Goal: Task Accomplishment & Management: Manage account settings

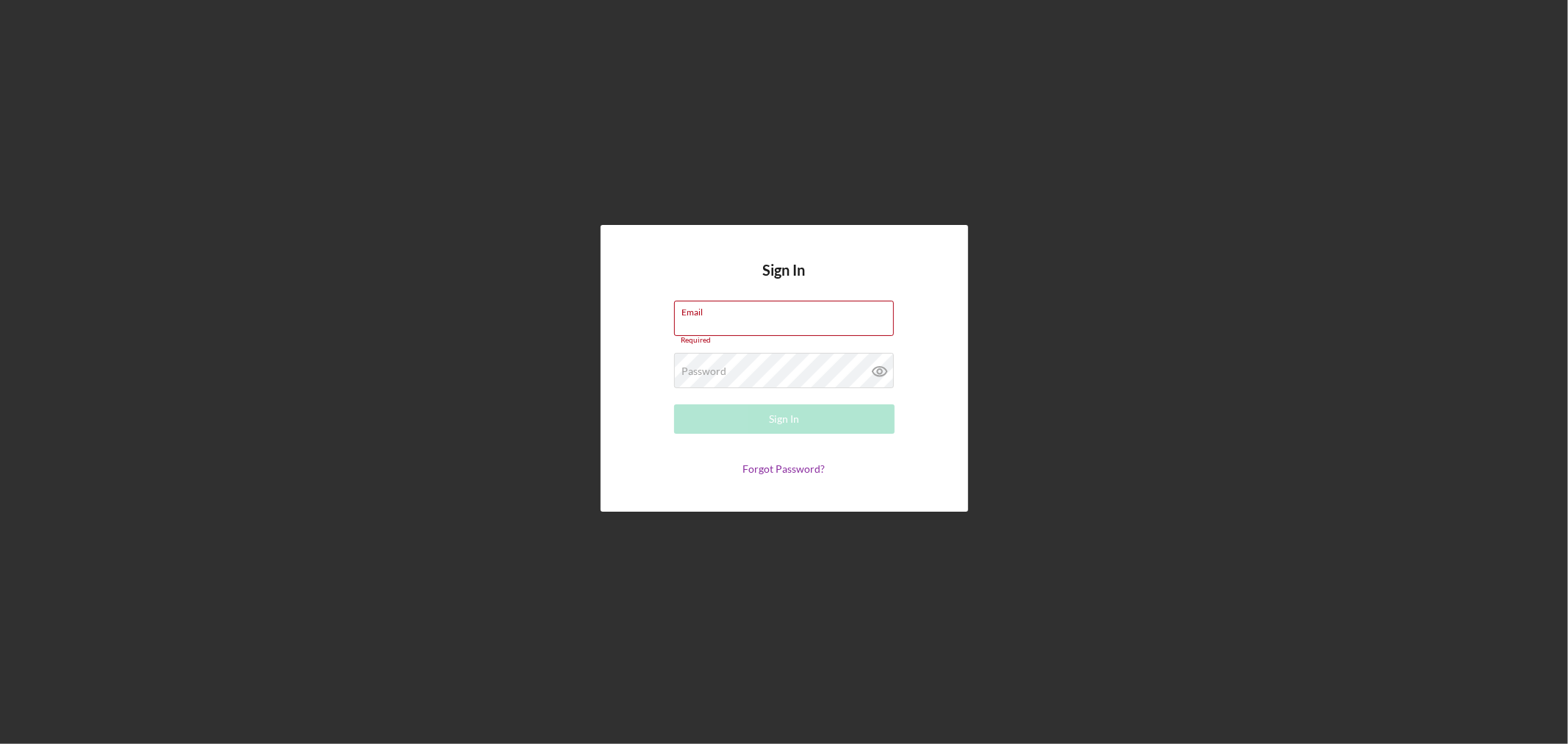
type input "[EMAIL_ADDRESS][DOMAIN_NAME]"
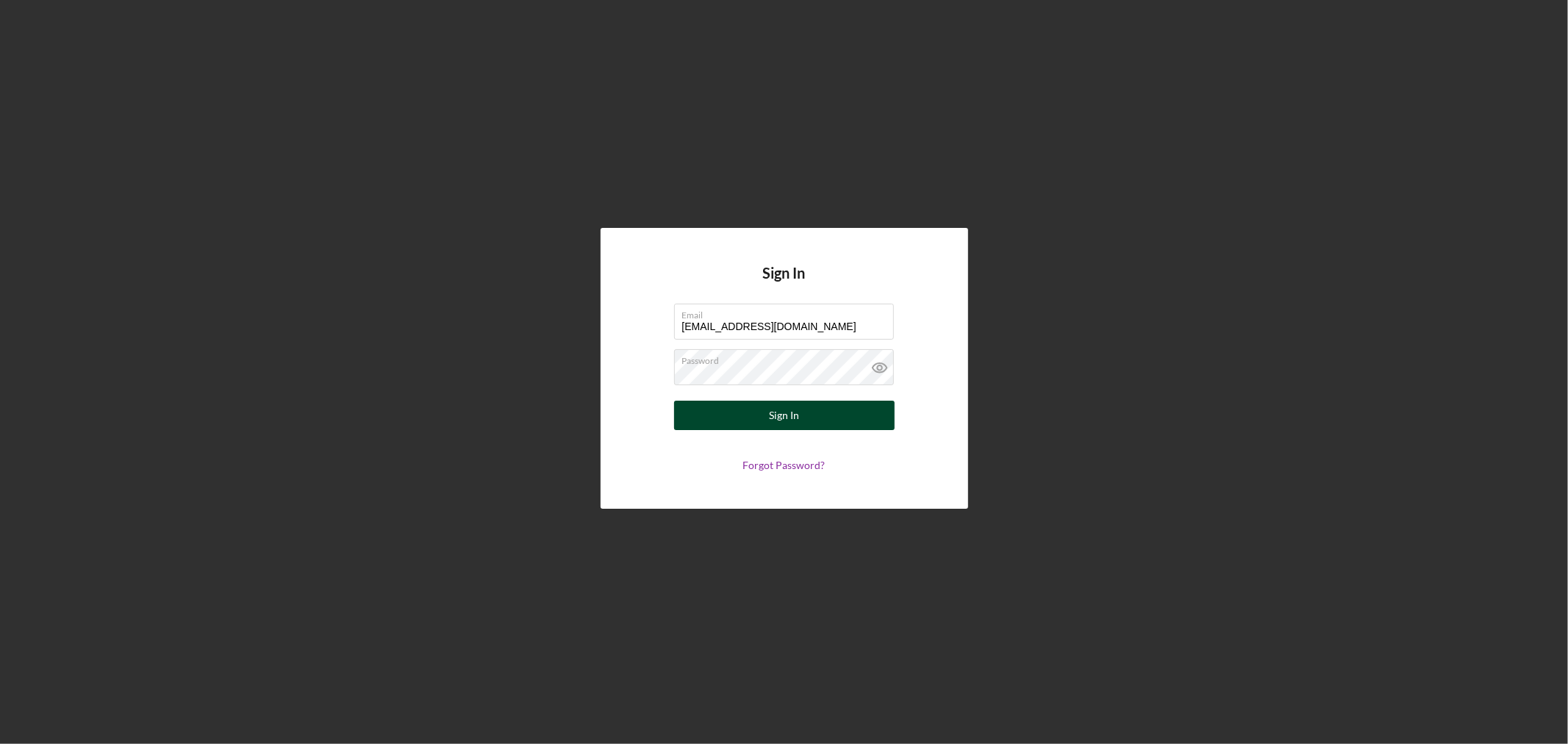
click at [798, 414] on button "Sign In" at bounding box center [784, 415] width 221 height 30
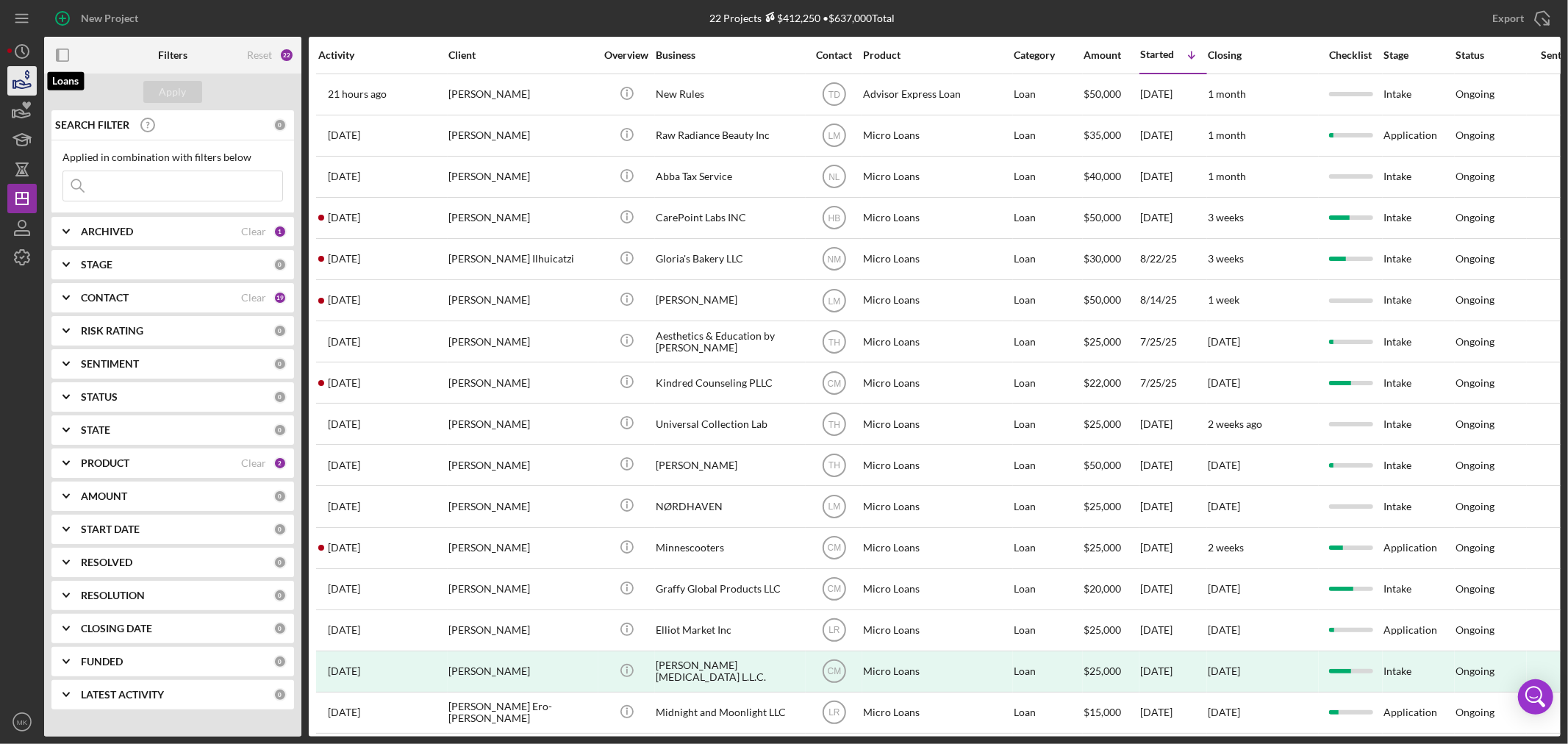
click at [25, 84] on icon "button" at bounding box center [24, 83] width 16 height 8
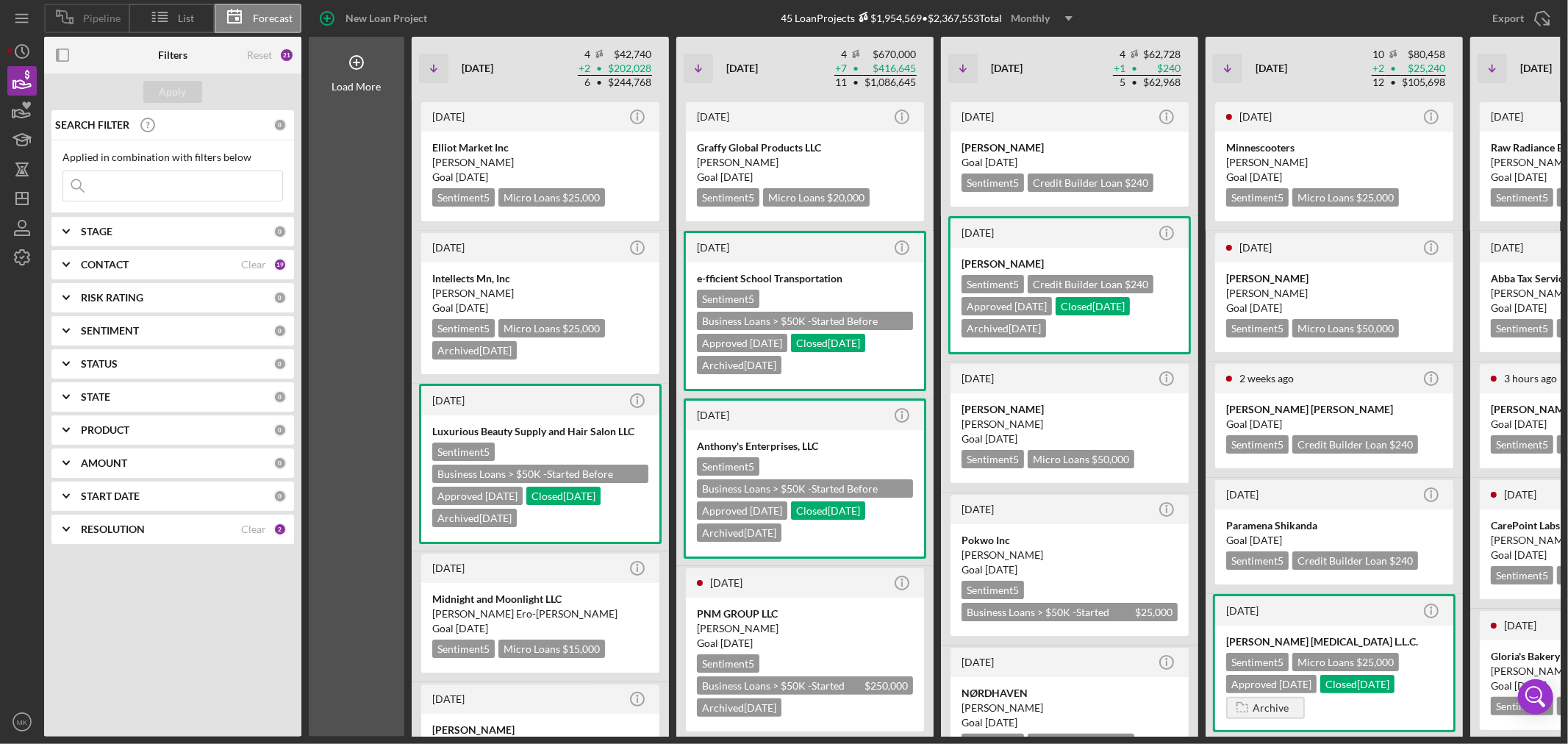
click at [102, 18] on span "Pipeline" at bounding box center [102, 18] width 38 height 11
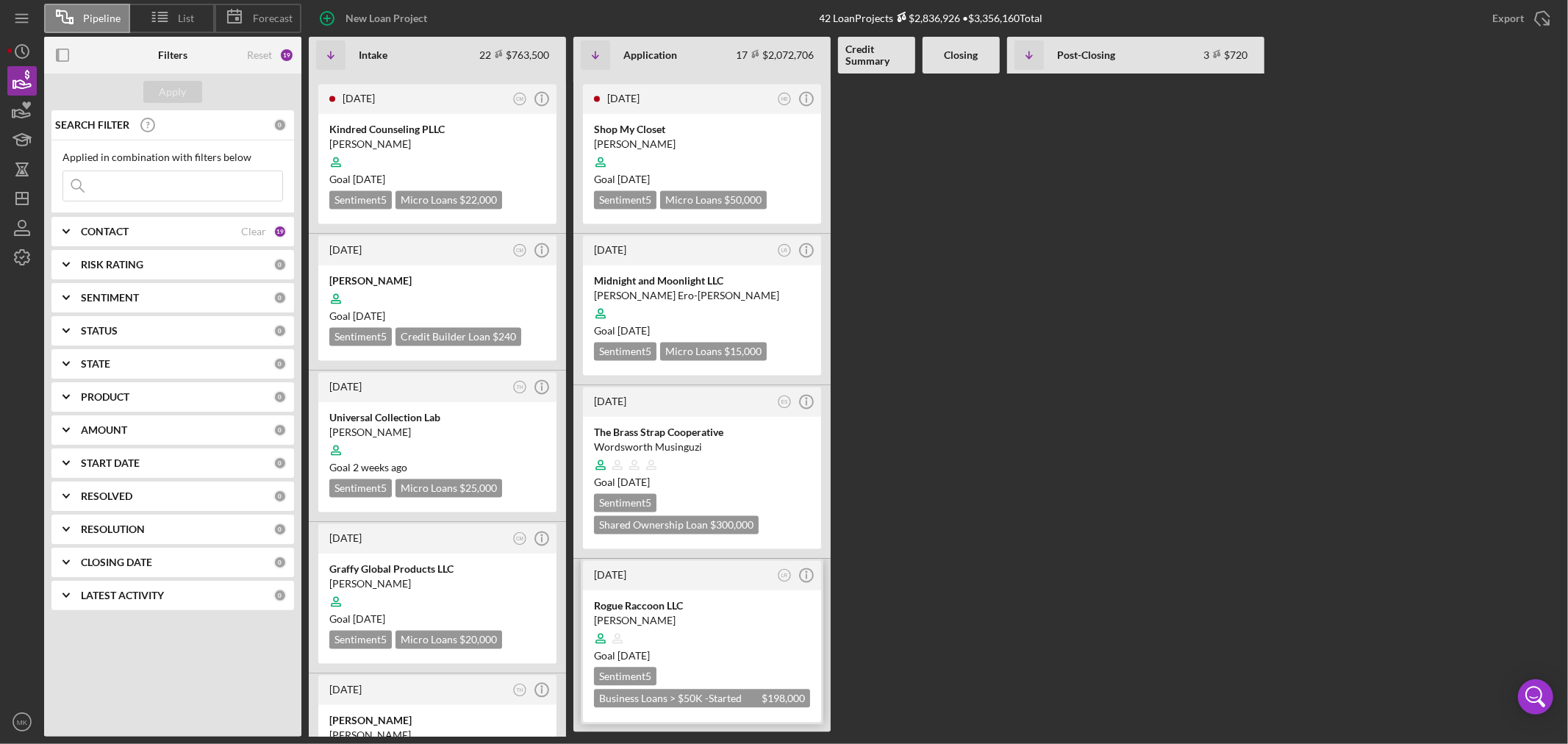
scroll to position [2369, 0]
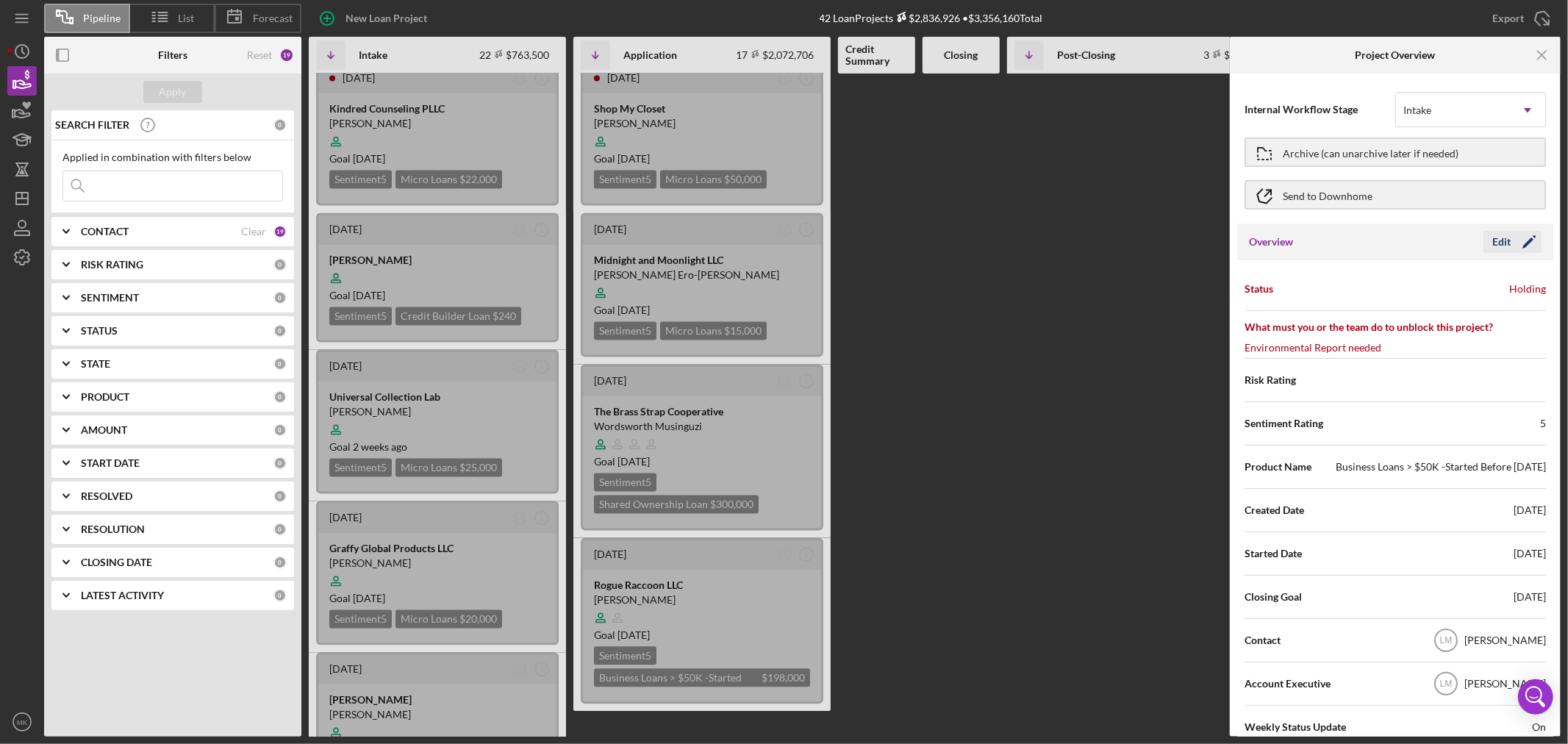
click at [1529, 237] on icon "Icon/Edit" at bounding box center [1529, 242] width 37 height 37
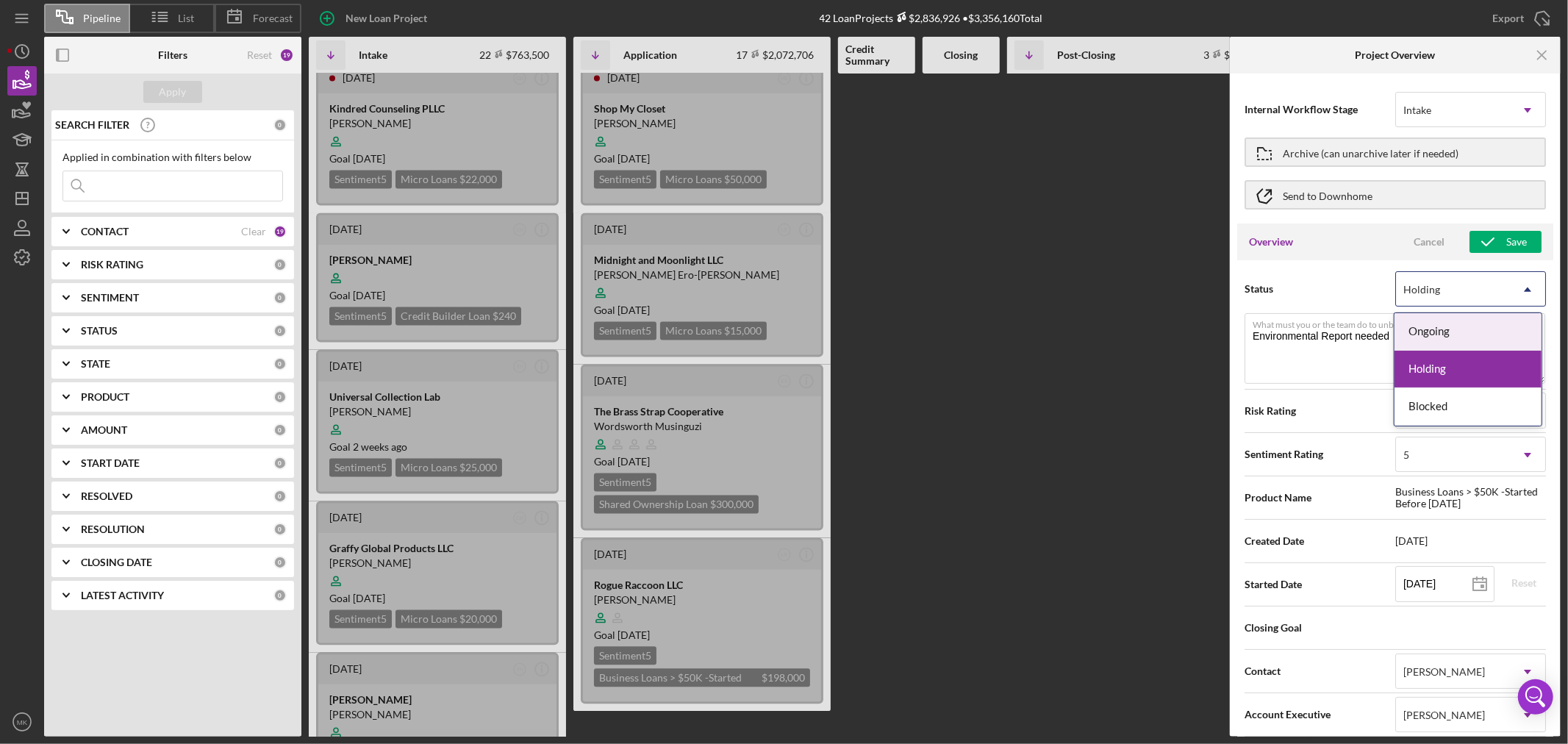
click at [1522, 286] on icon "Icon/Dropdown Arrow" at bounding box center [1527, 289] width 35 height 35
click at [1505, 370] on div "Holding" at bounding box center [1468, 369] width 147 height 38
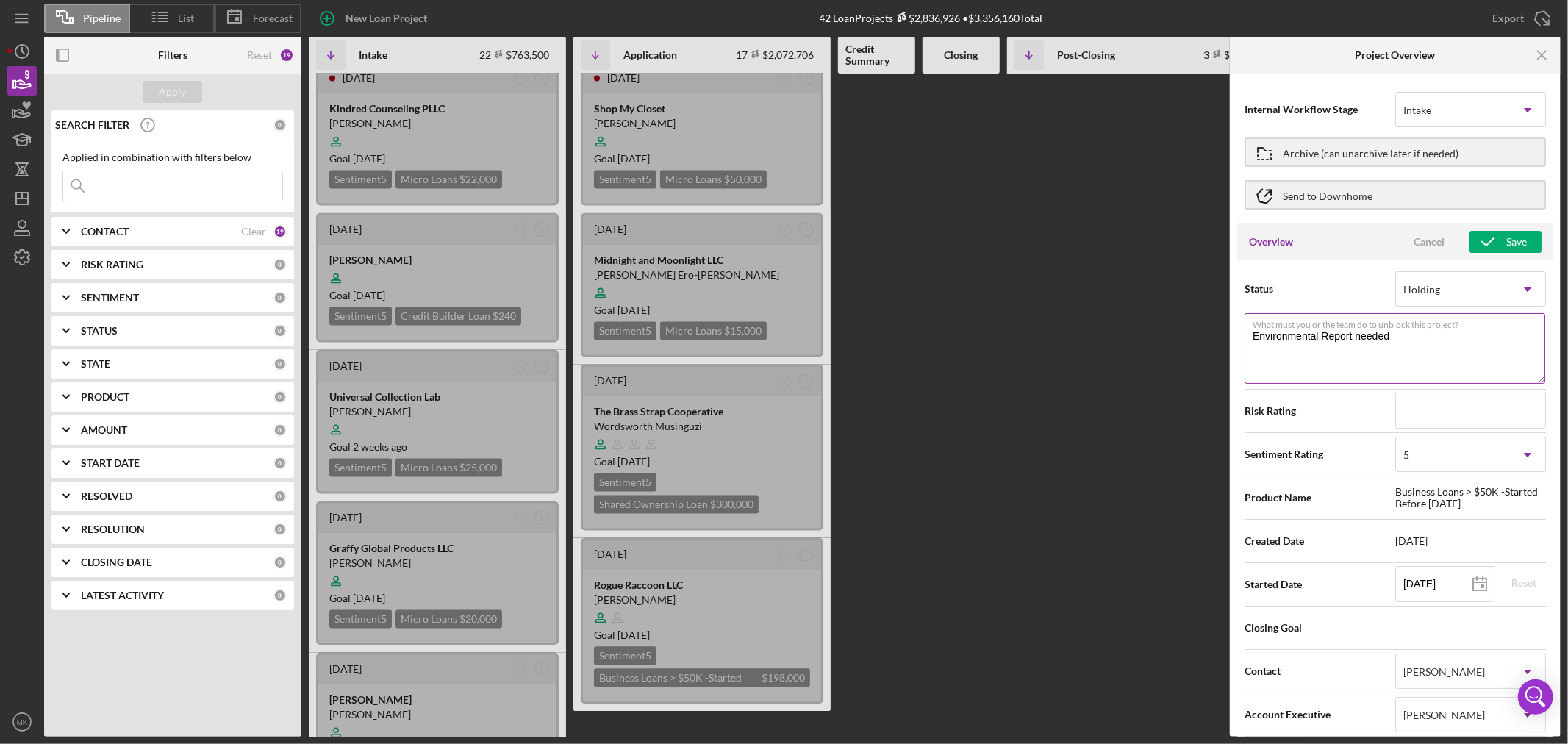
click at [1421, 343] on textarea "Environmental Report needed" at bounding box center [1394, 348] width 300 height 71
click at [1509, 237] on div "Save" at bounding box center [1515, 241] width 20 height 22
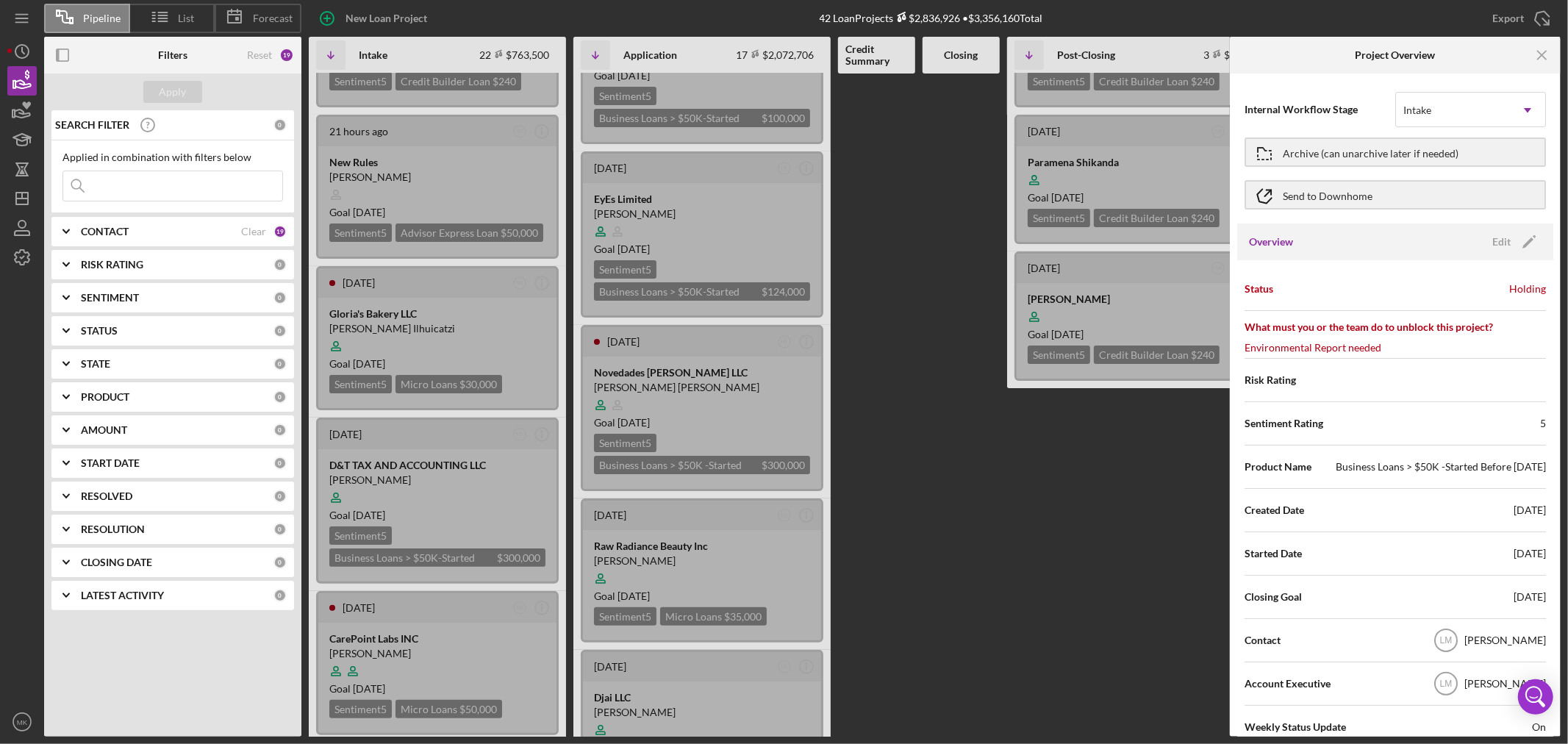
scroll to position [0, 0]
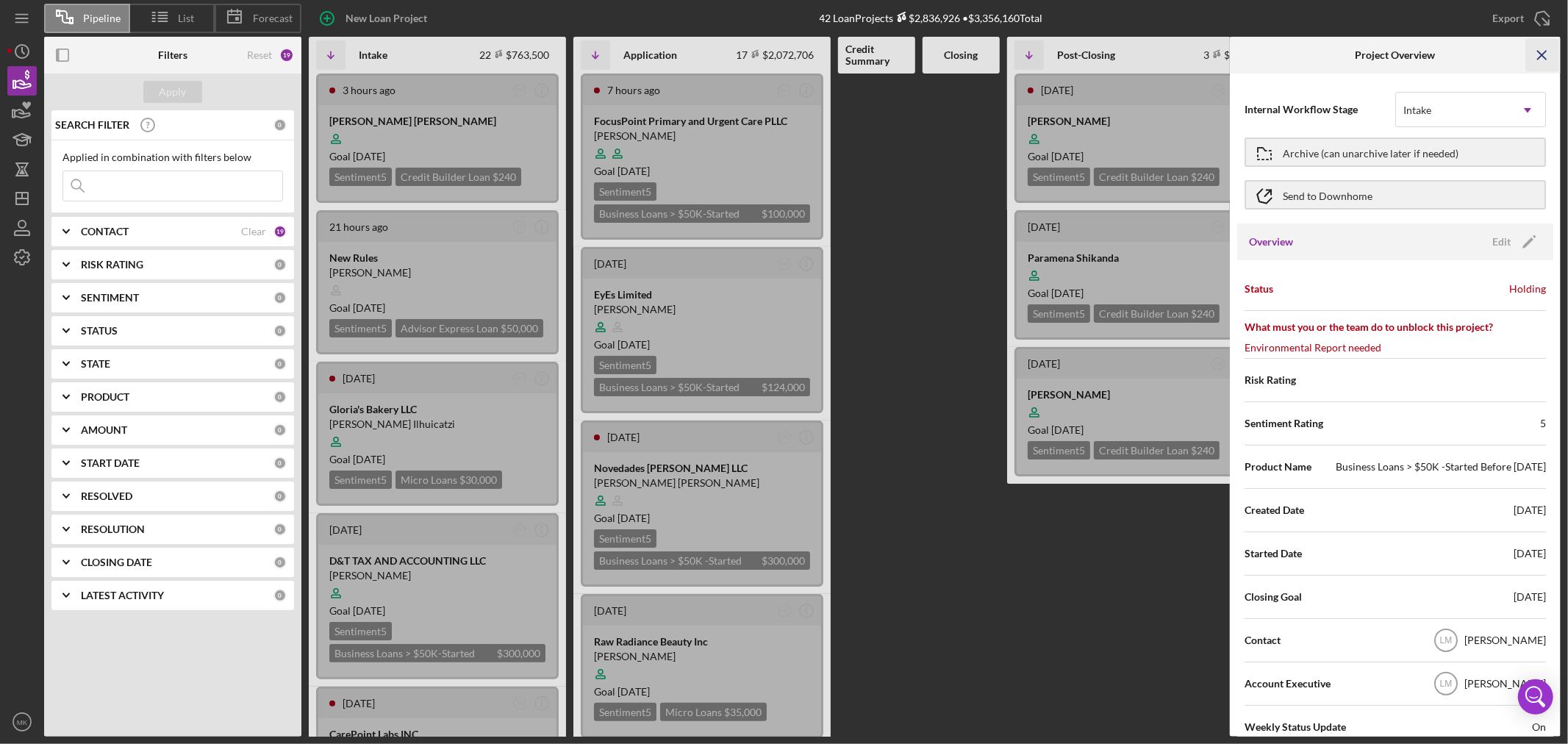
click at [1541, 57] on icon "Icon/Menu Close" at bounding box center [1543, 55] width 33 height 33
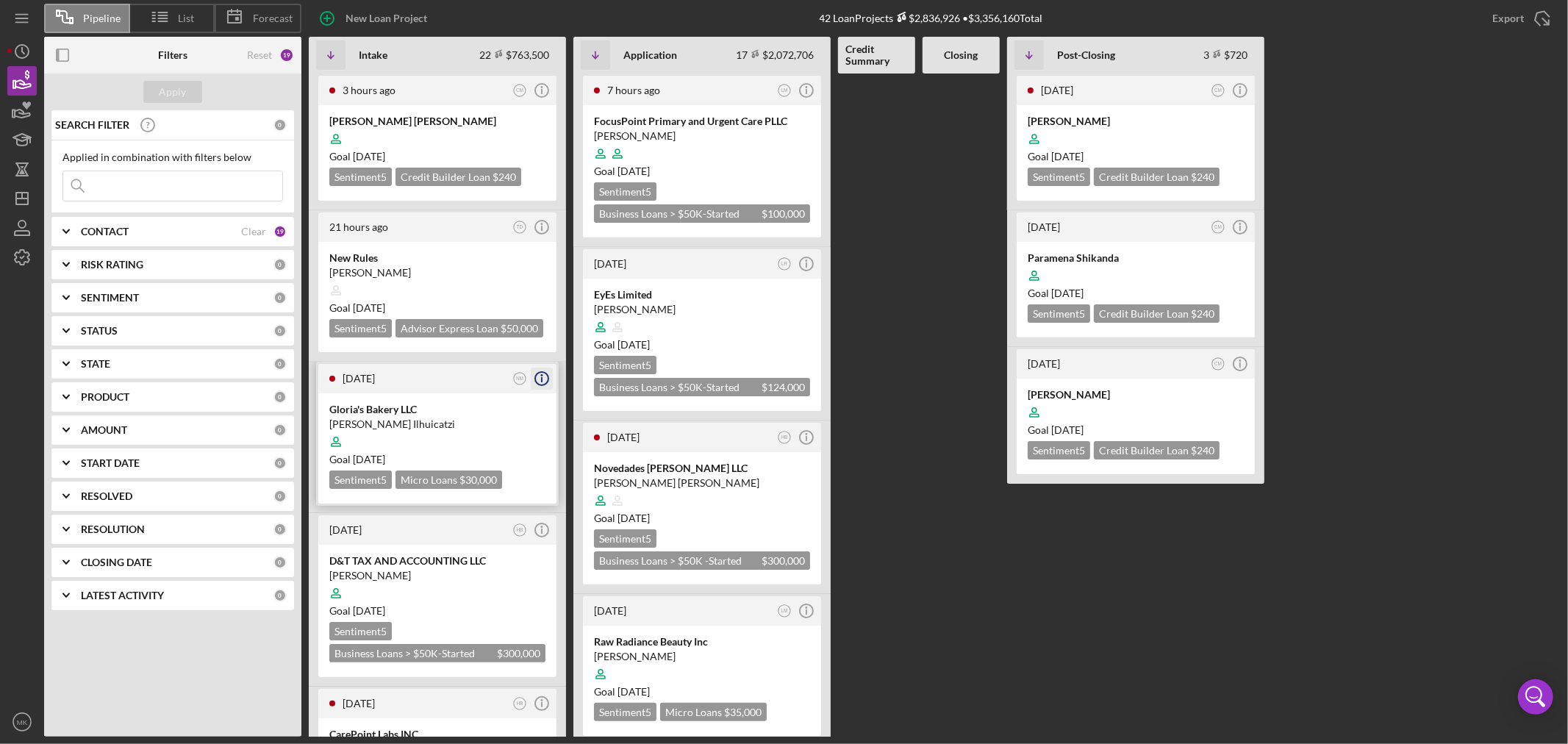
click at [544, 373] on icon "Icon/Info" at bounding box center [541, 379] width 37 height 37
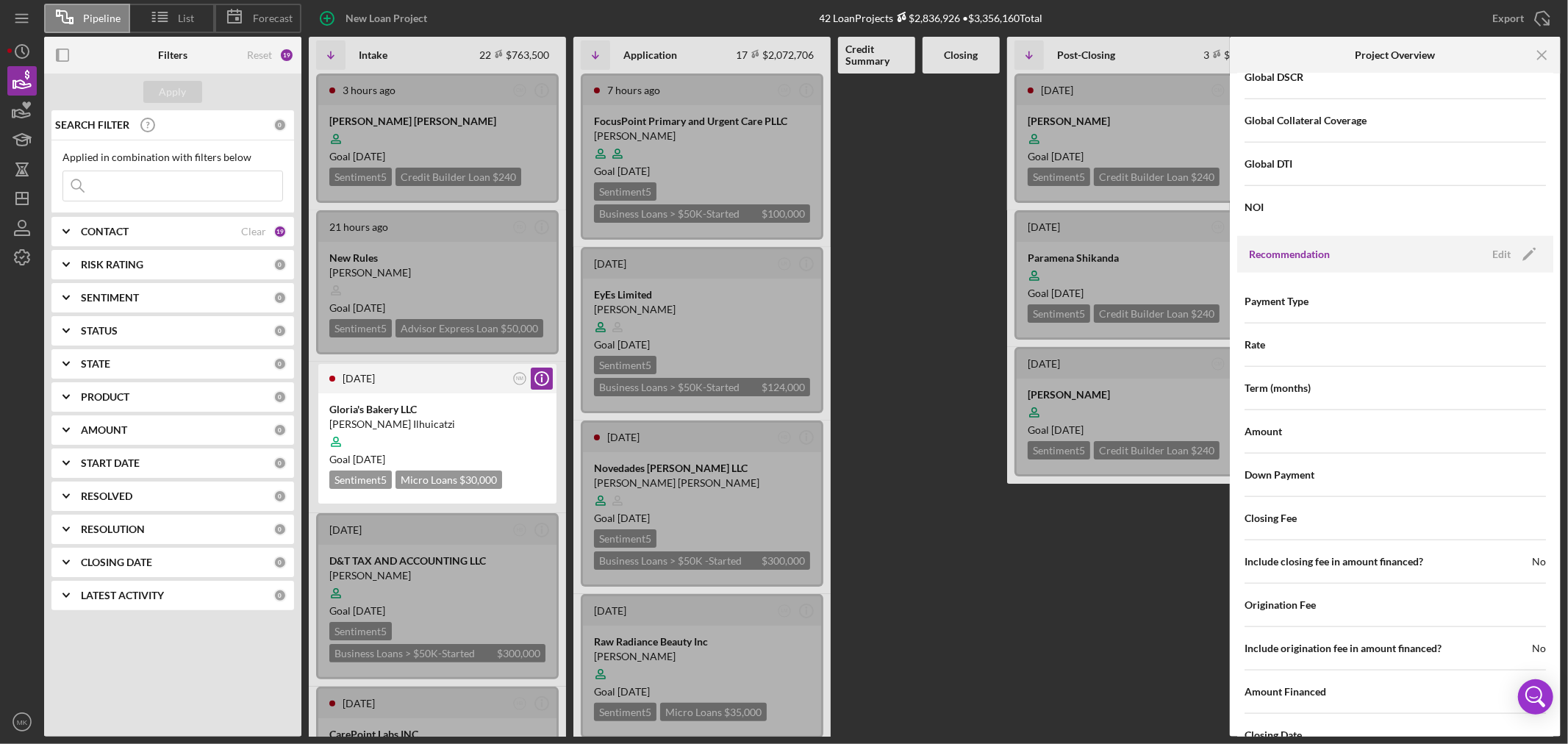
scroll to position [1568, 0]
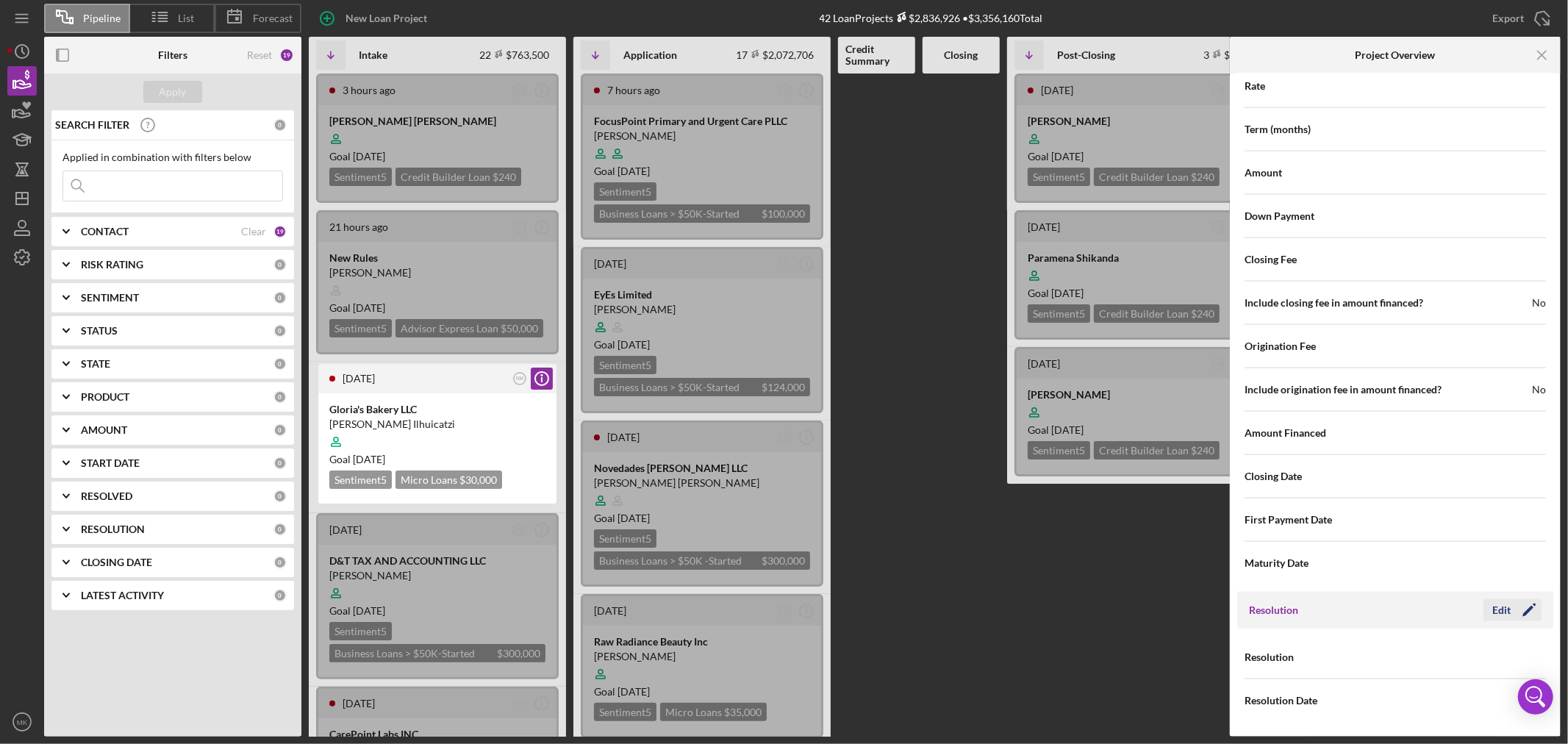
click at [1510, 613] on icon "Icon/Edit" at bounding box center [1529, 610] width 37 height 37
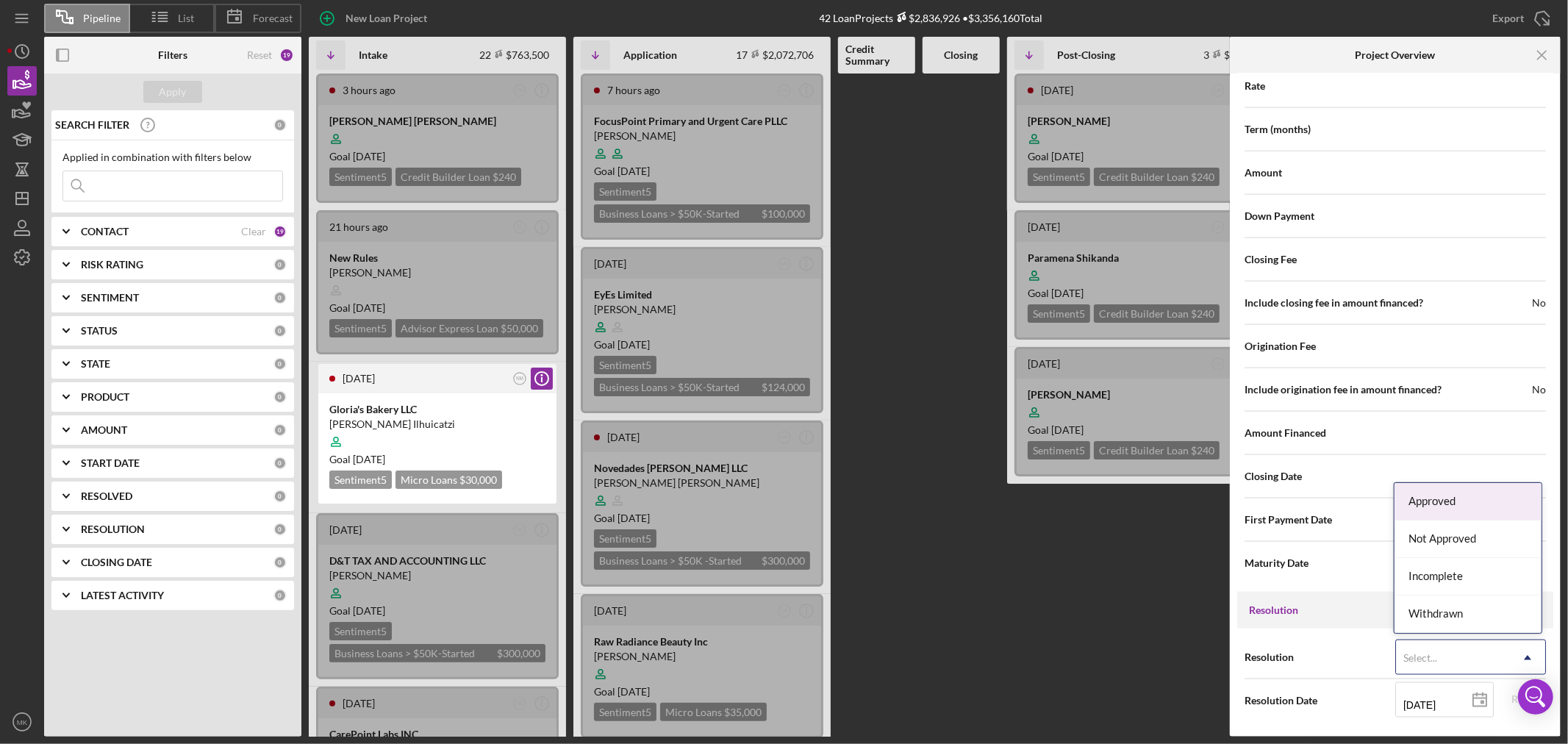
click at [1525, 650] on icon "Icon/Dropdown Arrow" at bounding box center [1527, 658] width 35 height 35
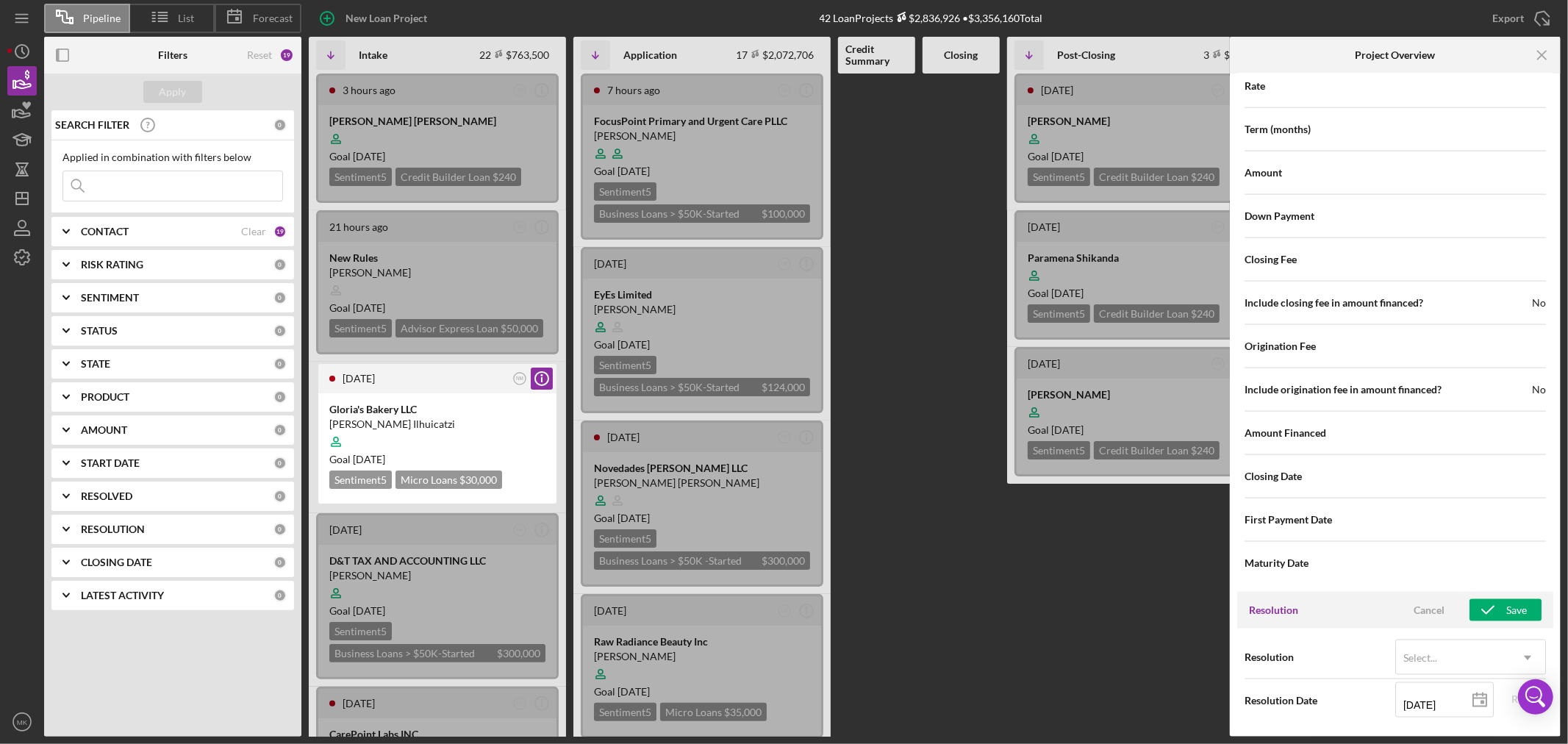
click at [1098, 568] on div "[DATE] CM Icon/Info [PERSON_NAME] Goal [DATE] Sentiment 5 Credit Builder Loan $…" at bounding box center [1135, 405] width 258 height 663
click at [1541, 53] on icon "Icon/Menu Close" at bounding box center [1543, 55] width 33 height 33
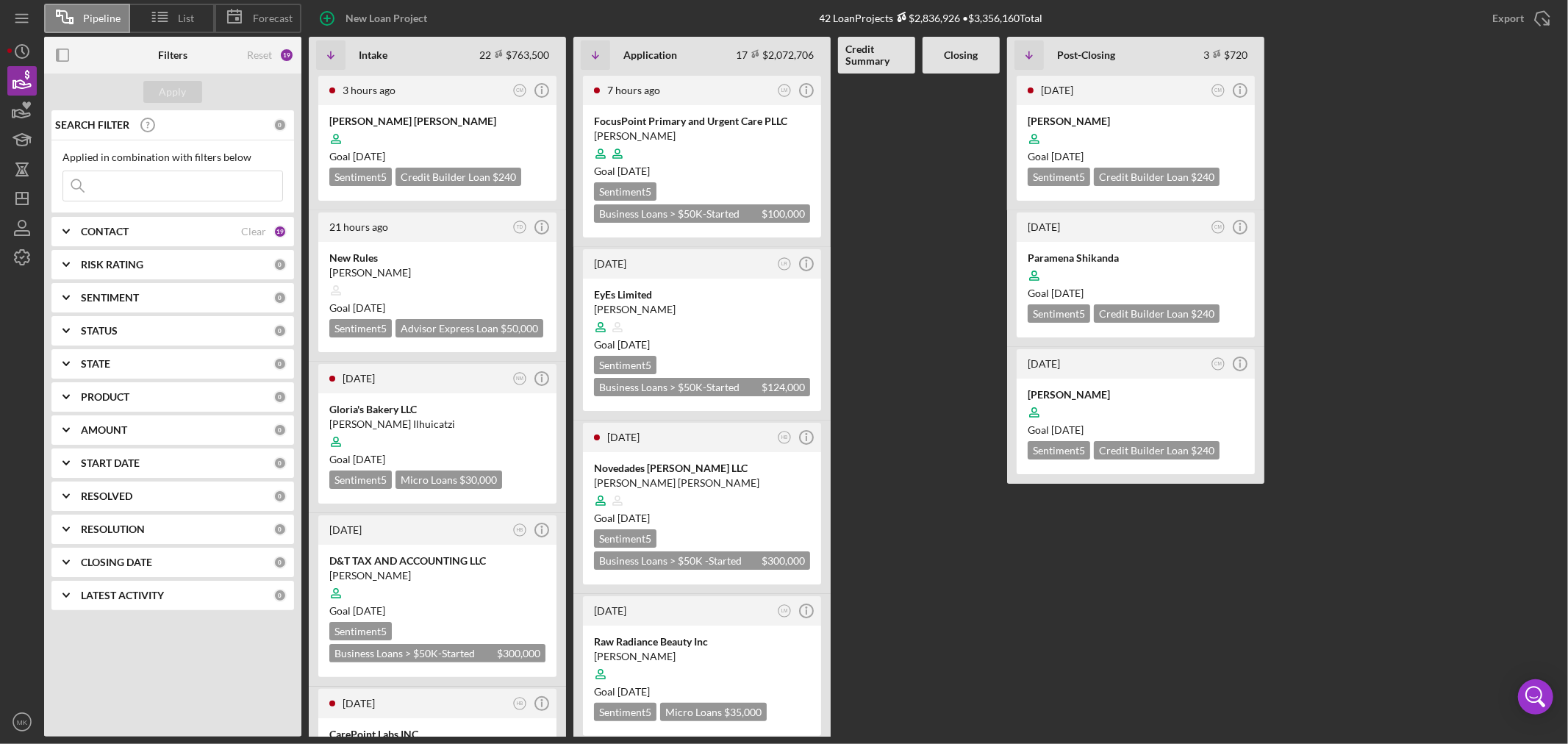
scroll to position [0, 0]
click at [267, 12] on span "Forecast" at bounding box center [272, 18] width 39 height 11
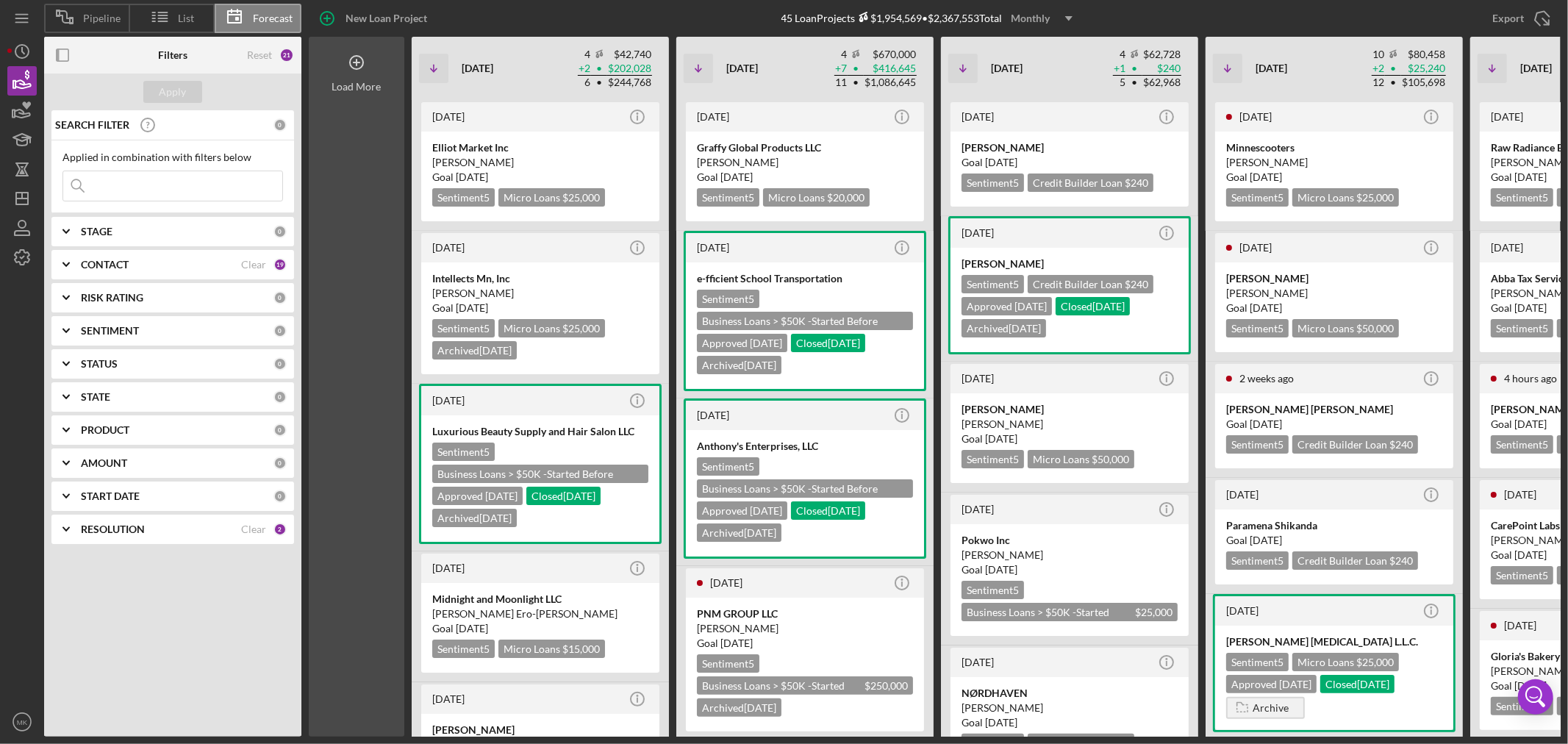
click at [355, 64] on icon at bounding box center [357, 62] width 37 height 37
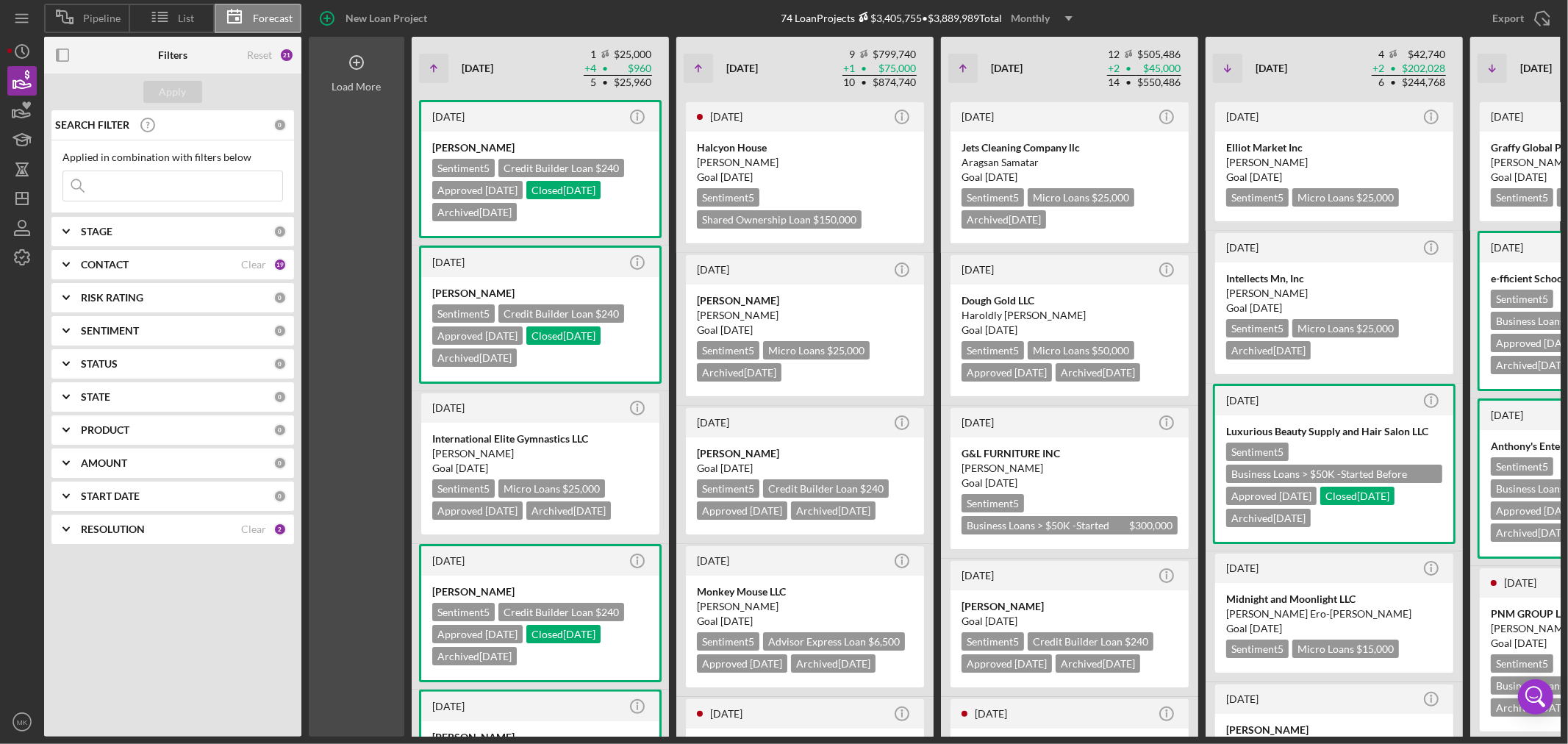
click at [355, 64] on icon at bounding box center [357, 62] width 37 height 37
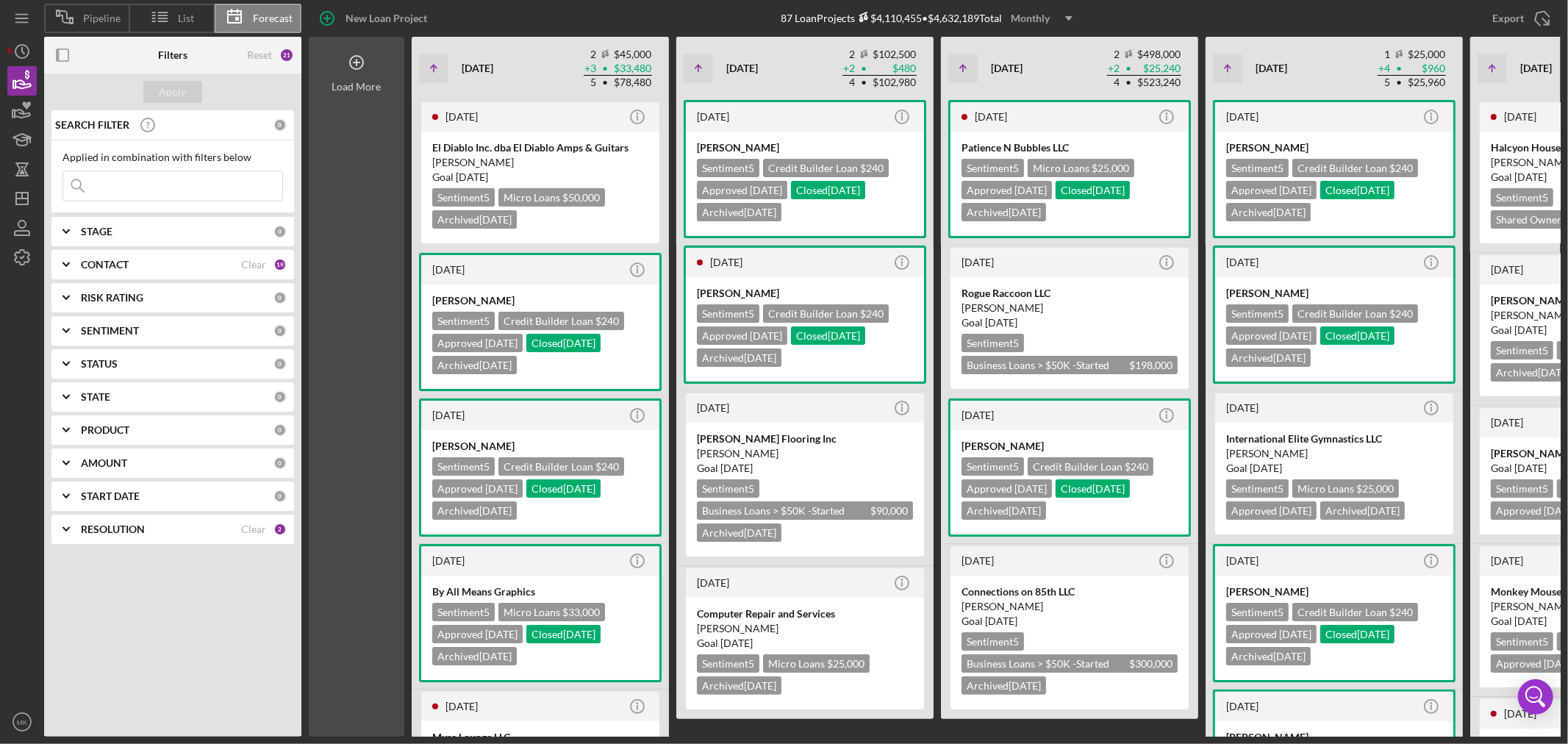
click at [355, 64] on icon at bounding box center [357, 62] width 37 height 37
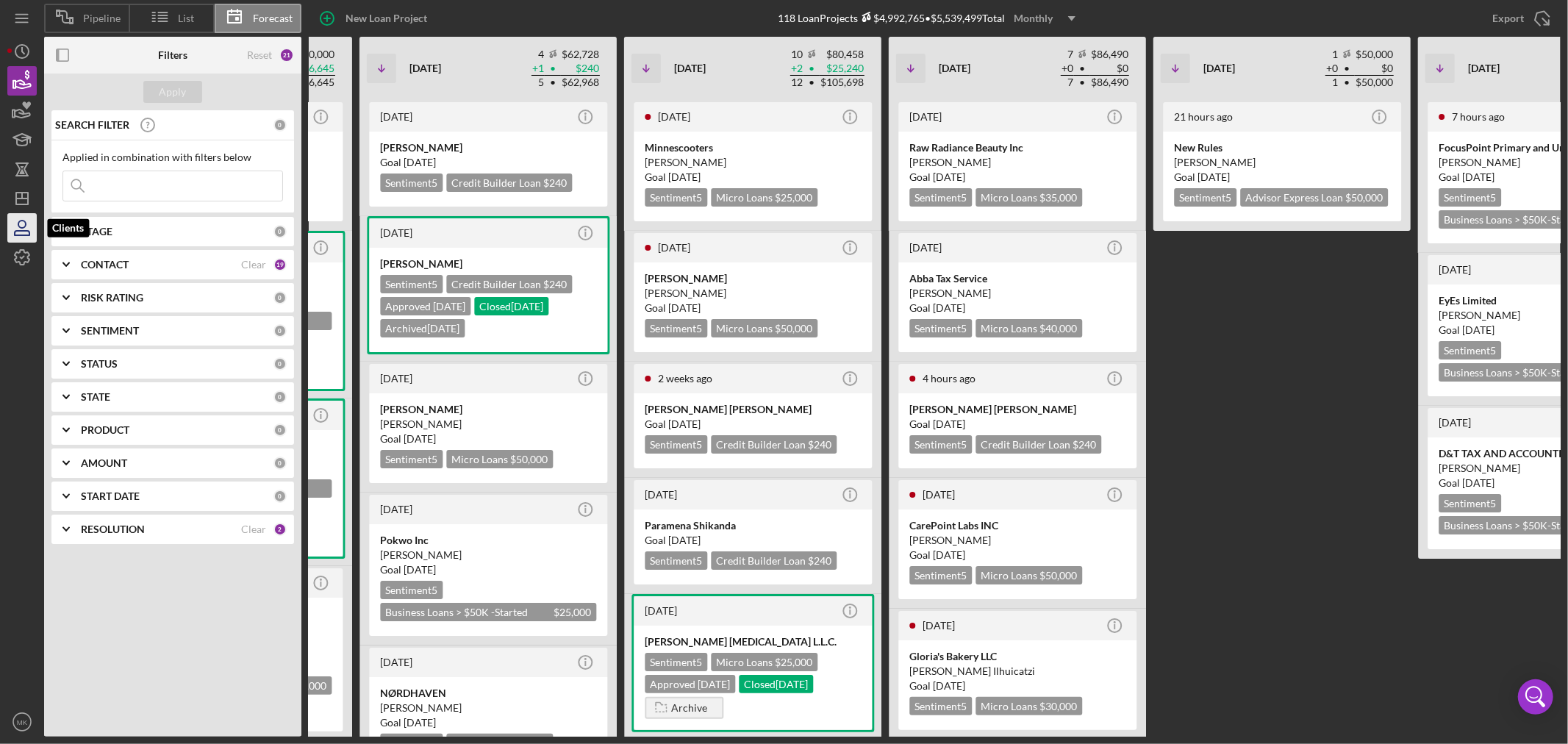
click at [24, 230] on icon "button" at bounding box center [22, 232] width 15 height 4
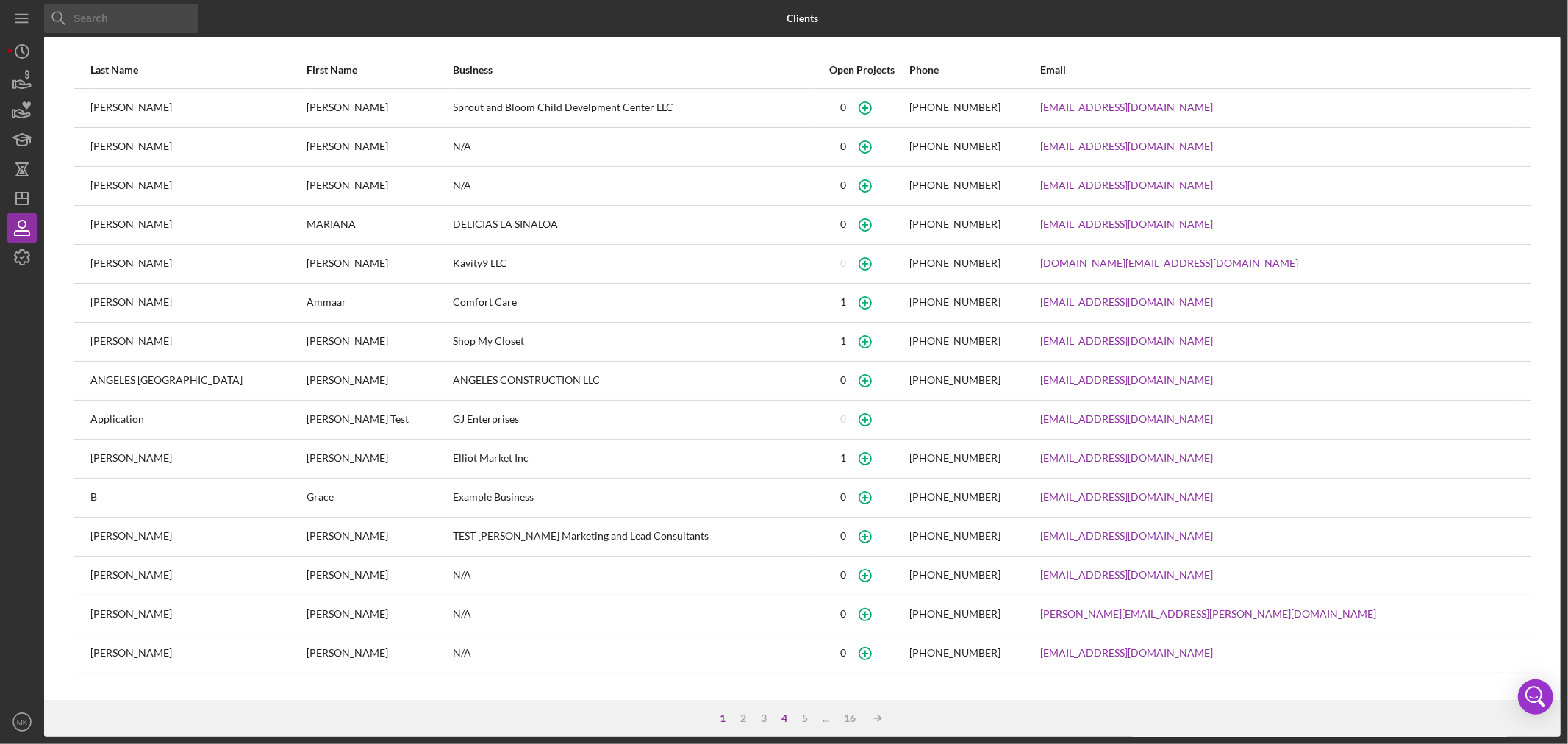
click at [787, 716] on div "4" at bounding box center [783, 718] width 20 height 11
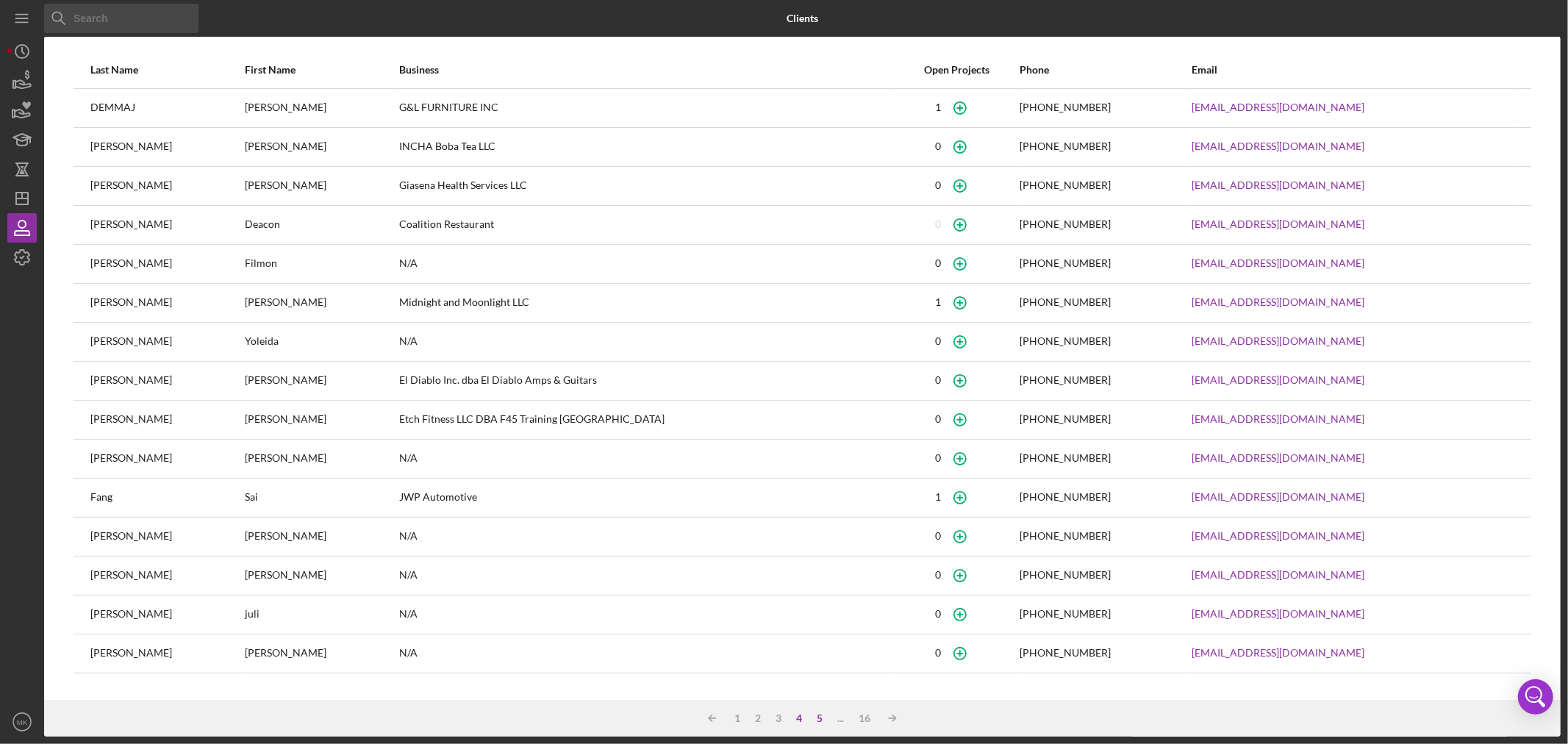
click at [816, 719] on div "5" at bounding box center [819, 718] width 20 height 11
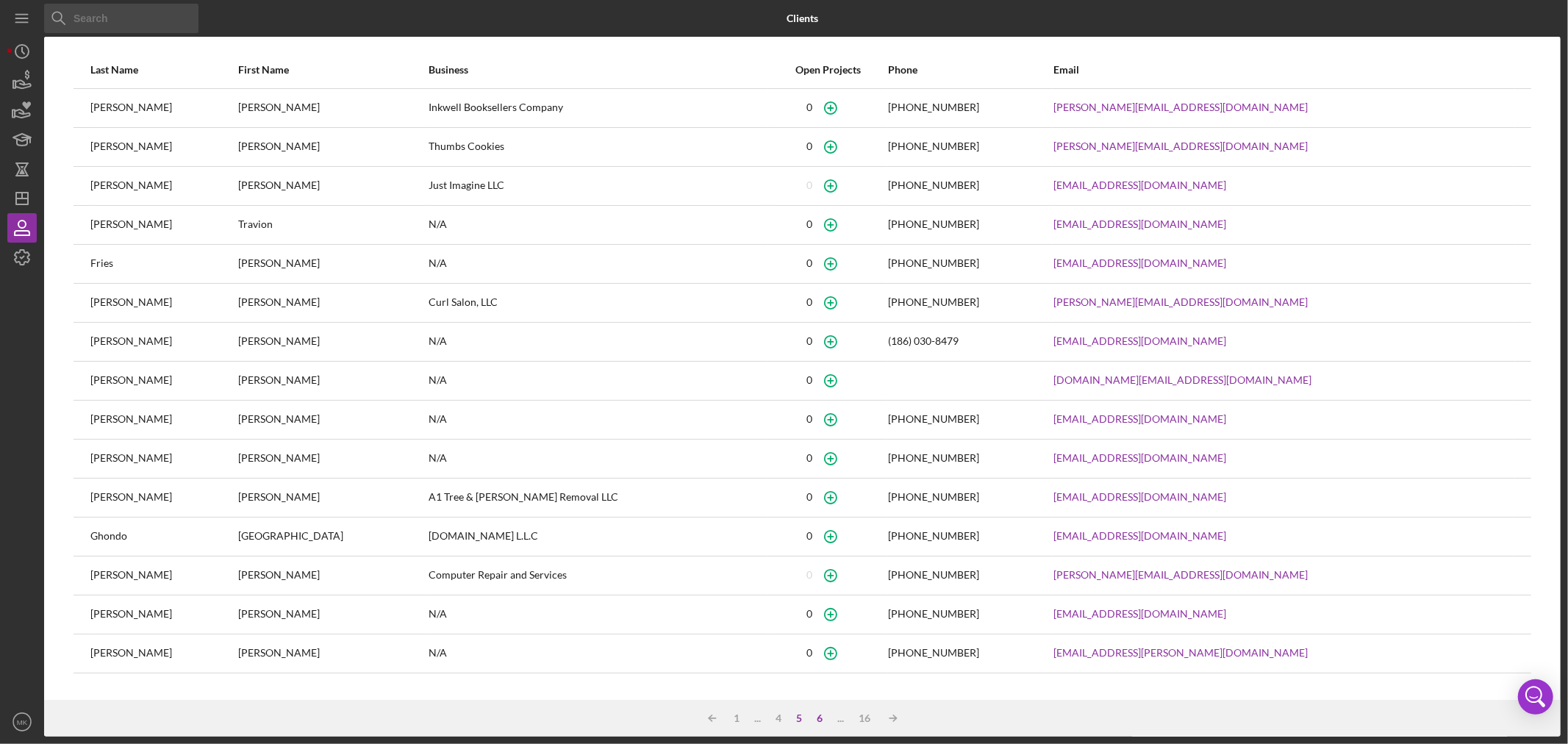
click at [816, 714] on div "6" at bounding box center [820, 718] width 20 height 11
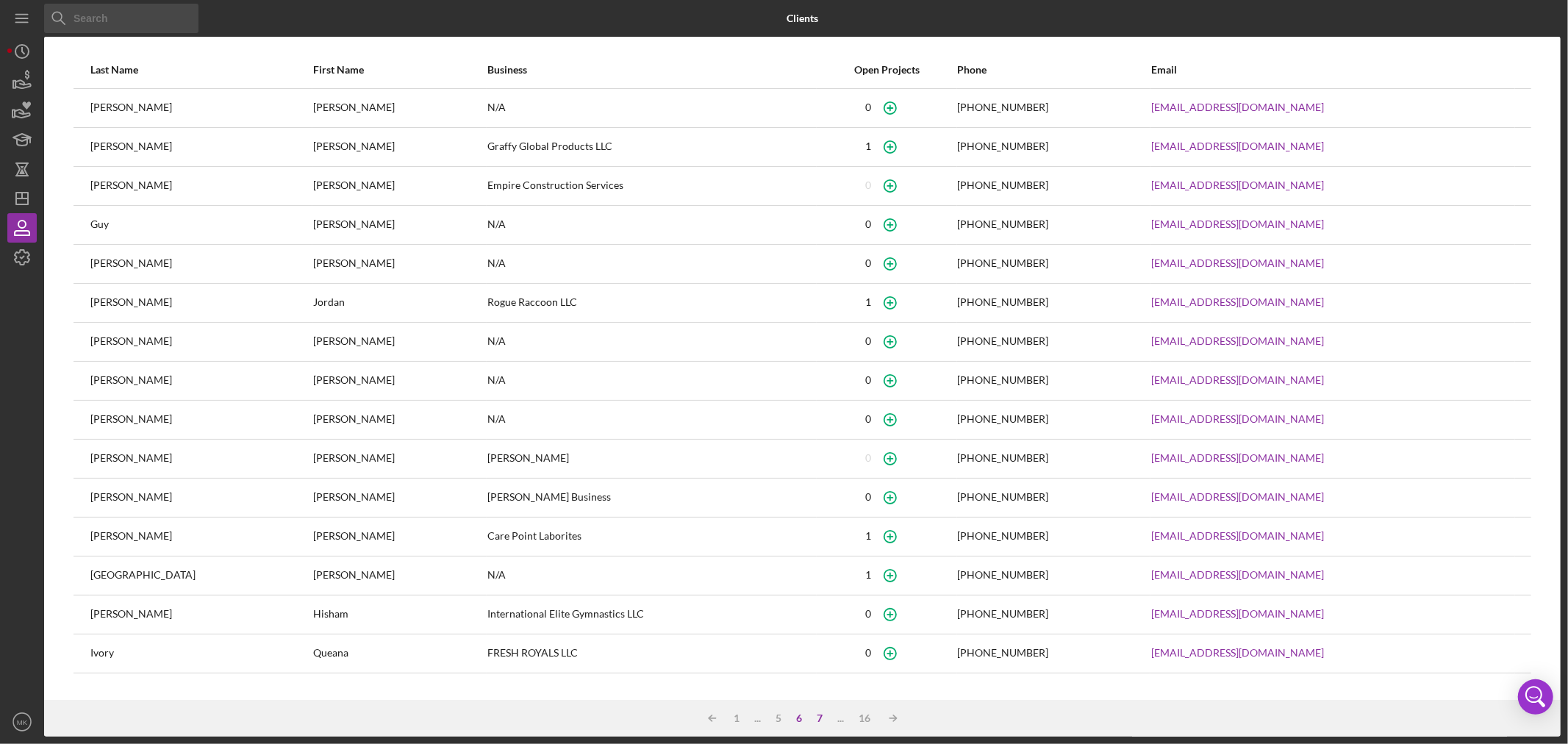
click at [823, 714] on div "7" at bounding box center [820, 718] width 20 height 11
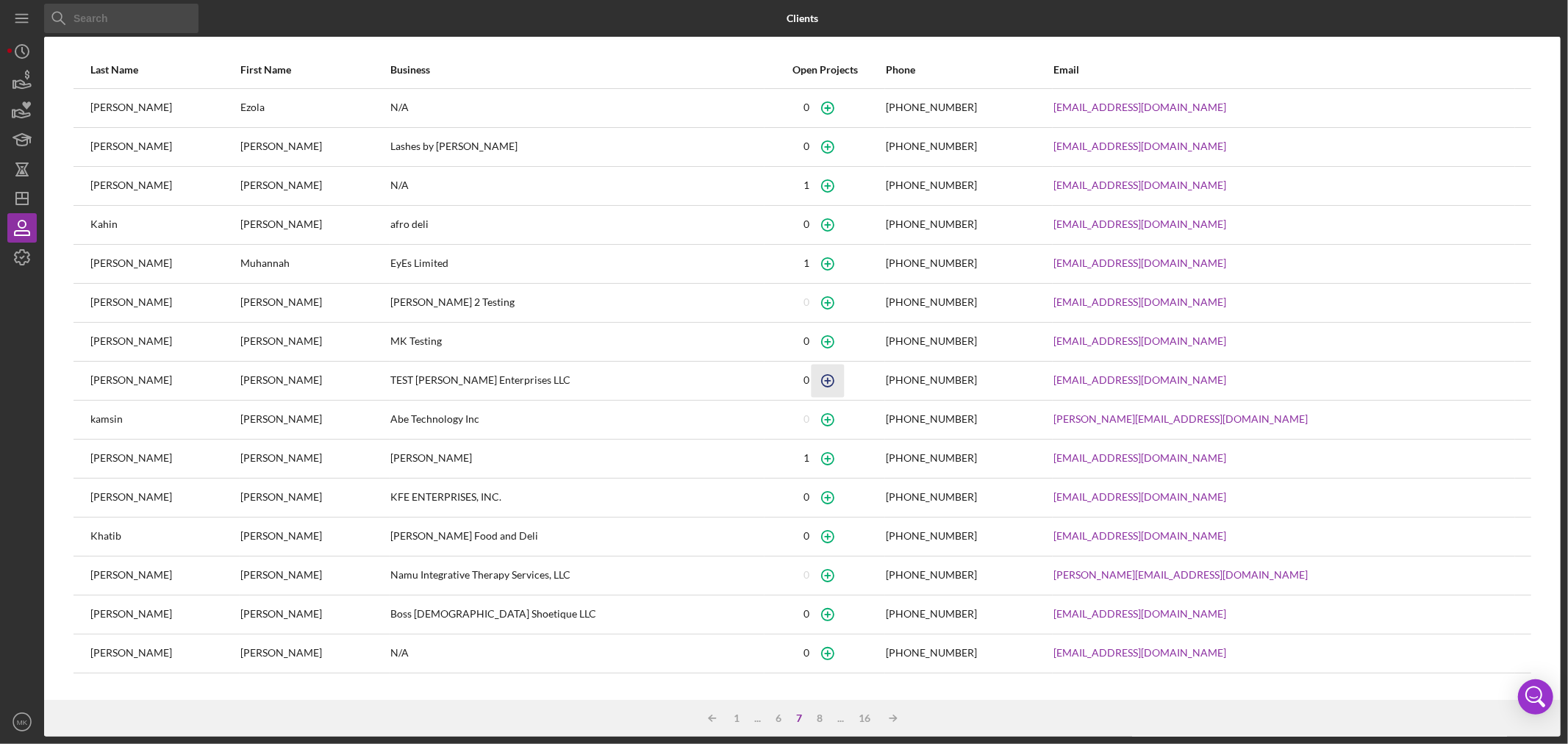
click at [831, 380] on icon "button" at bounding box center [828, 380] width 7 height 7
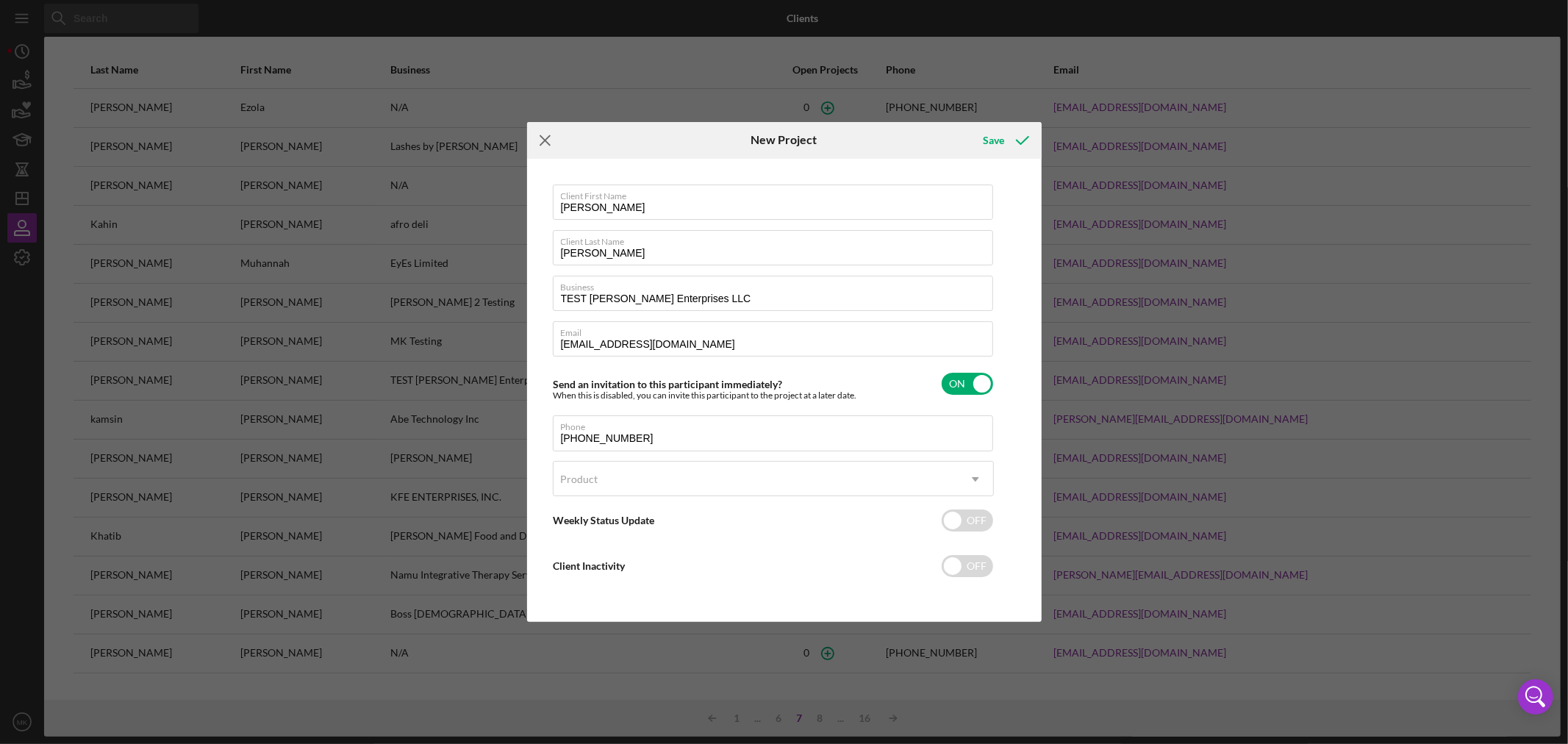
click at [545, 137] on icon "Icon/Menu Close" at bounding box center [546, 140] width 37 height 37
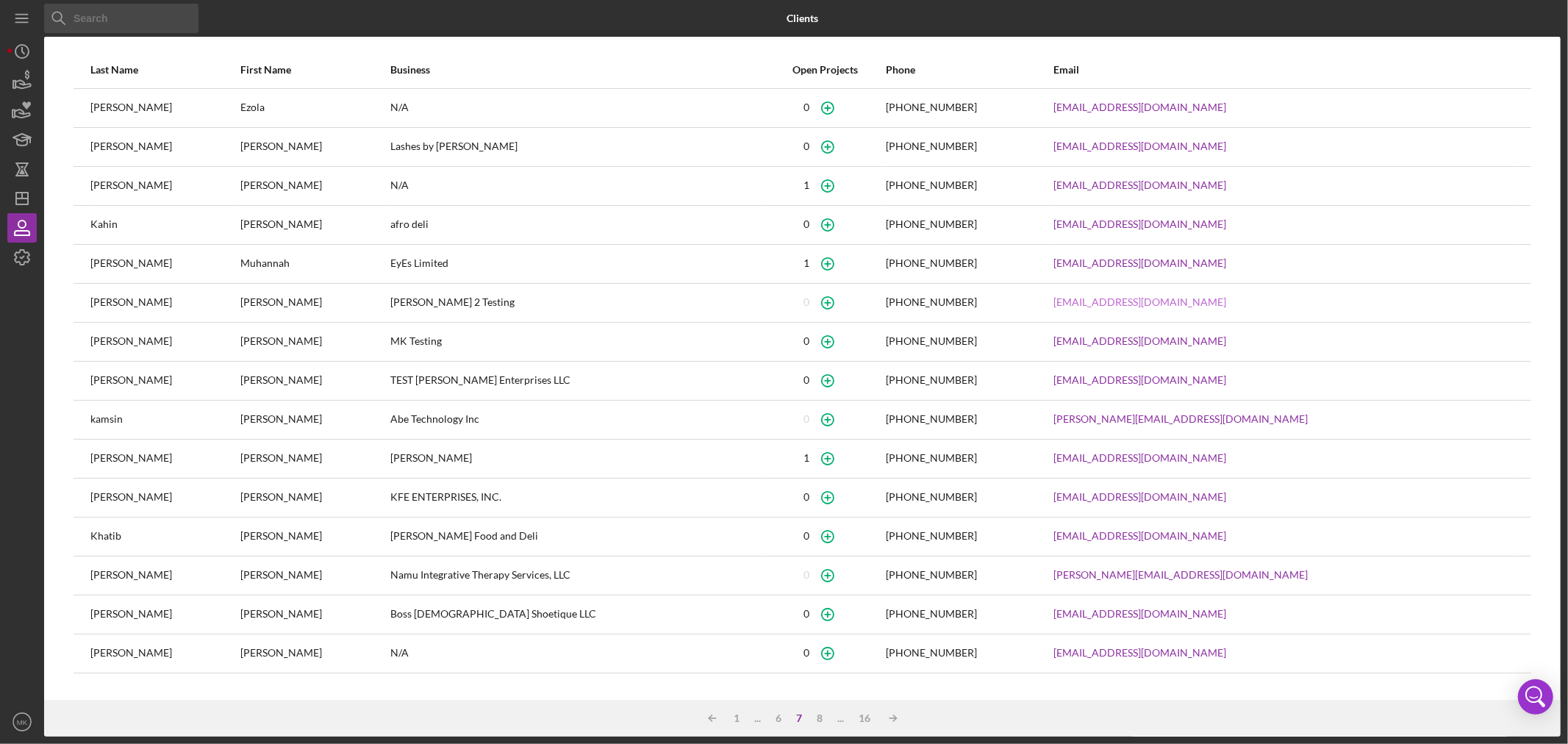
click at [1225, 300] on link "[EMAIL_ADDRESS][DOMAIN_NAME]" at bounding box center [1139, 301] width 173 height 11
click at [187, 339] on div "[PERSON_NAME]" at bounding box center [164, 342] width 148 height 37
click at [25, 197] on icon "Icon/Dashboard" at bounding box center [22, 199] width 37 height 37
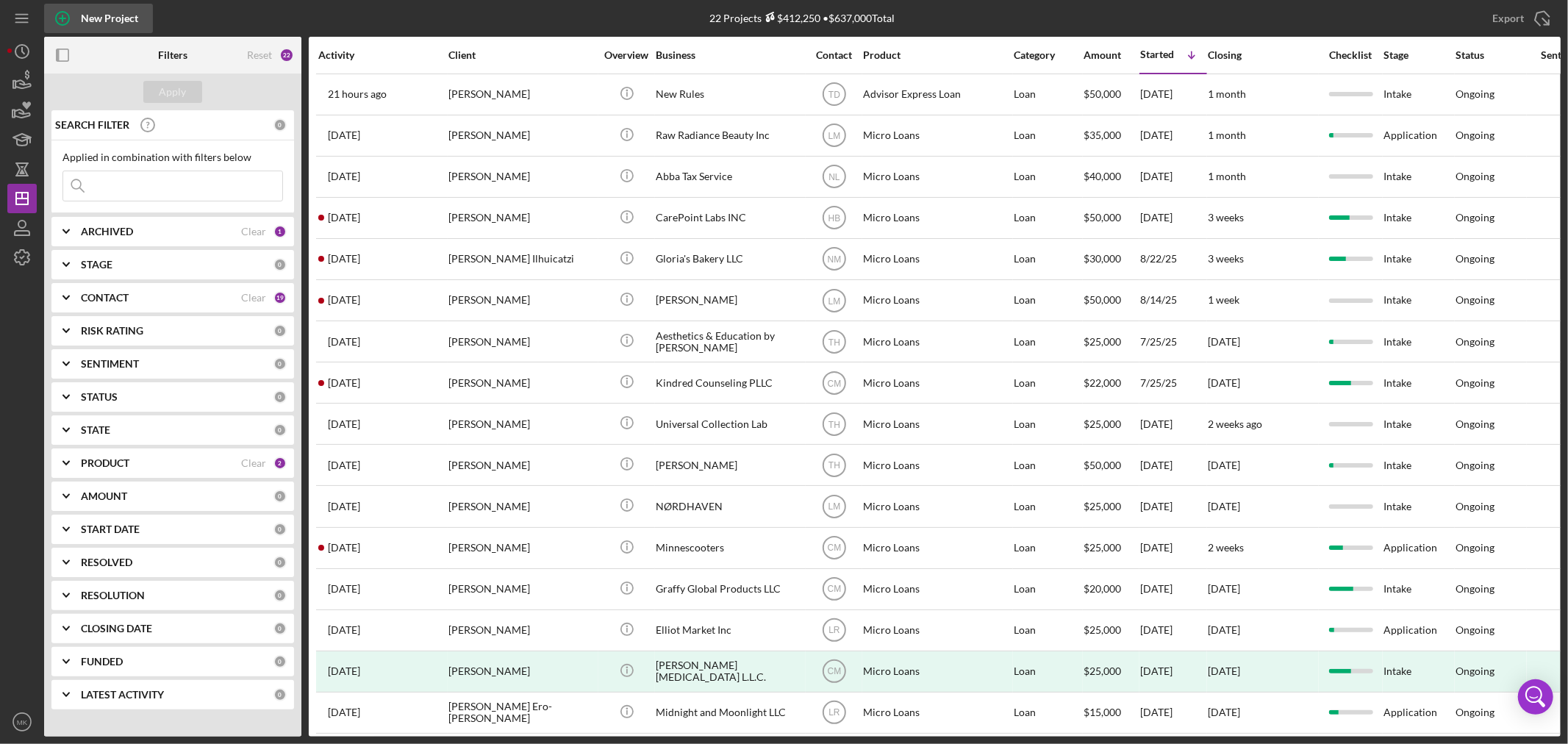
click at [102, 16] on div "New Project" at bounding box center [109, 18] width 57 height 30
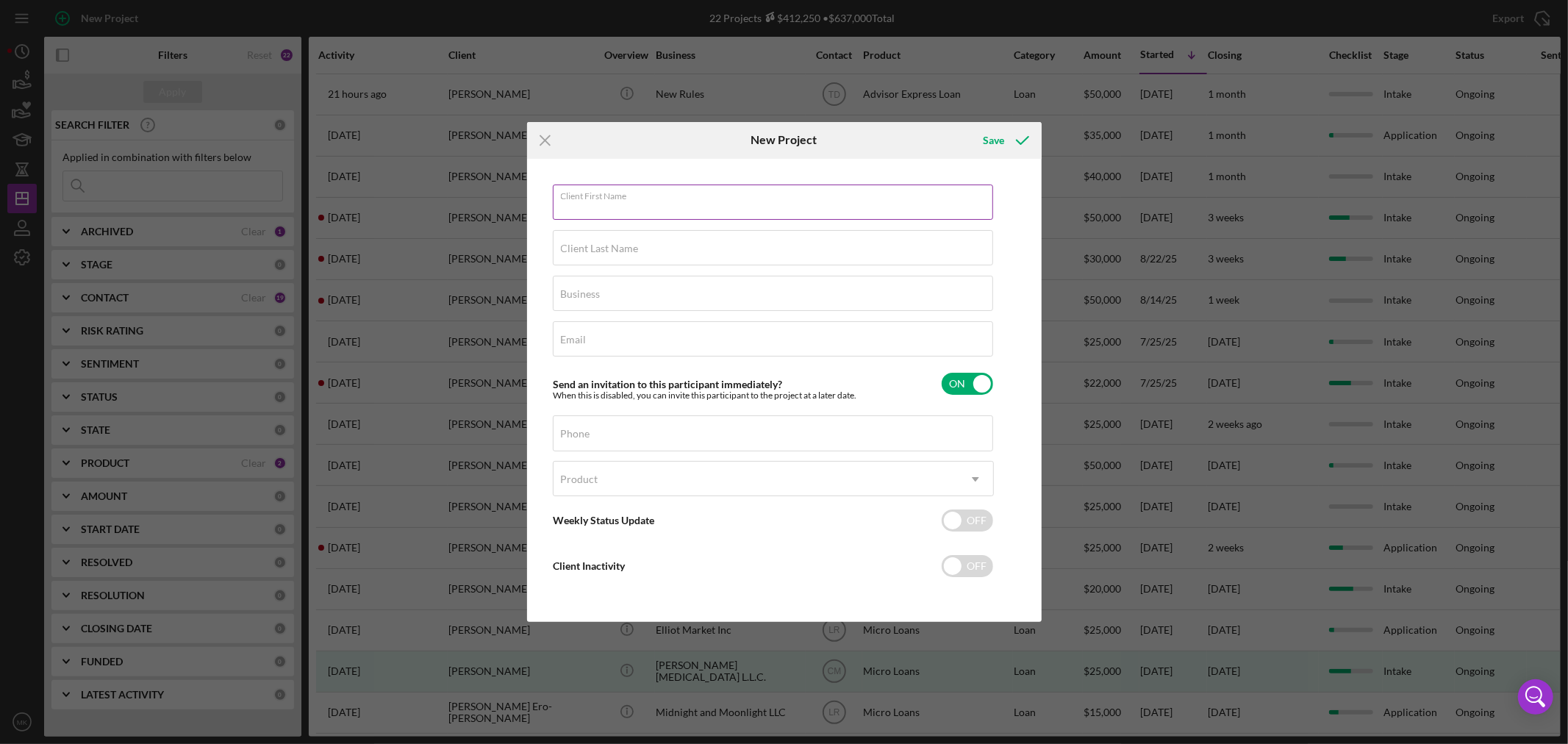
click at [695, 196] on div "Client First Name Required" at bounding box center [773, 203] width 441 height 37
click at [203, 16] on div "Icon/Menu Close New Project Save Client First Name Required Client Last Name Re…" at bounding box center [784, 372] width 1568 height 744
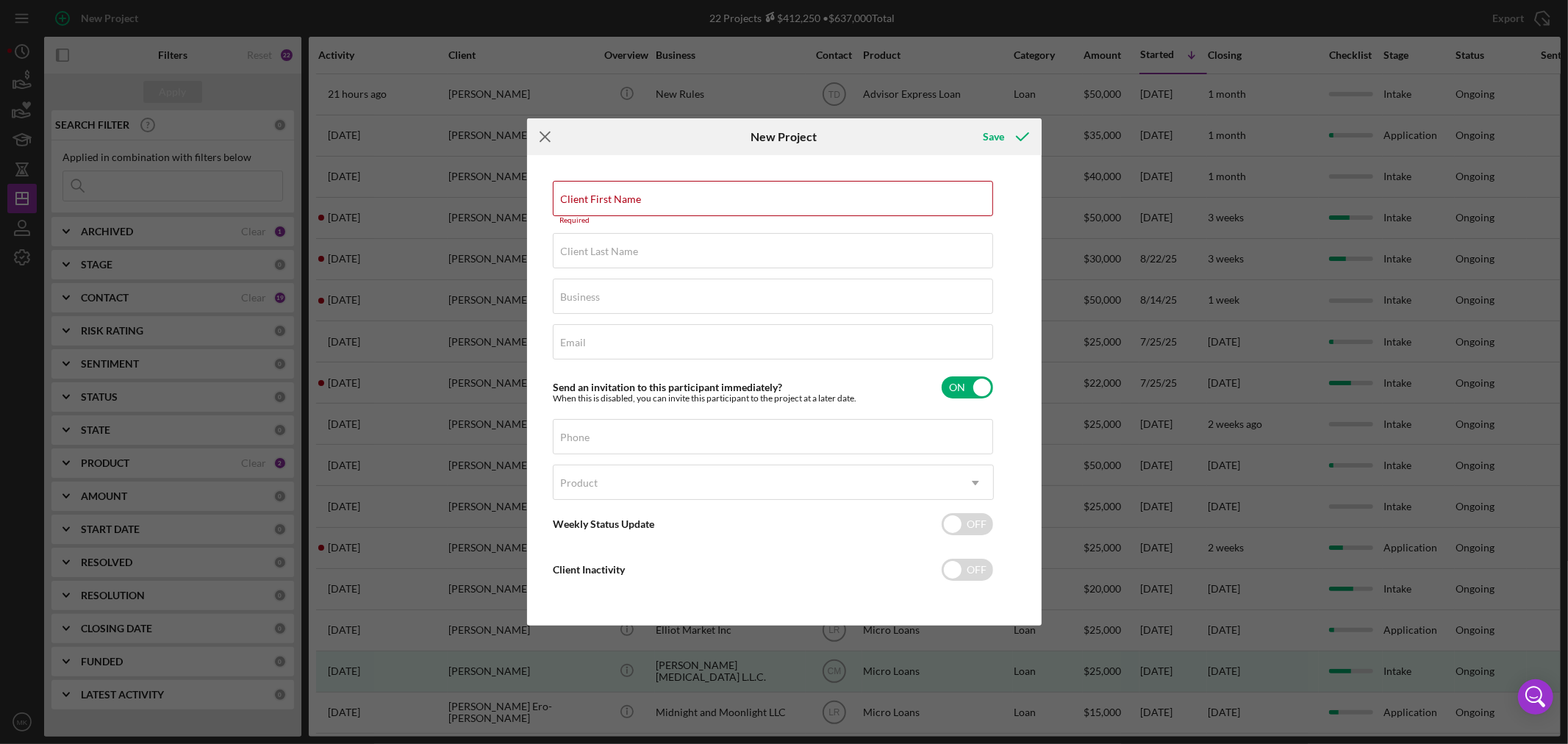
click at [546, 130] on icon "Icon/Menu Close" at bounding box center [546, 137] width 37 height 37
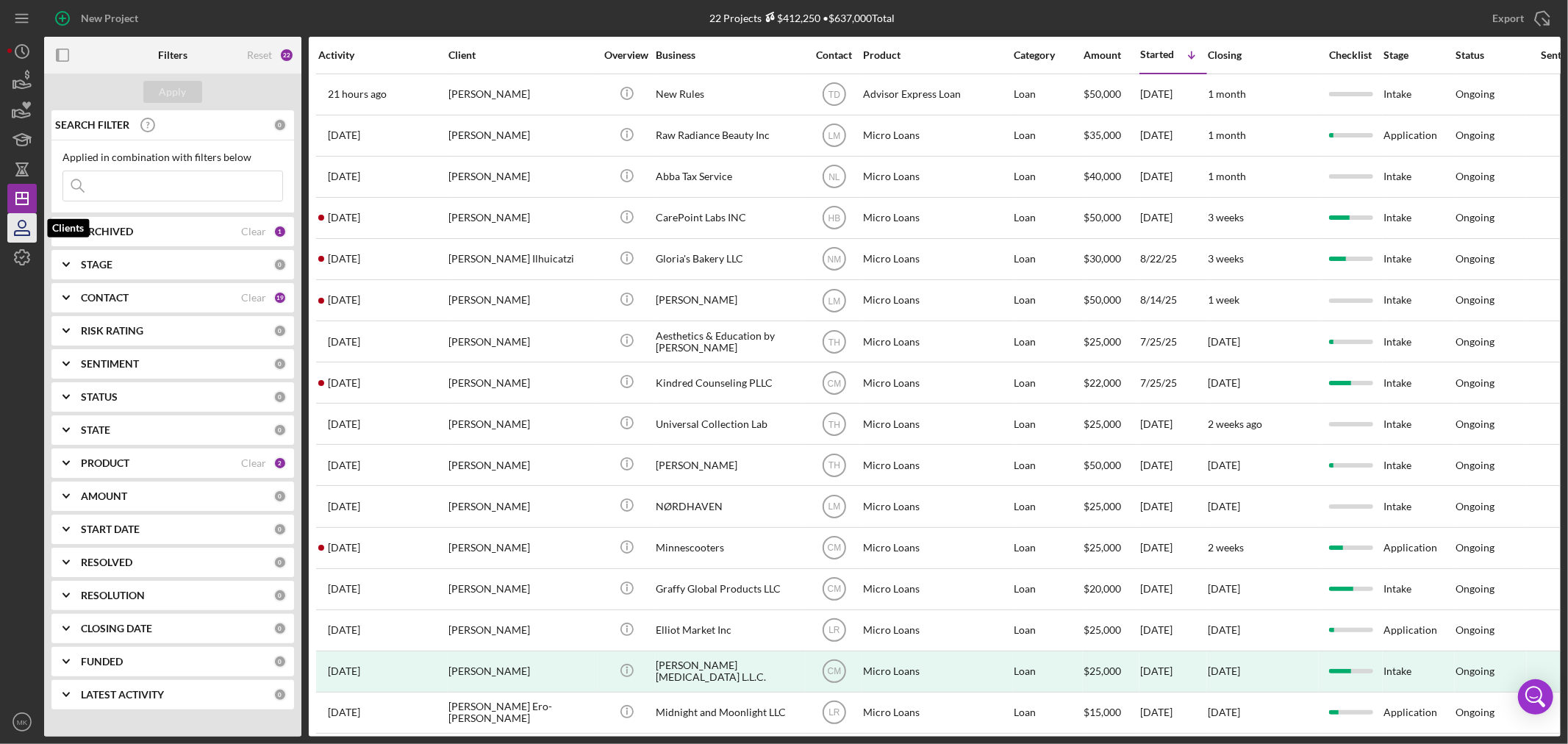
click at [18, 229] on icon "button" at bounding box center [22, 228] width 37 height 37
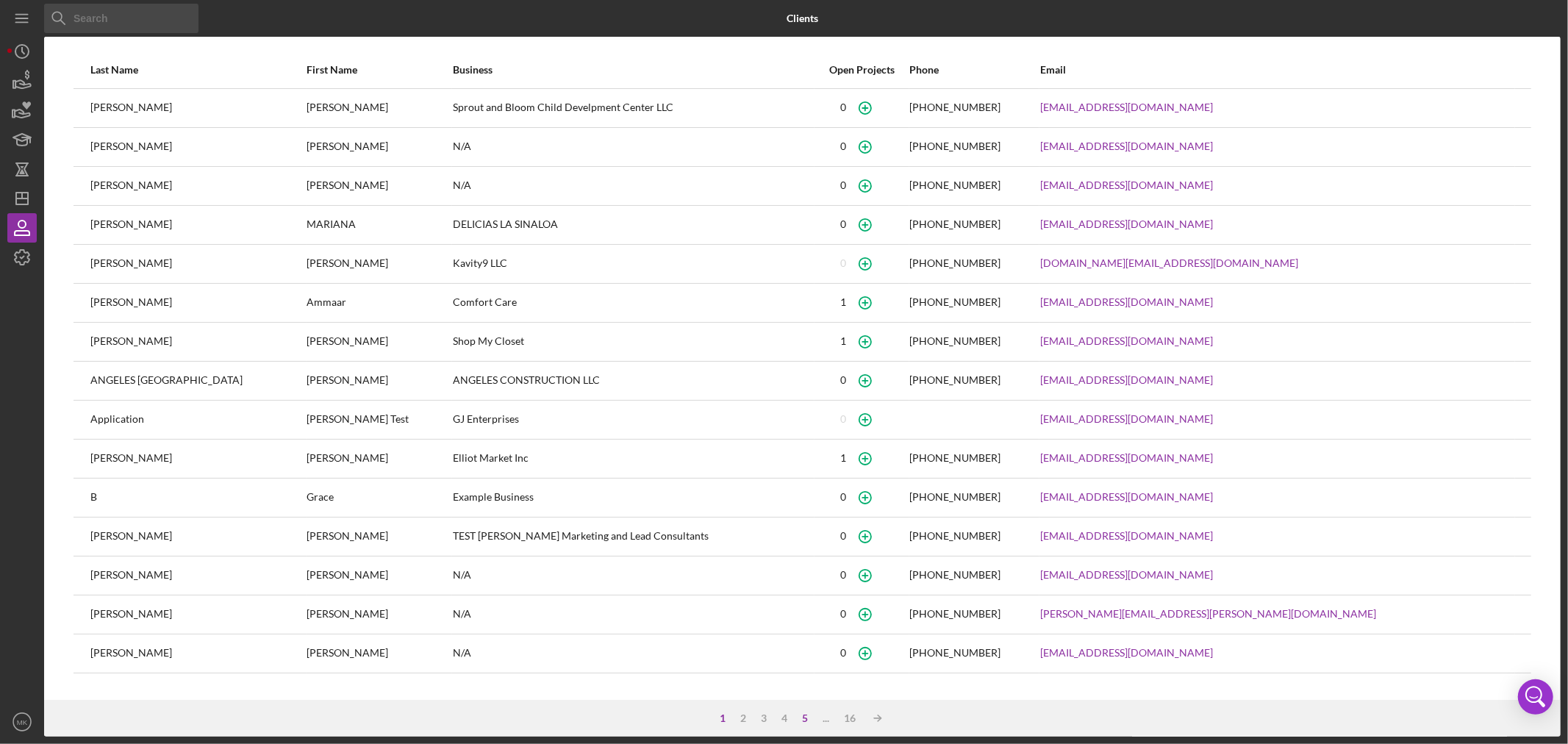
click at [805, 717] on div "5" at bounding box center [804, 718] width 20 height 11
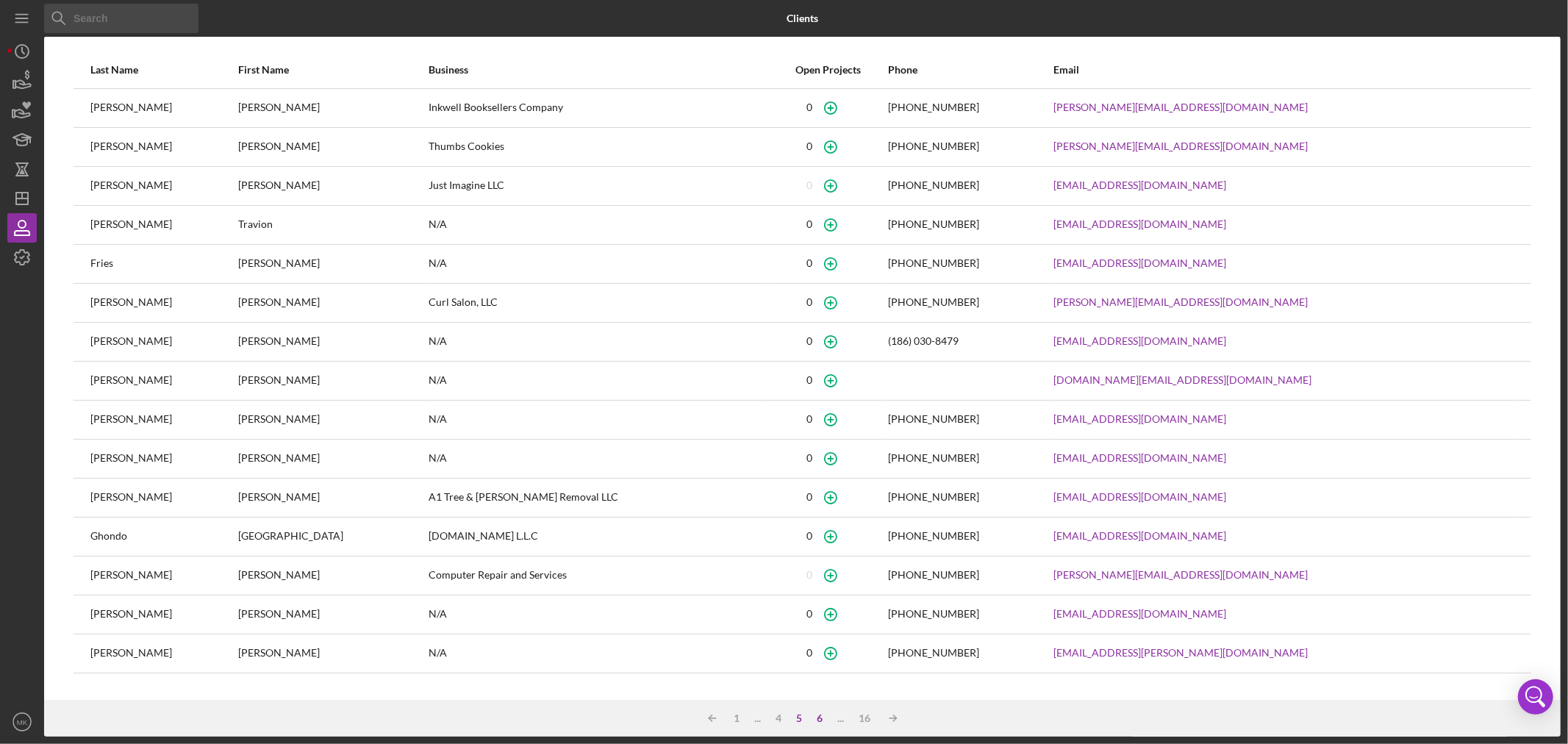
click at [818, 715] on div "6" at bounding box center [820, 718] width 20 height 11
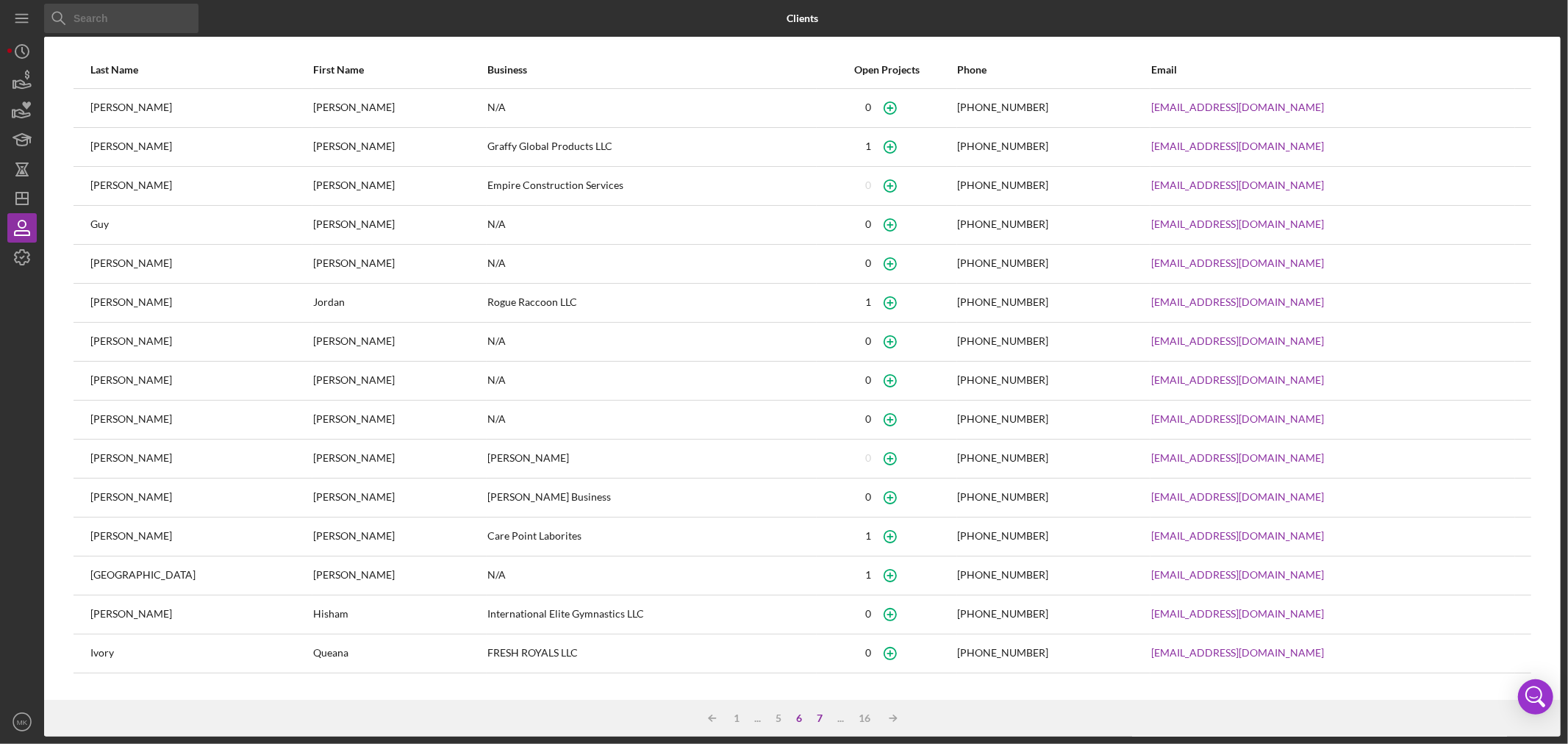
click at [823, 718] on div "7" at bounding box center [820, 718] width 20 height 11
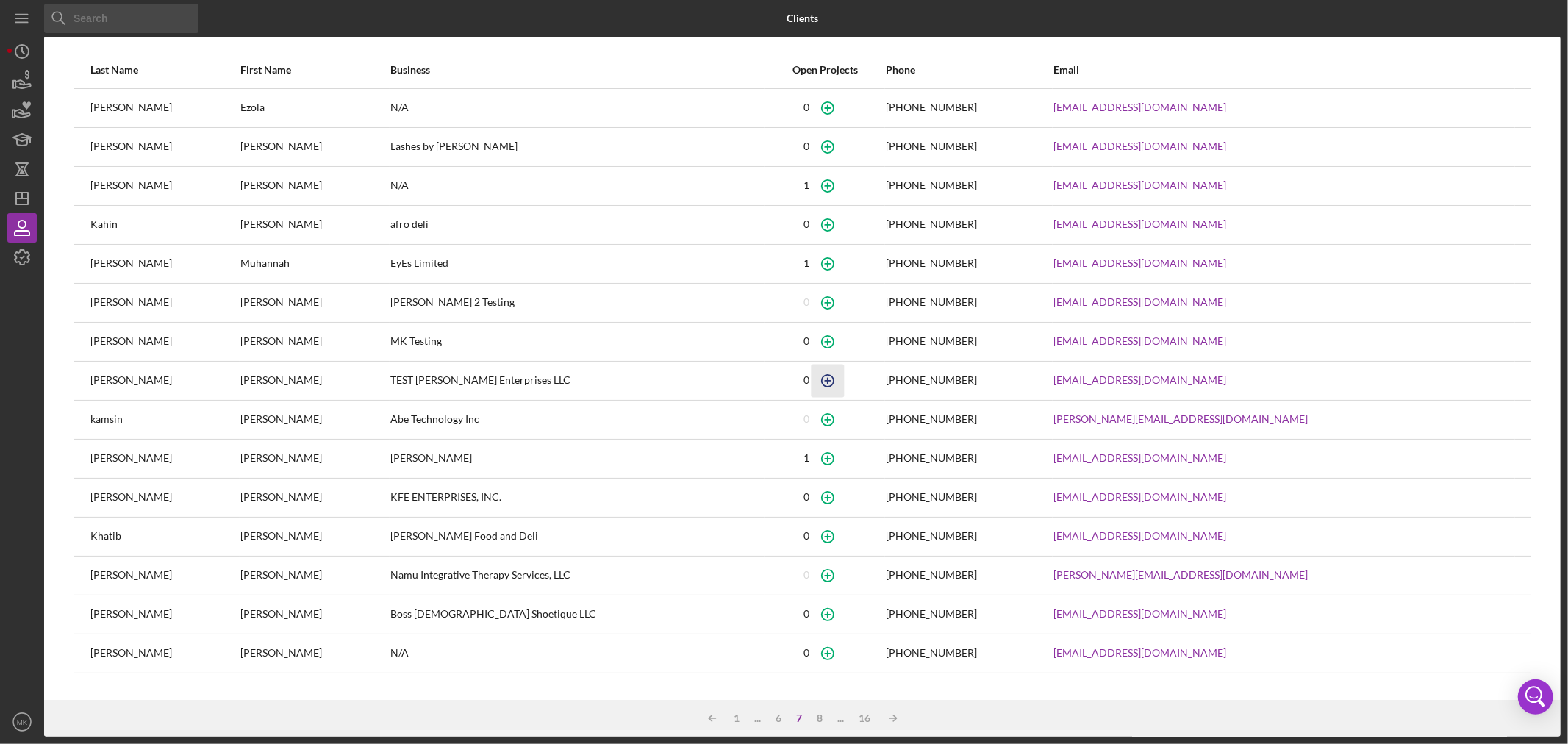
click at [844, 379] on icon "button" at bounding box center [828, 380] width 33 height 33
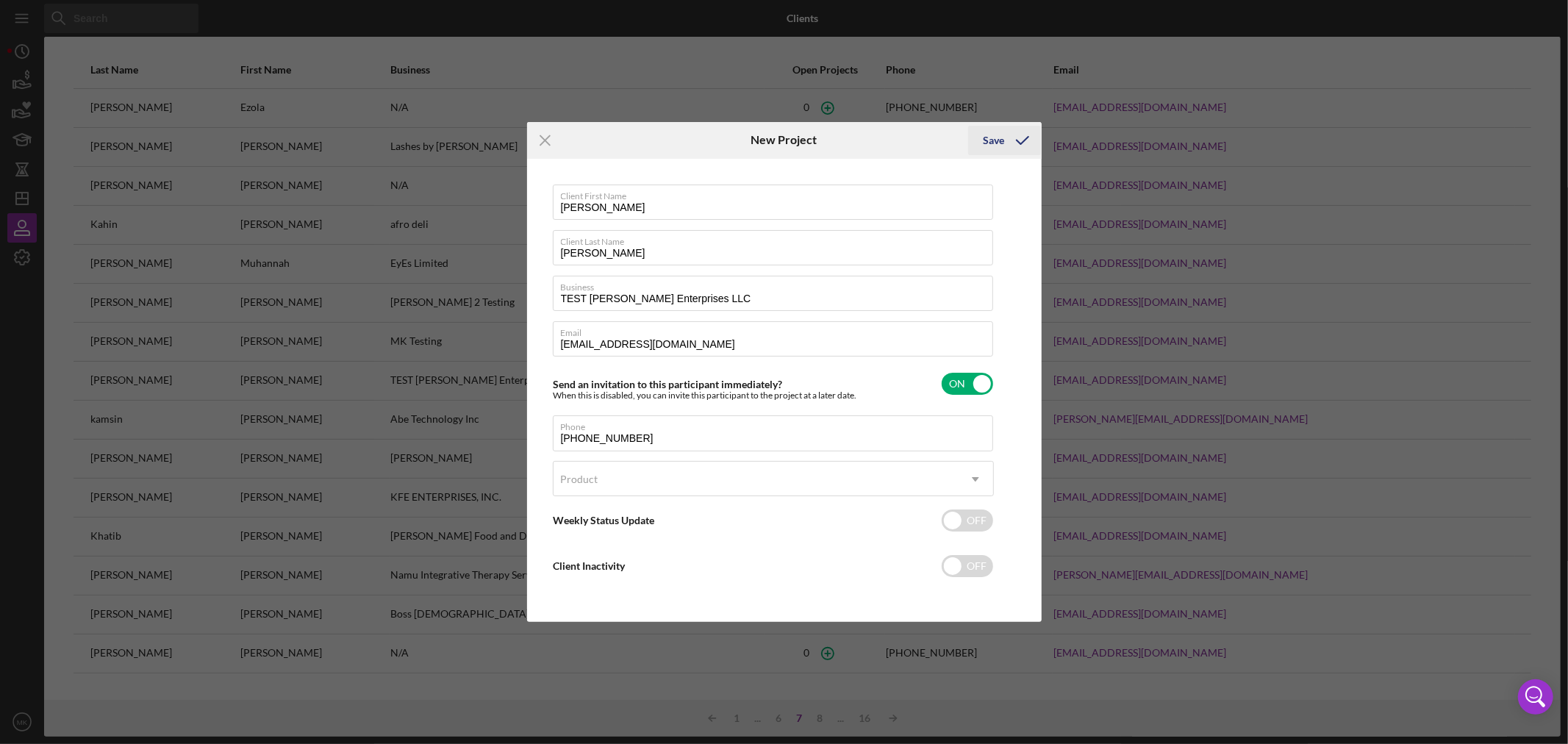
click at [997, 140] on div "Save" at bounding box center [993, 140] width 21 height 30
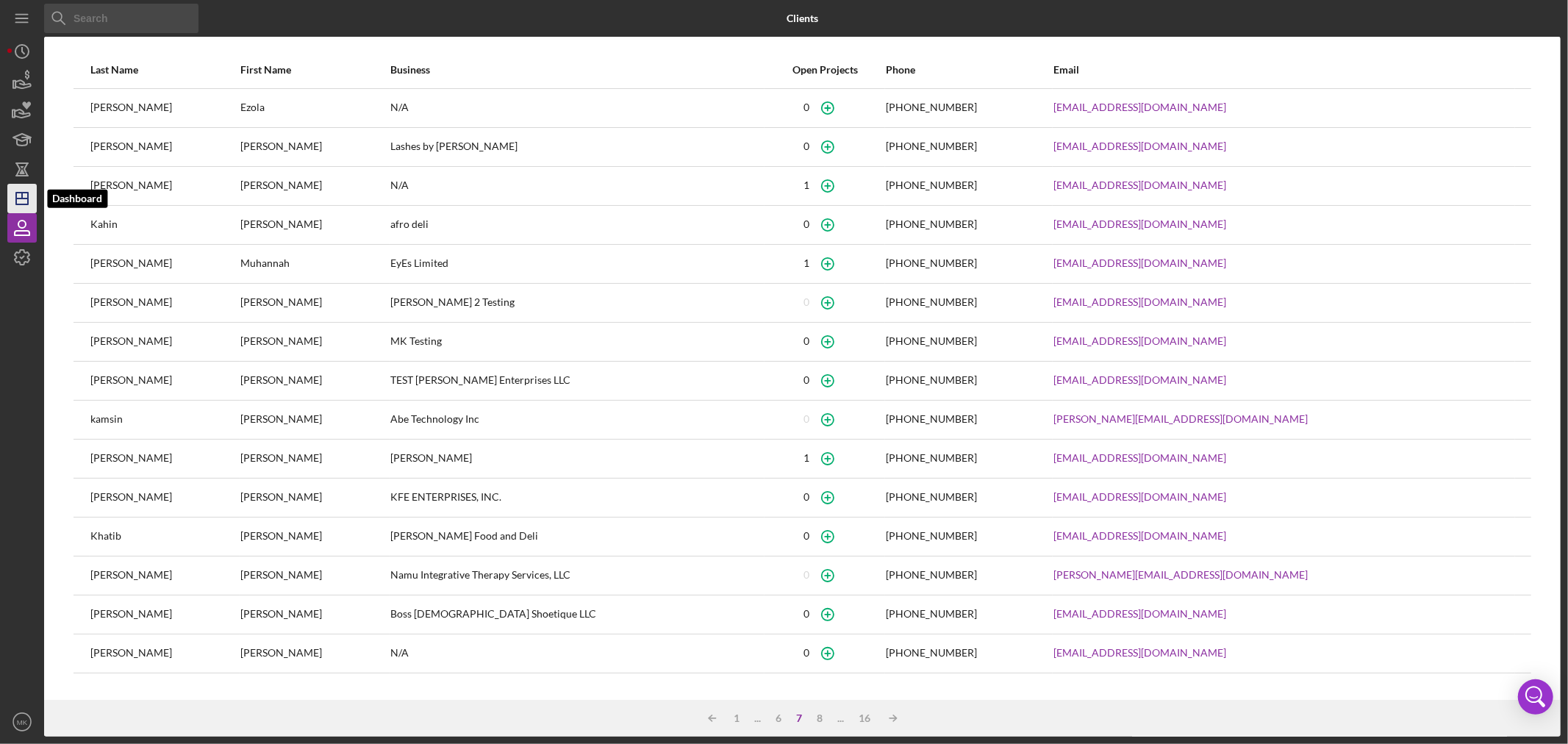
click at [17, 202] on icon "Icon/Dashboard" at bounding box center [22, 199] width 37 height 37
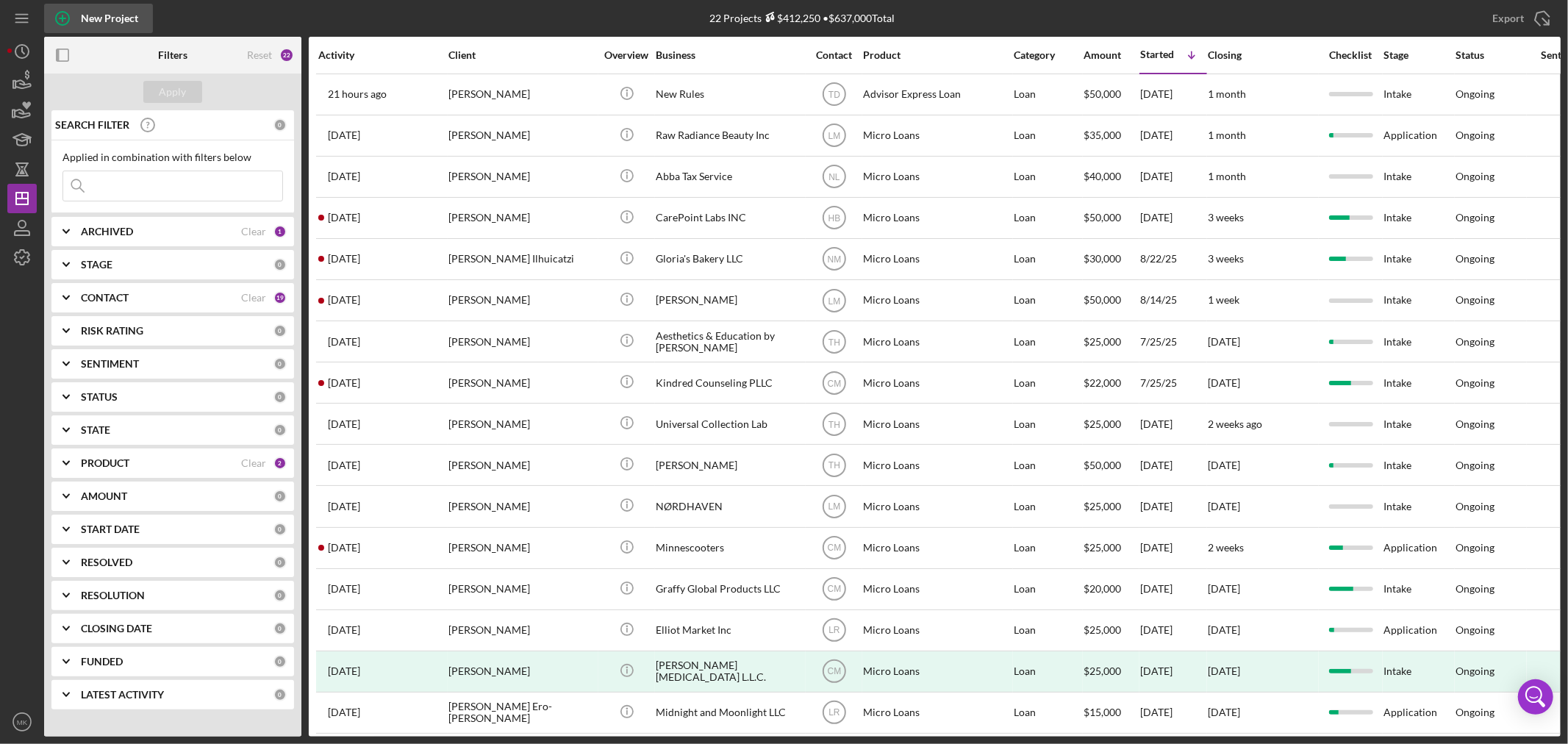
click at [101, 19] on div "New Project" at bounding box center [109, 18] width 57 height 30
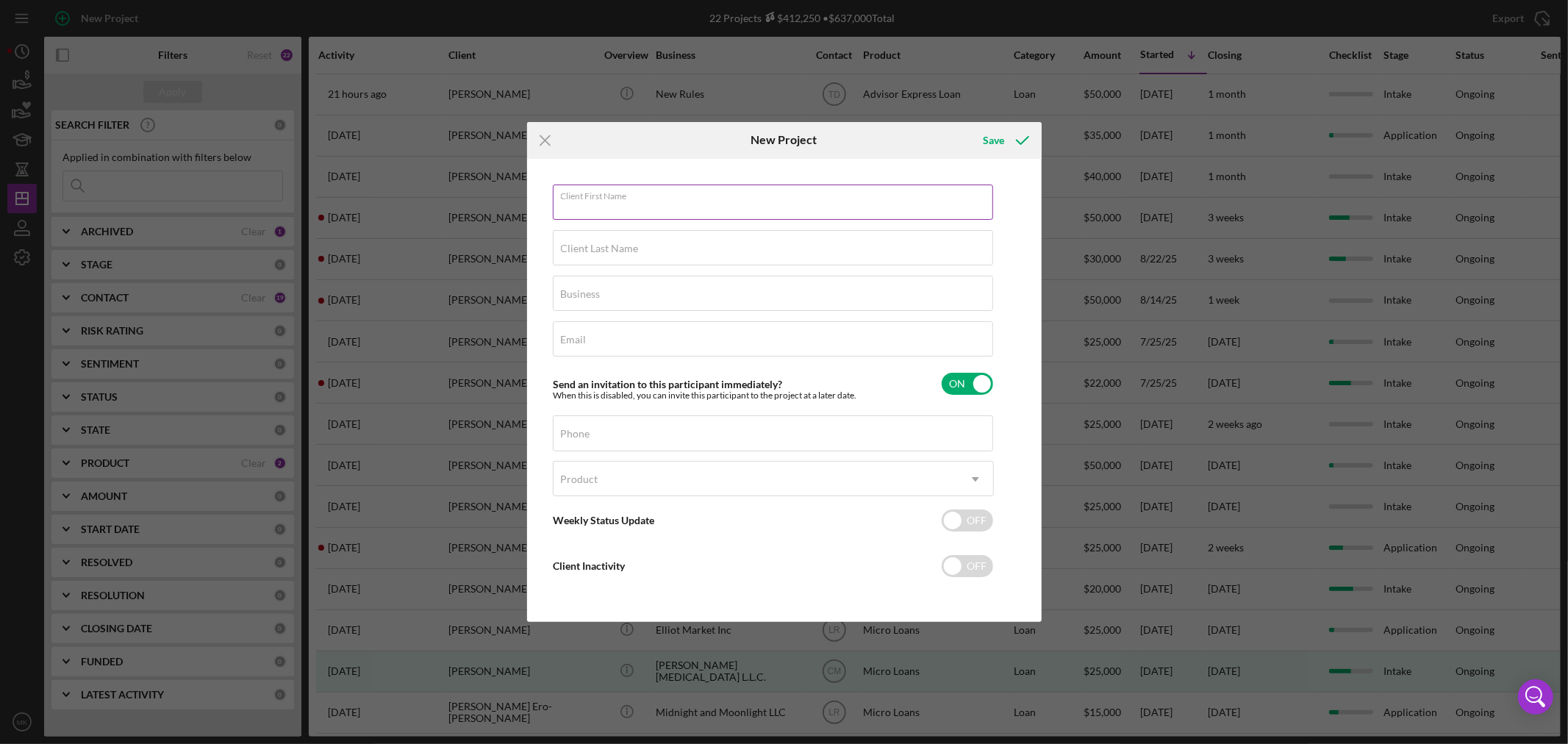
click at [688, 208] on input "Client First Name" at bounding box center [773, 202] width 441 height 35
type input "[PERSON_NAME]"
click at [614, 252] on label "Client Last Name" at bounding box center [599, 248] width 78 height 11
click at [614, 252] on input "Client Last Name" at bounding box center [773, 248] width 441 height 35
type input "[PERSON_NAME]"
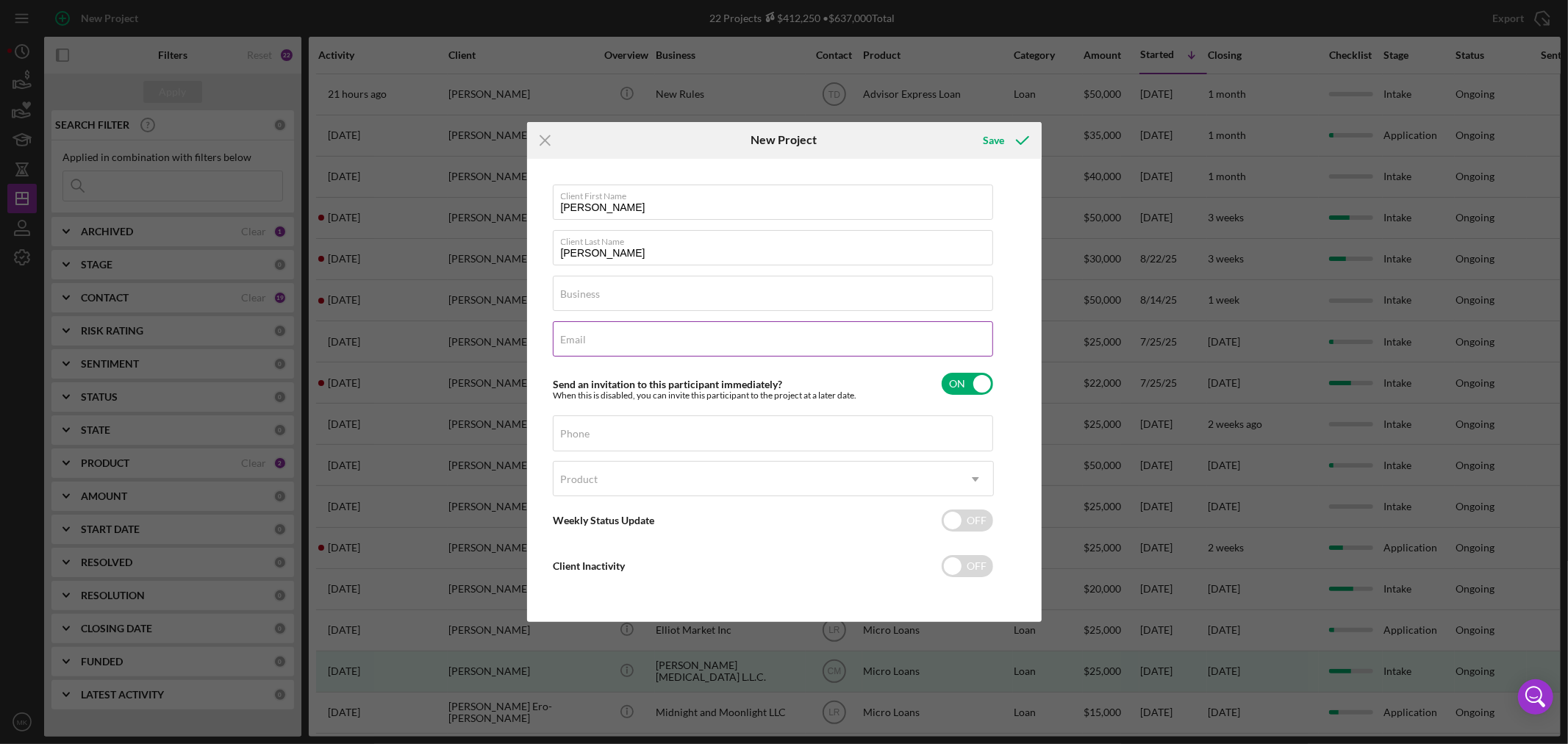
click at [611, 338] on input "Email" at bounding box center [773, 339] width 441 height 35
type input "[EMAIL_ADDRESS][DOMAIN_NAME]"
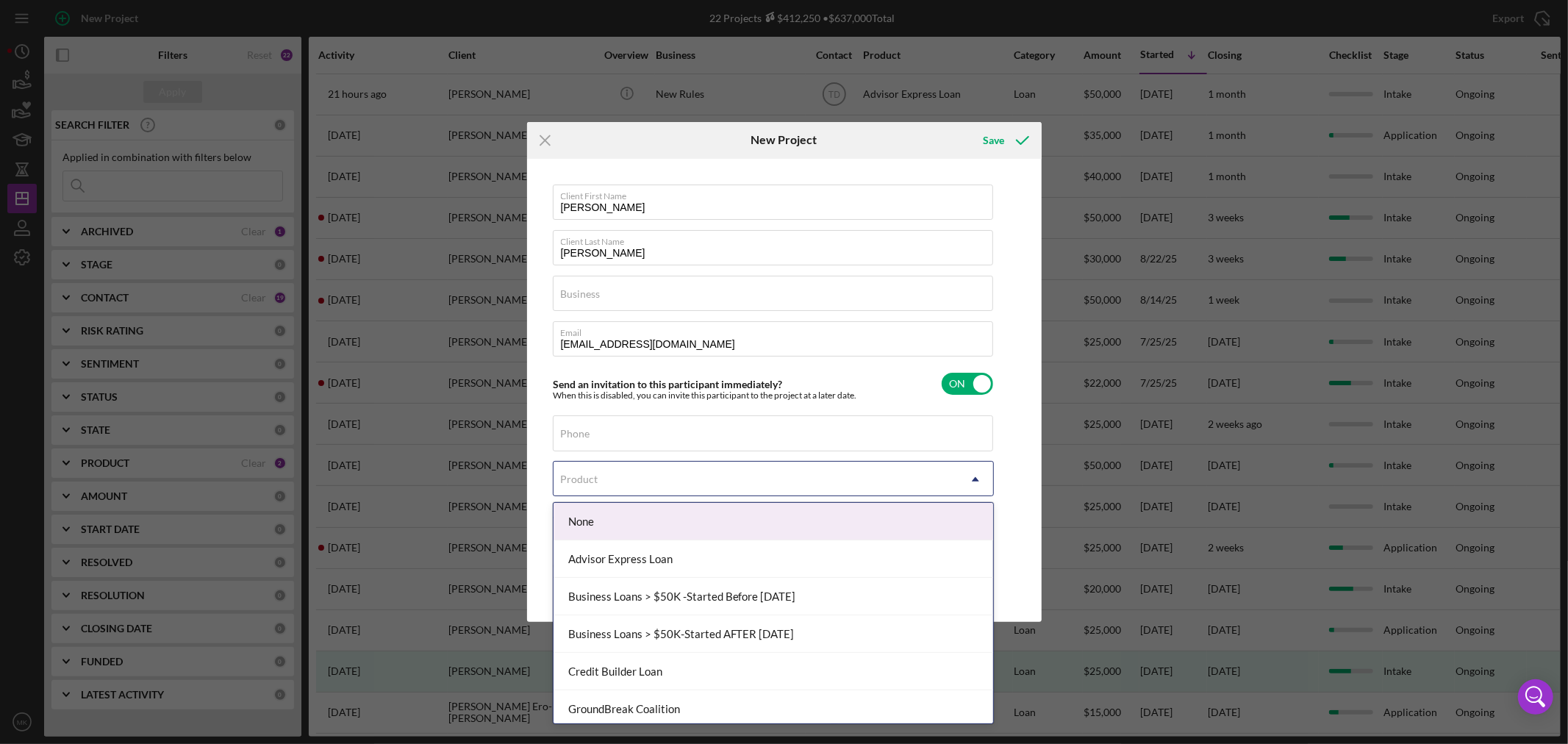
click at [972, 478] on icon "Icon/Dropdown Arrow" at bounding box center [975, 479] width 35 height 35
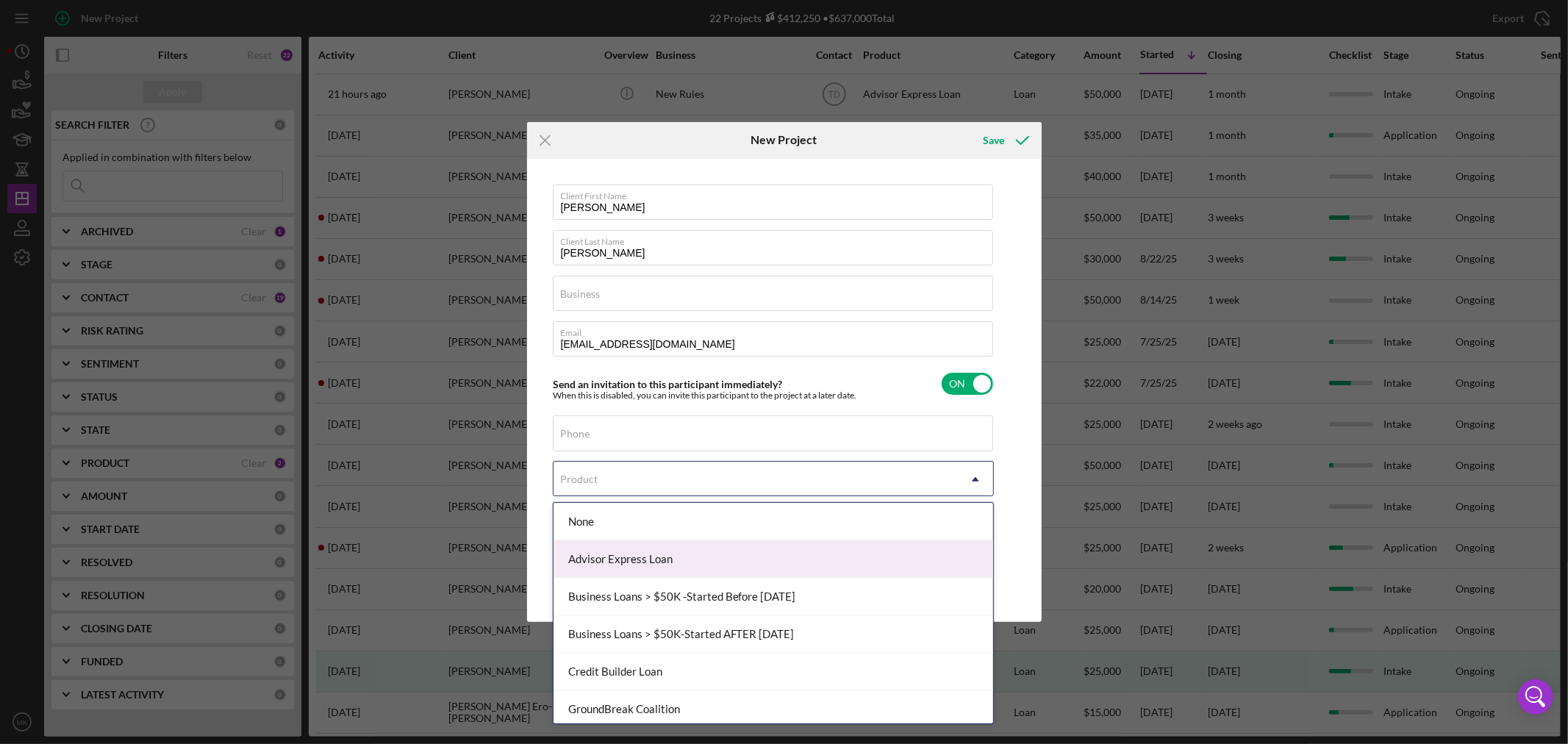
click at [911, 559] on div "Advisor Express Loan" at bounding box center [773, 559] width 440 height 38
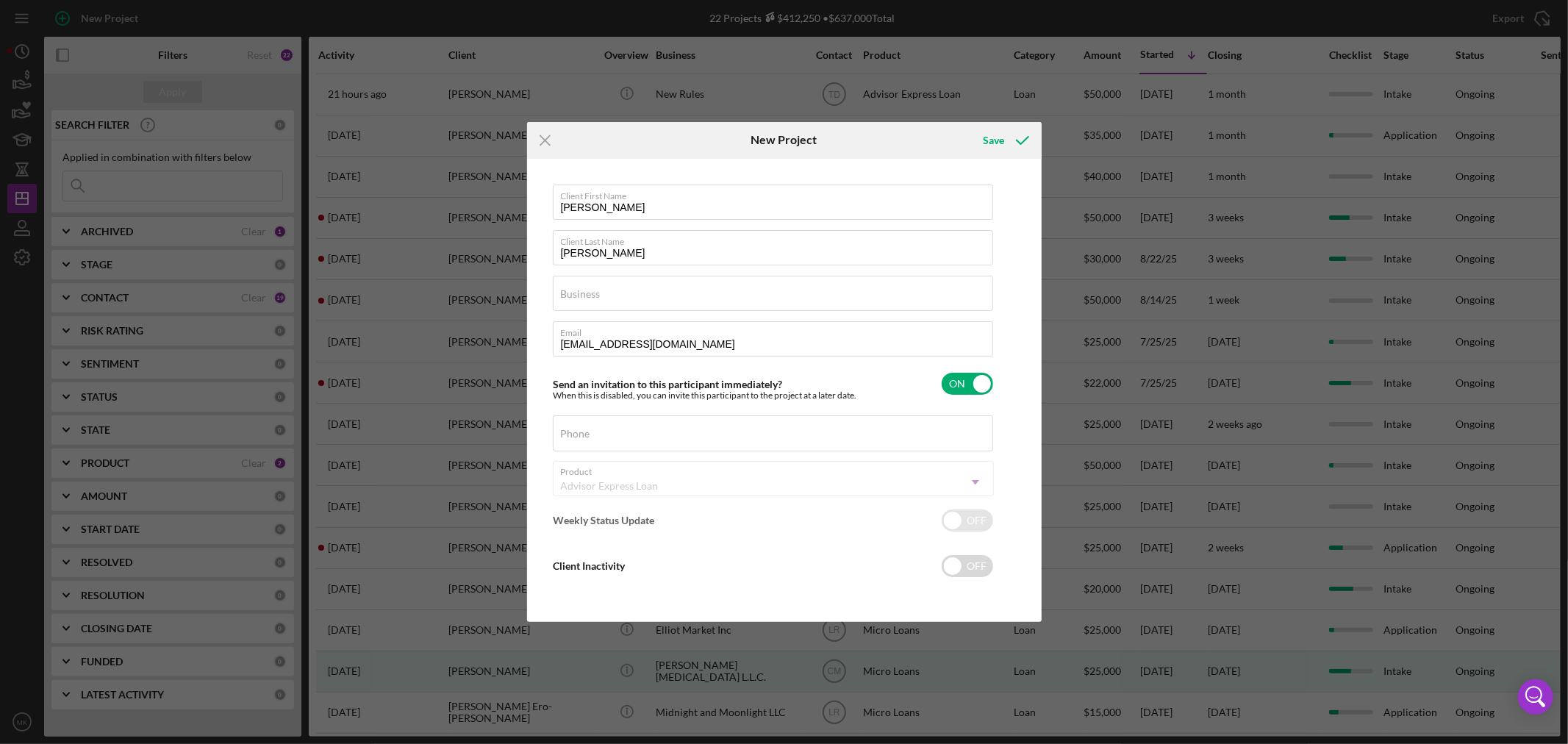
checkbox input "true"
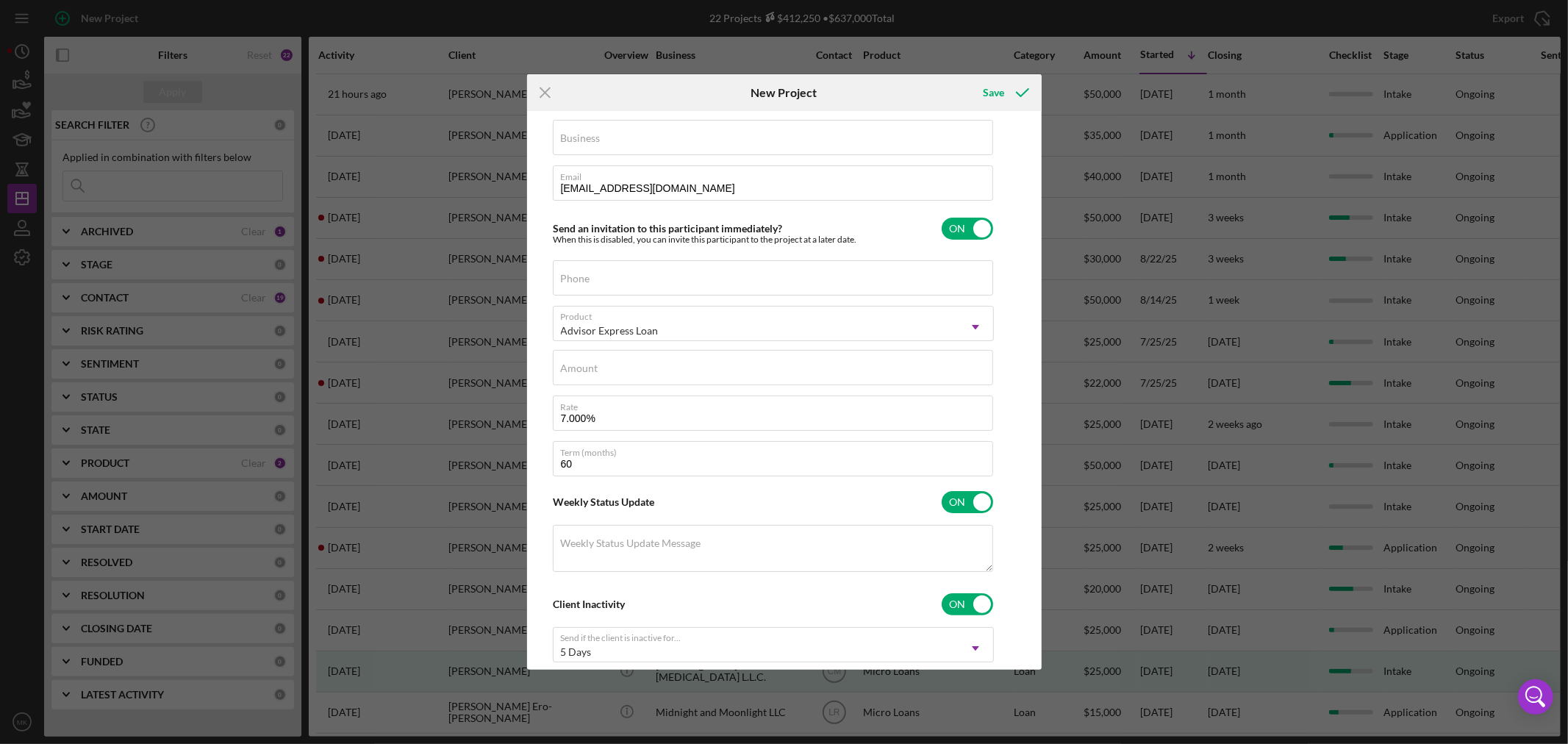
scroll to position [202, 0]
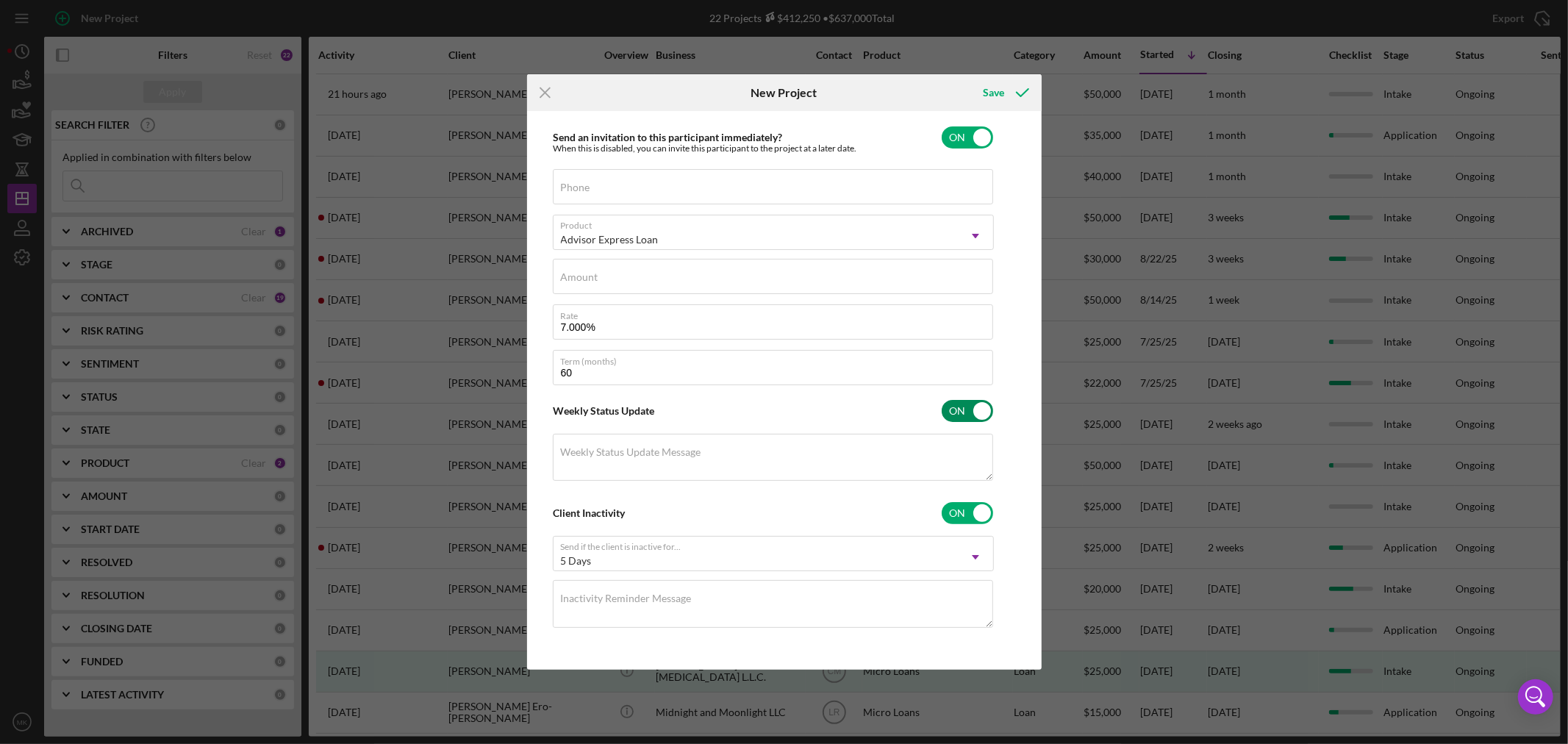
click at [986, 404] on input "checkbox" at bounding box center [967, 410] width 52 height 22
checkbox input "false"
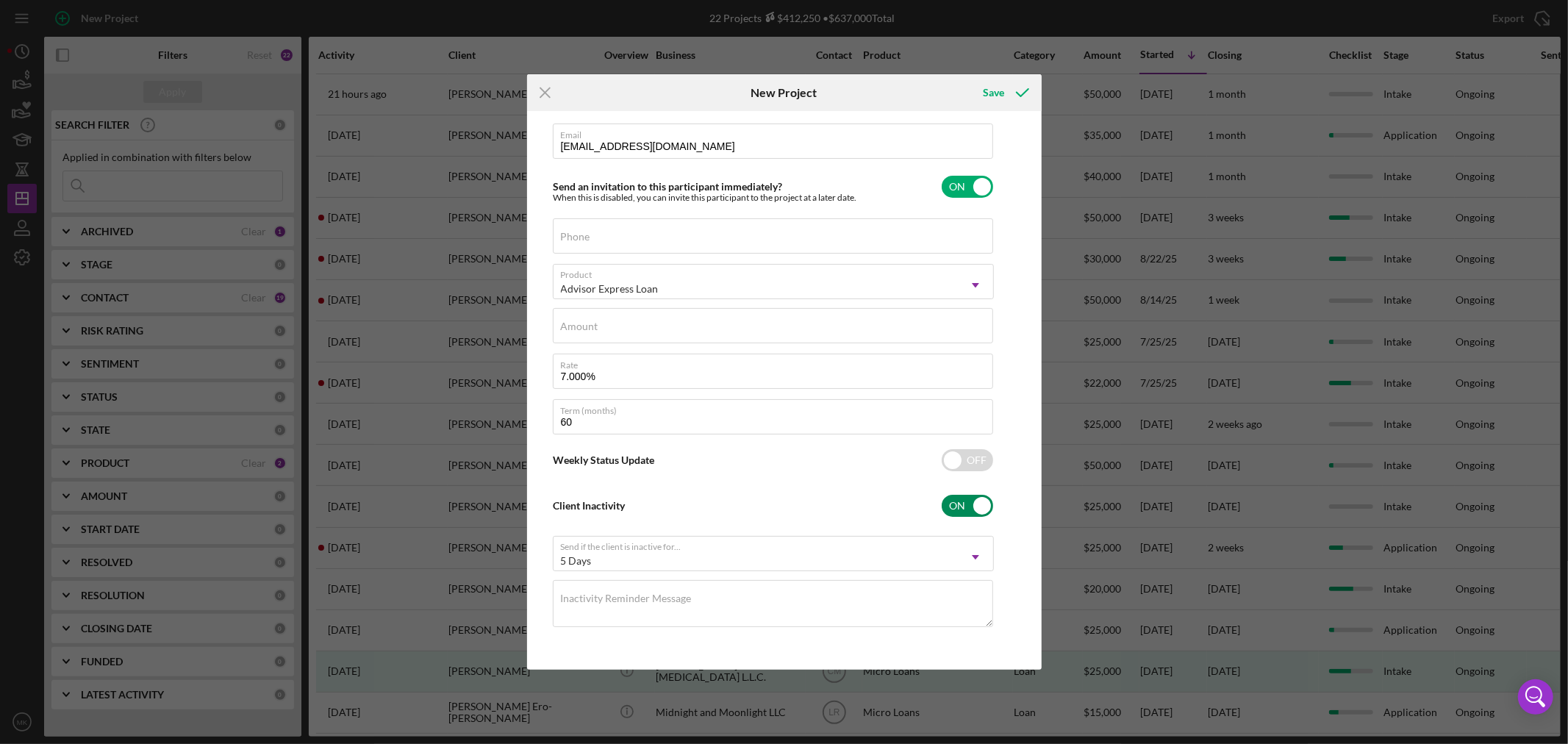
click at [979, 500] on input "checkbox" at bounding box center [967, 506] width 52 height 22
checkbox input "false"
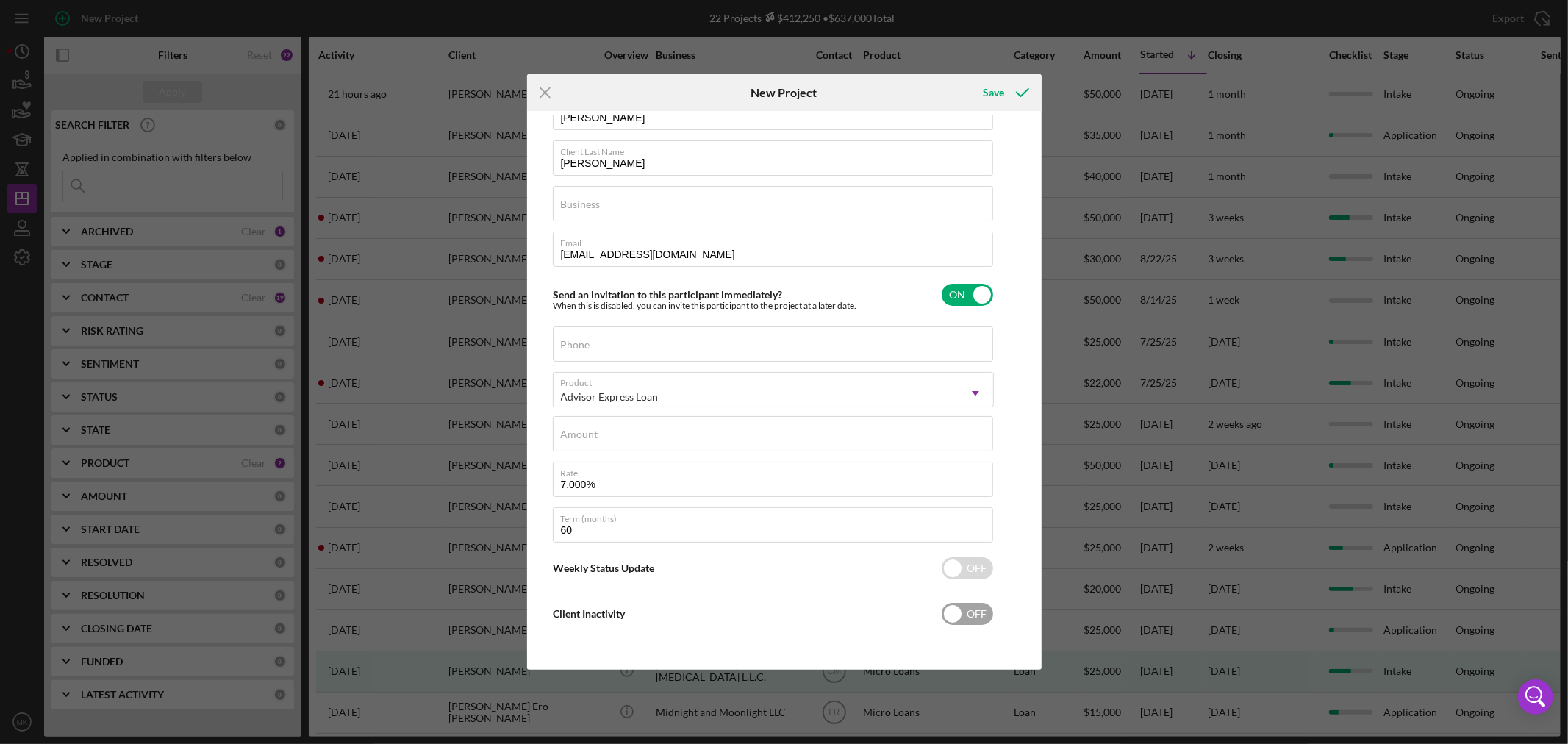
scroll to position [0, 0]
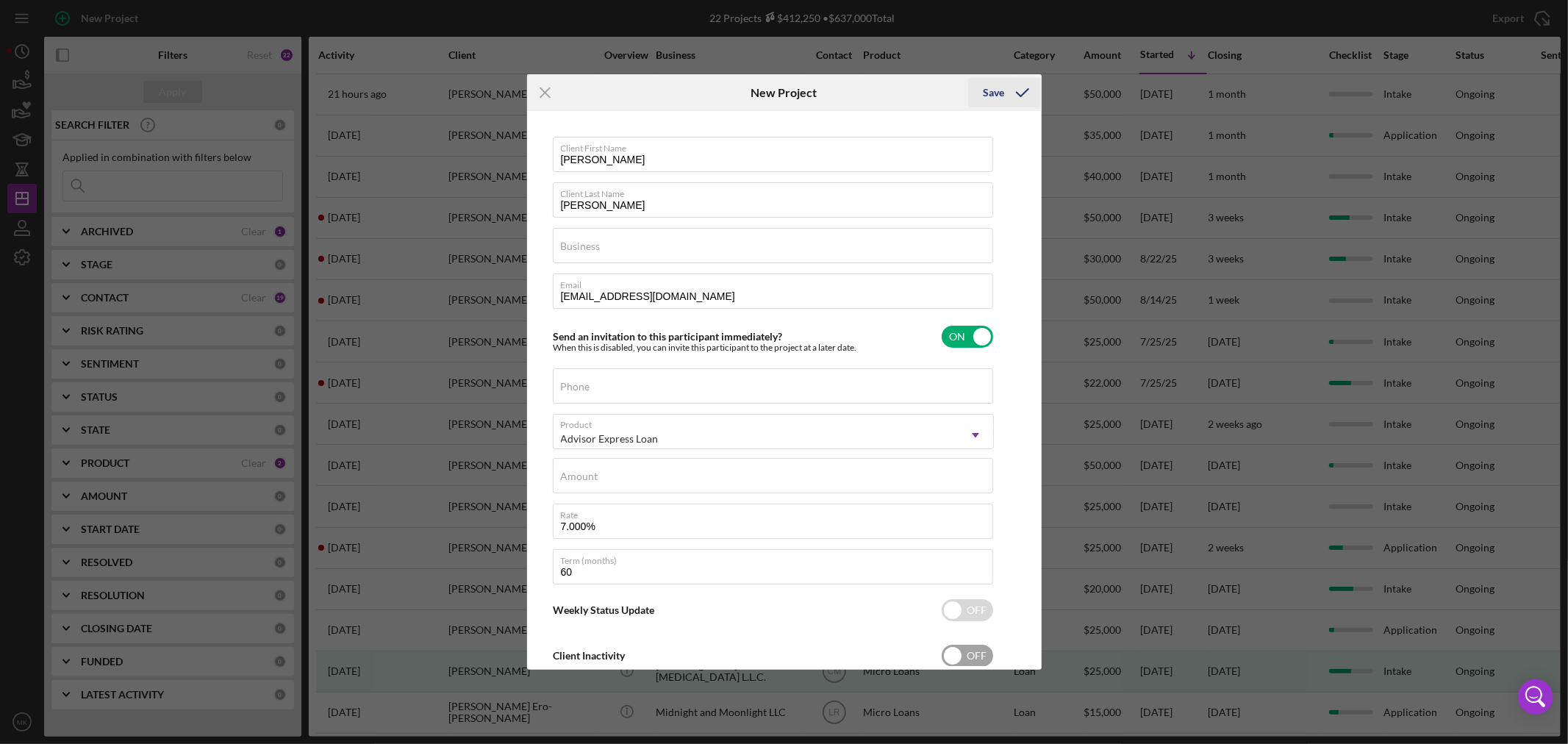
click at [996, 90] on div "Save" at bounding box center [993, 93] width 21 height 30
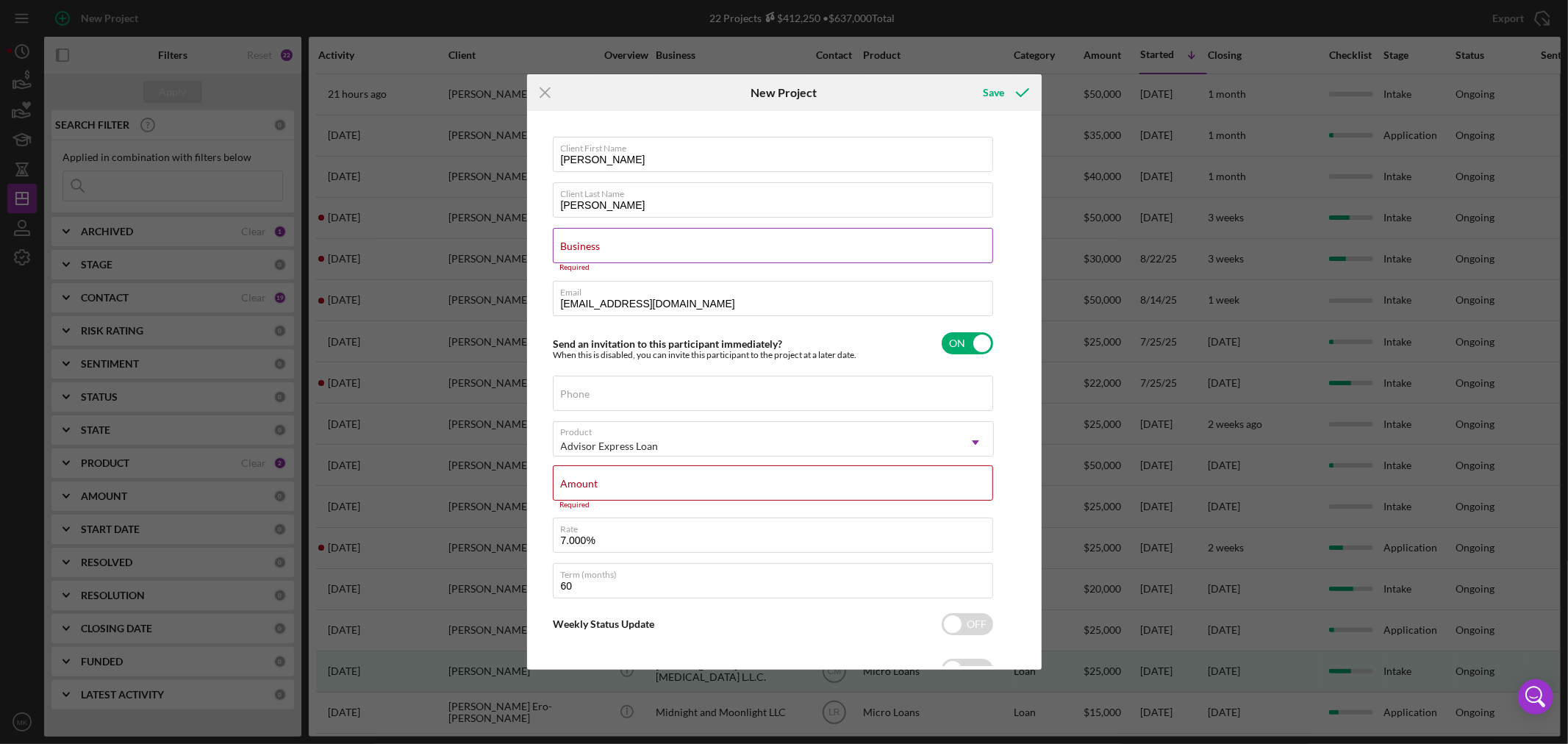
click at [612, 246] on input "Business" at bounding box center [773, 245] width 441 height 35
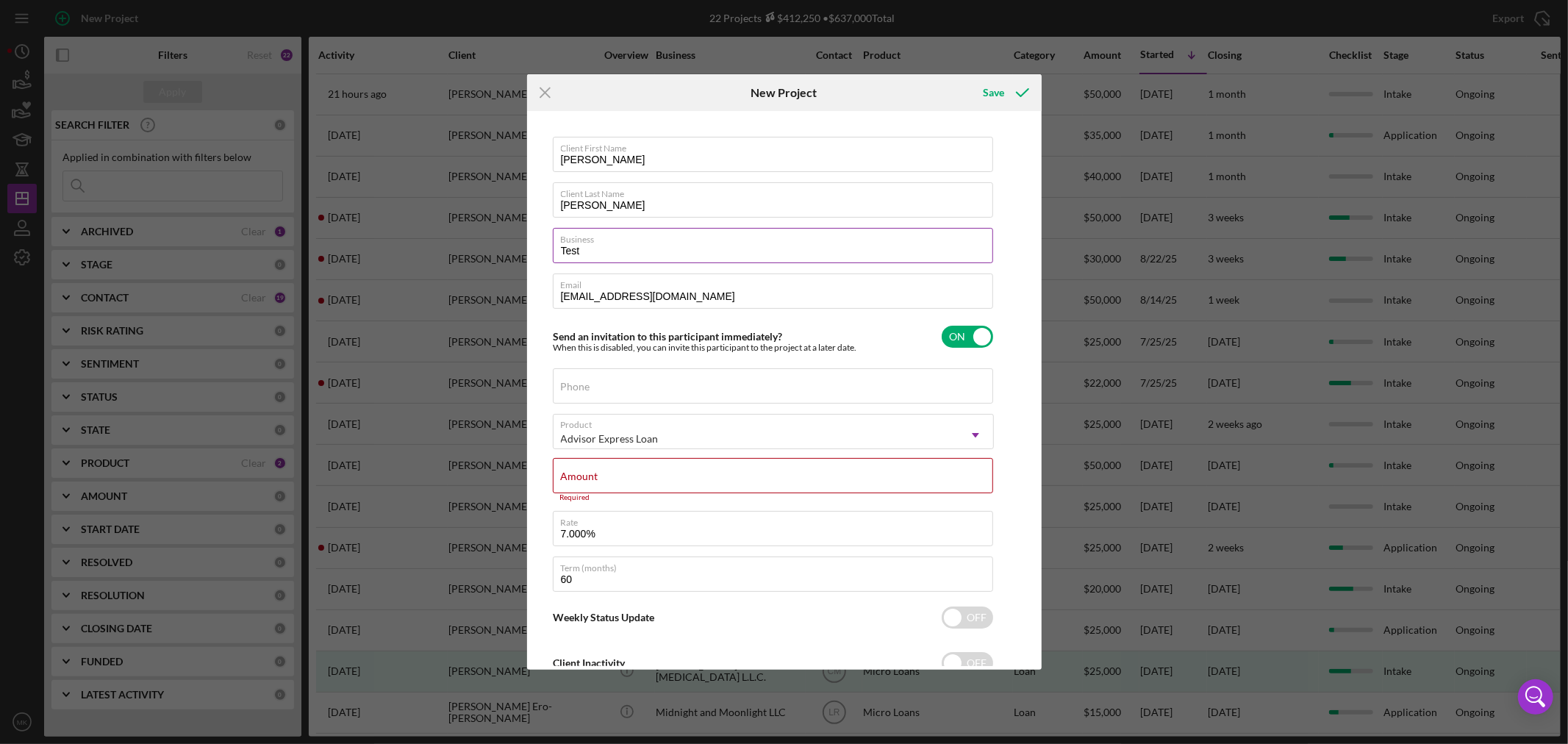
type input "TEST [PERSON_NAME] Enterprises LLC"
click at [646, 480] on input "Amount" at bounding box center [773, 476] width 441 height 35
type input "$1,000"
click at [994, 90] on div "Save" at bounding box center [993, 93] width 21 height 30
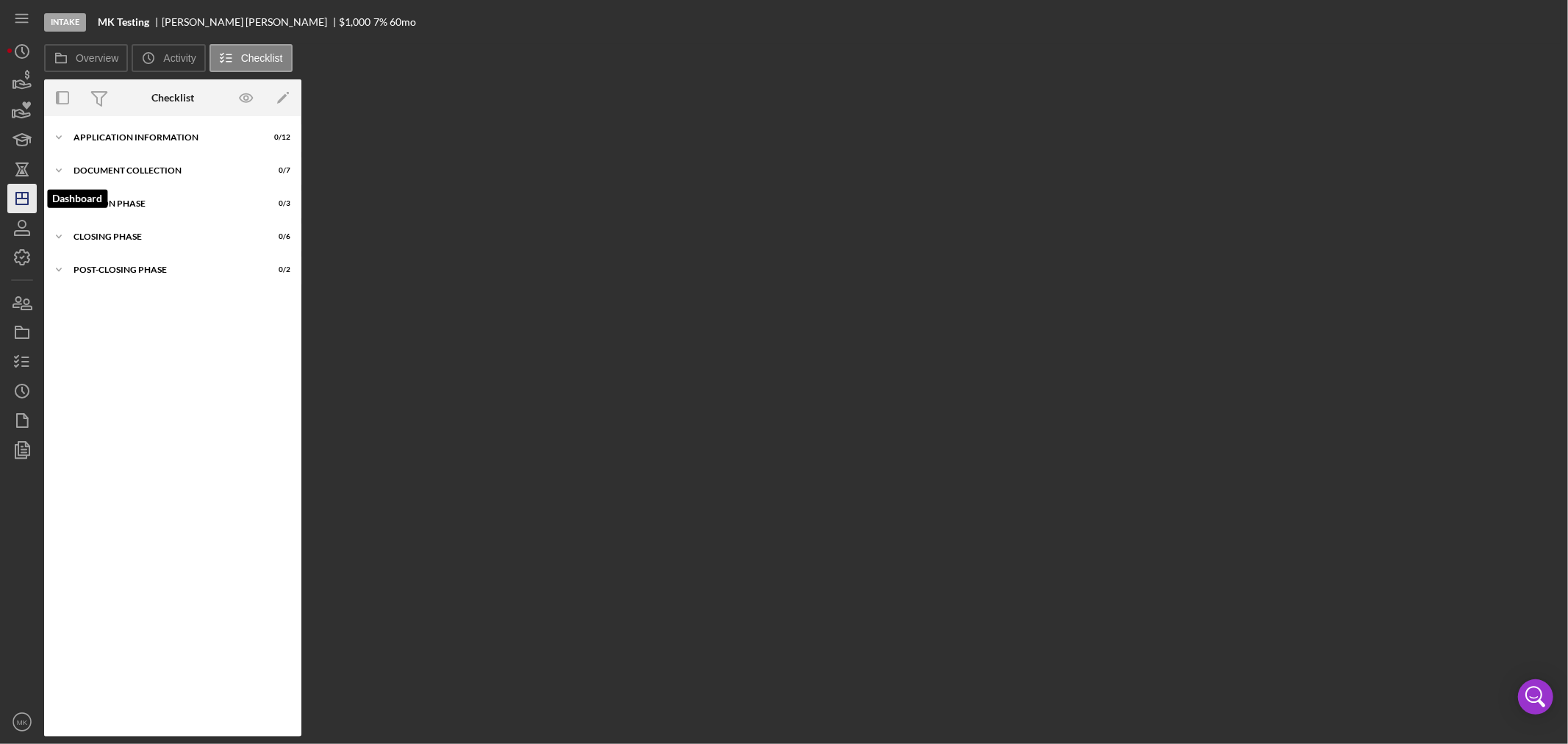
click at [23, 199] on icon "Icon/Dashboard" at bounding box center [22, 199] width 37 height 37
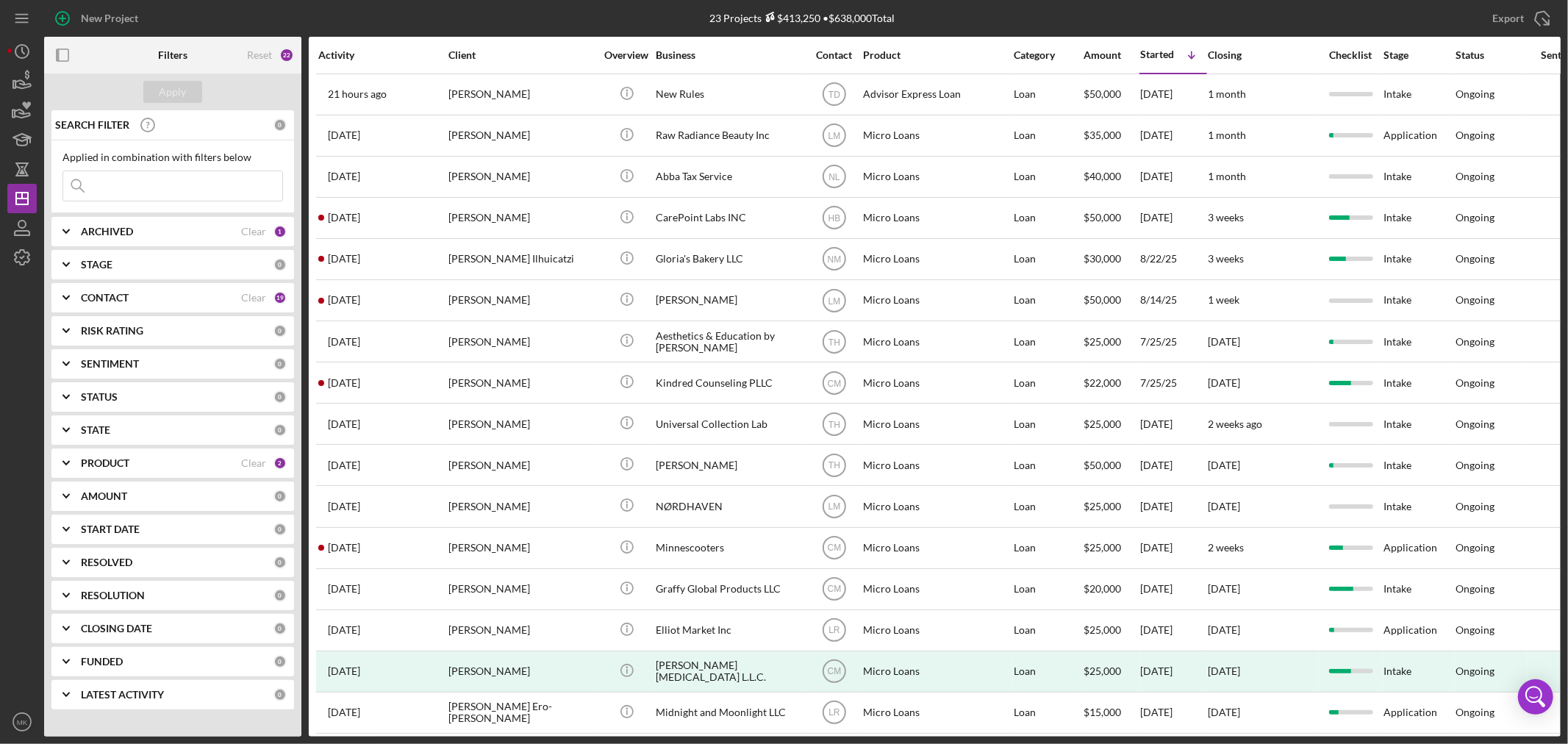
click at [151, 459] on div "PRODUCT" at bounding box center [160, 463] width 160 height 11
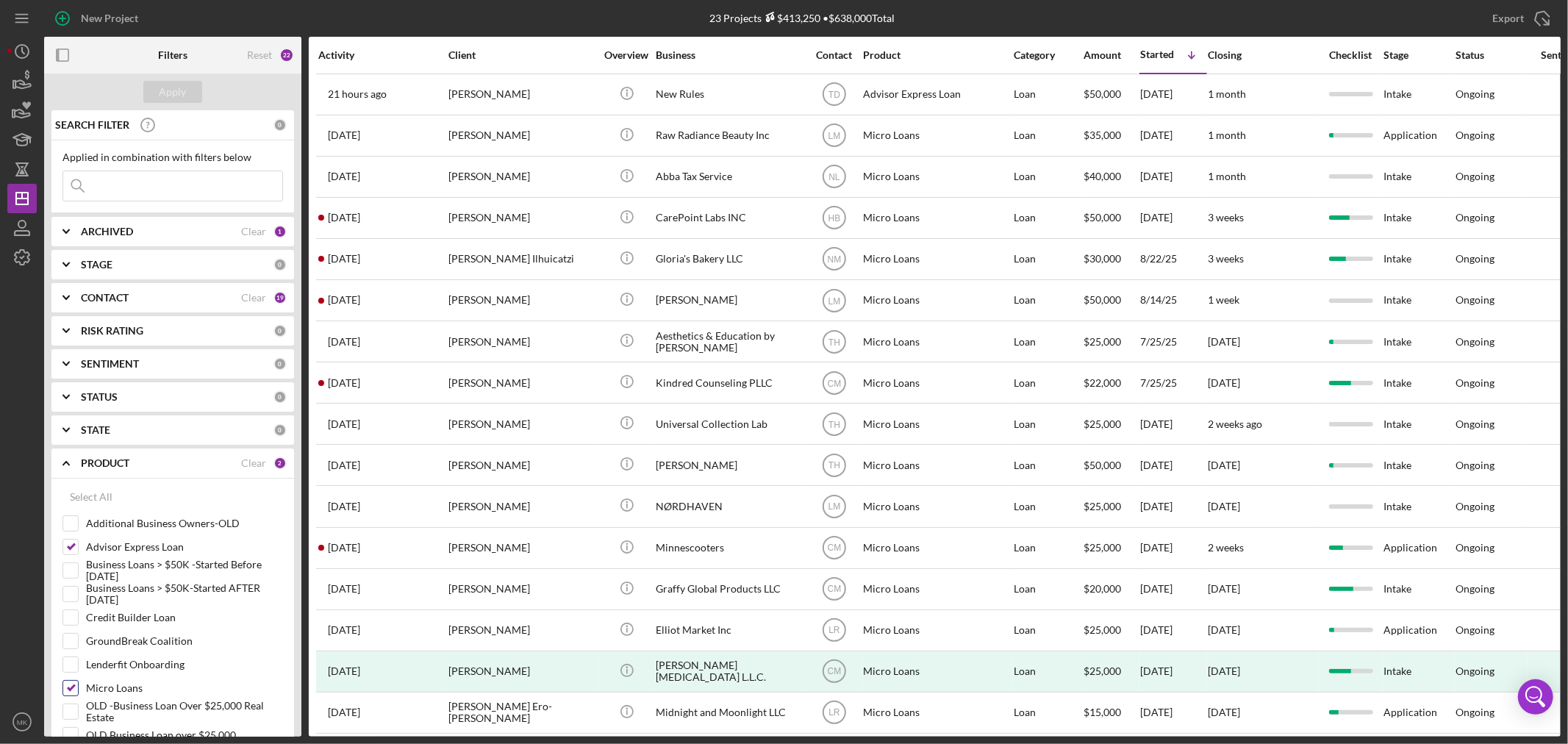
click at [70, 685] on input "Micro Loans" at bounding box center [70, 688] width 15 height 15
checkbox input "false"
click at [170, 91] on div "Apply" at bounding box center [173, 91] width 27 height 22
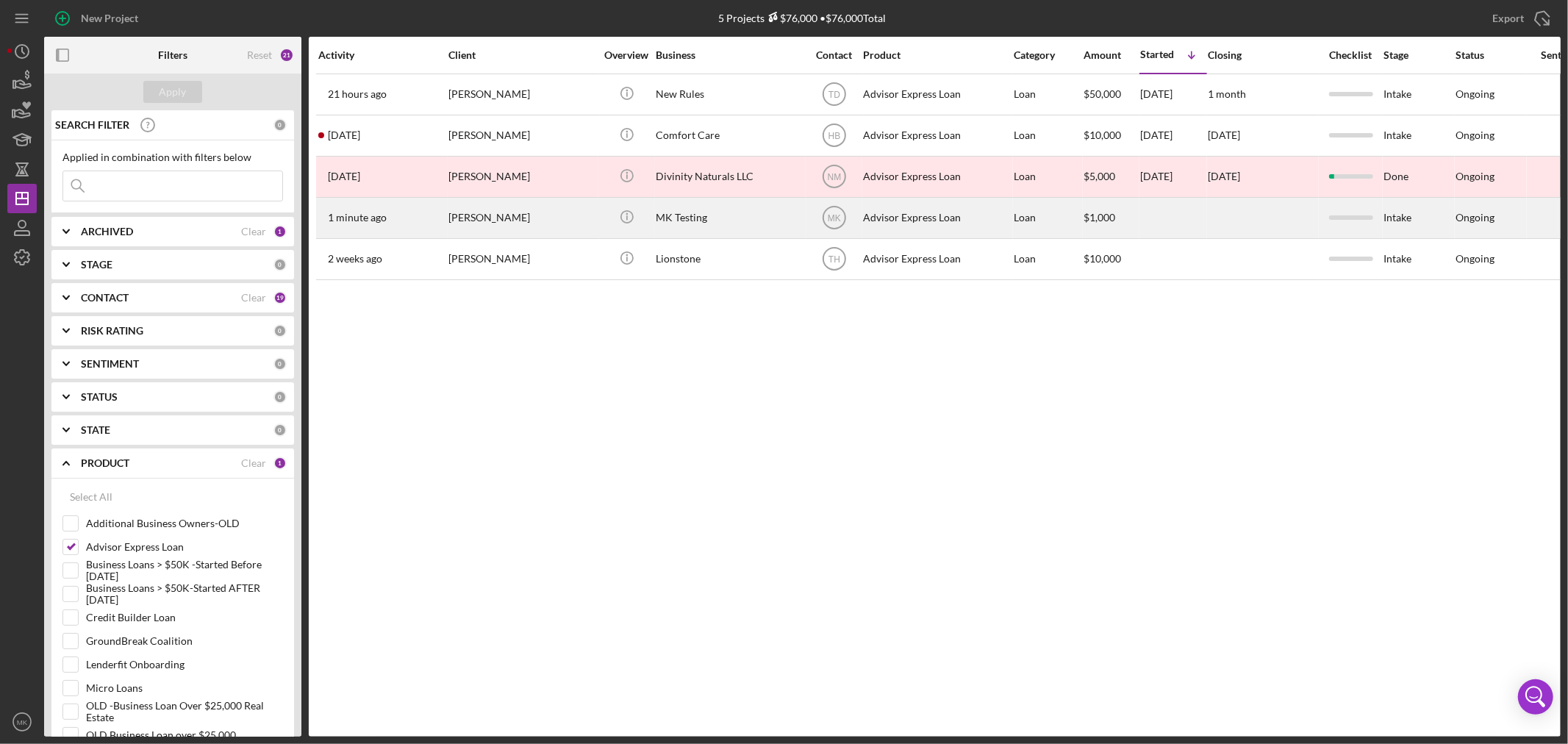
click at [489, 222] on div "[PERSON_NAME]" at bounding box center [522, 218] width 147 height 39
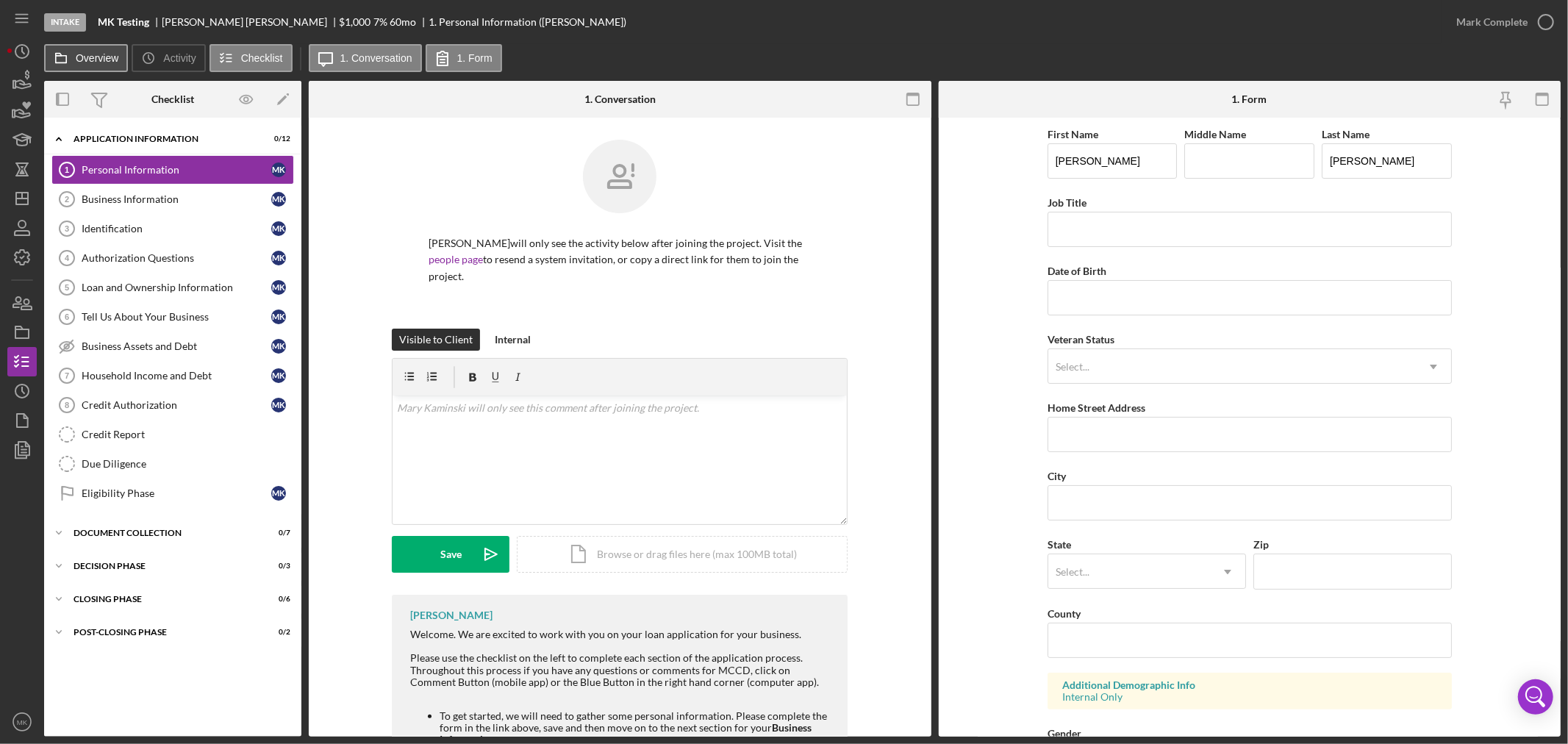
click at [78, 59] on label "Overview" at bounding box center [96, 58] width 43 height 11
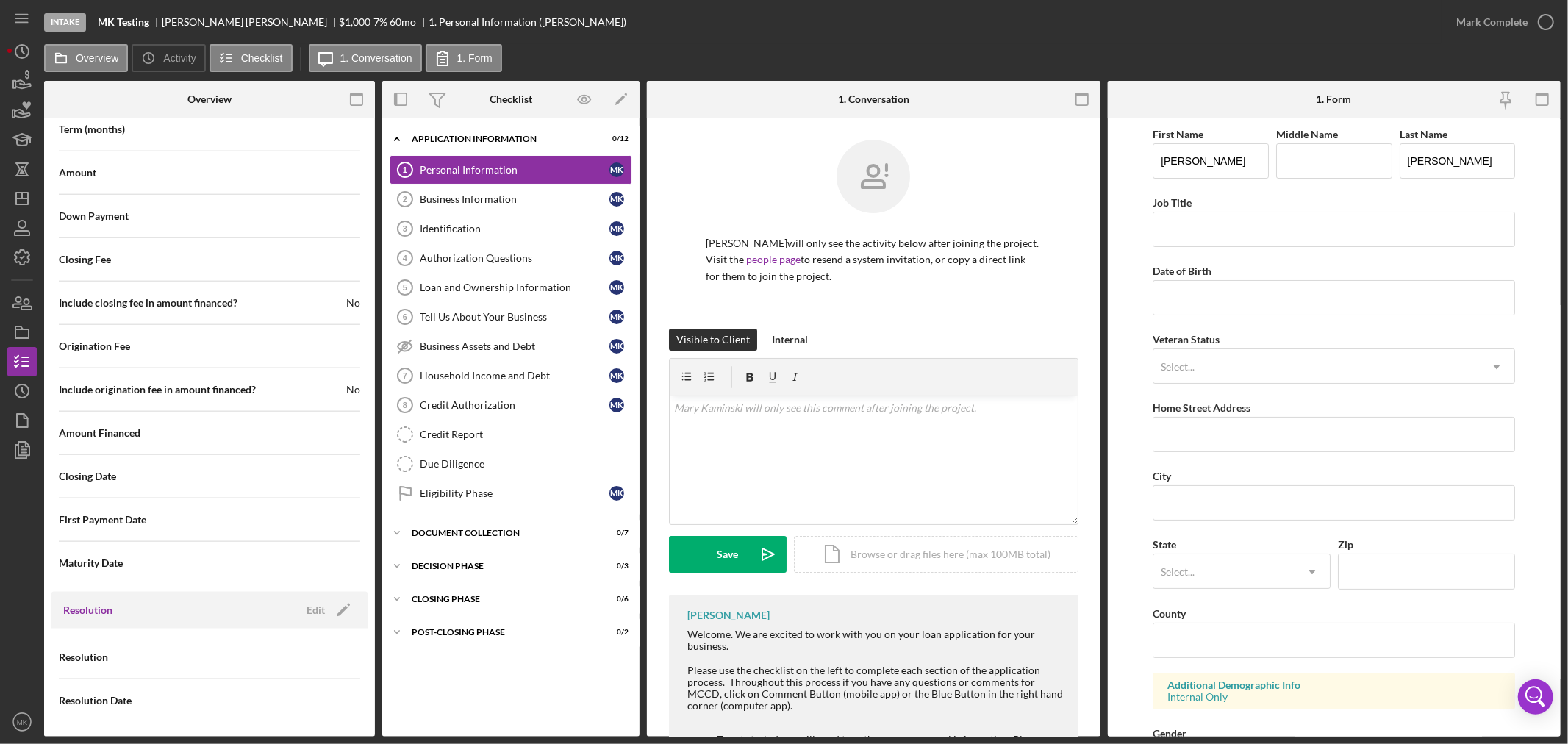
scroll to position [1407, 0]
click at [335, 607] on icon "Icon/Edit" at bounding box center [343, 610] width 37 height 37
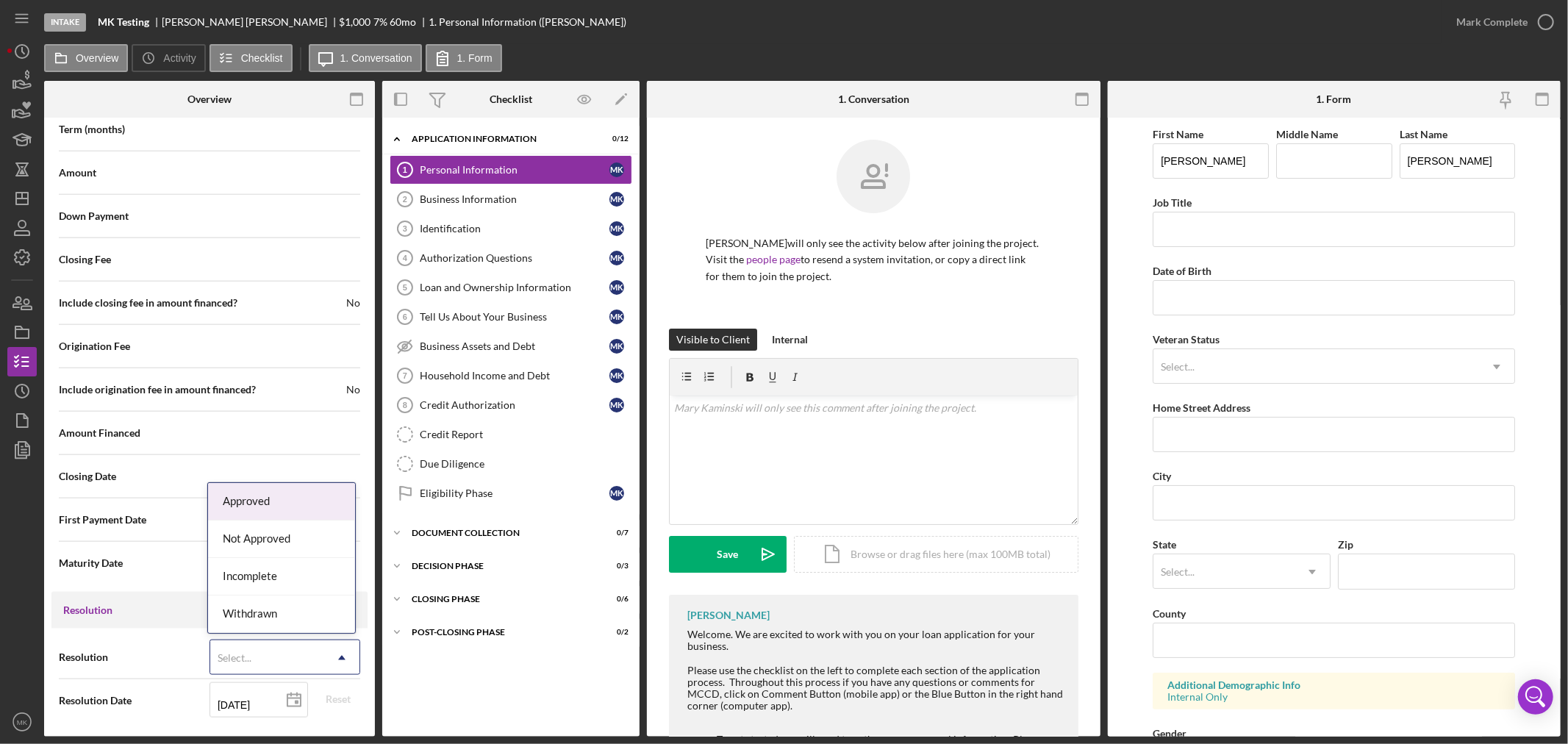
click at [335, 656] on icon "Icon/Dropdown Arrow" at bounding box center [342, 658] width 35 height 35
click at [280, 613] on div "Withdrawn" at bounding box center [281, 614] width 147 height 38
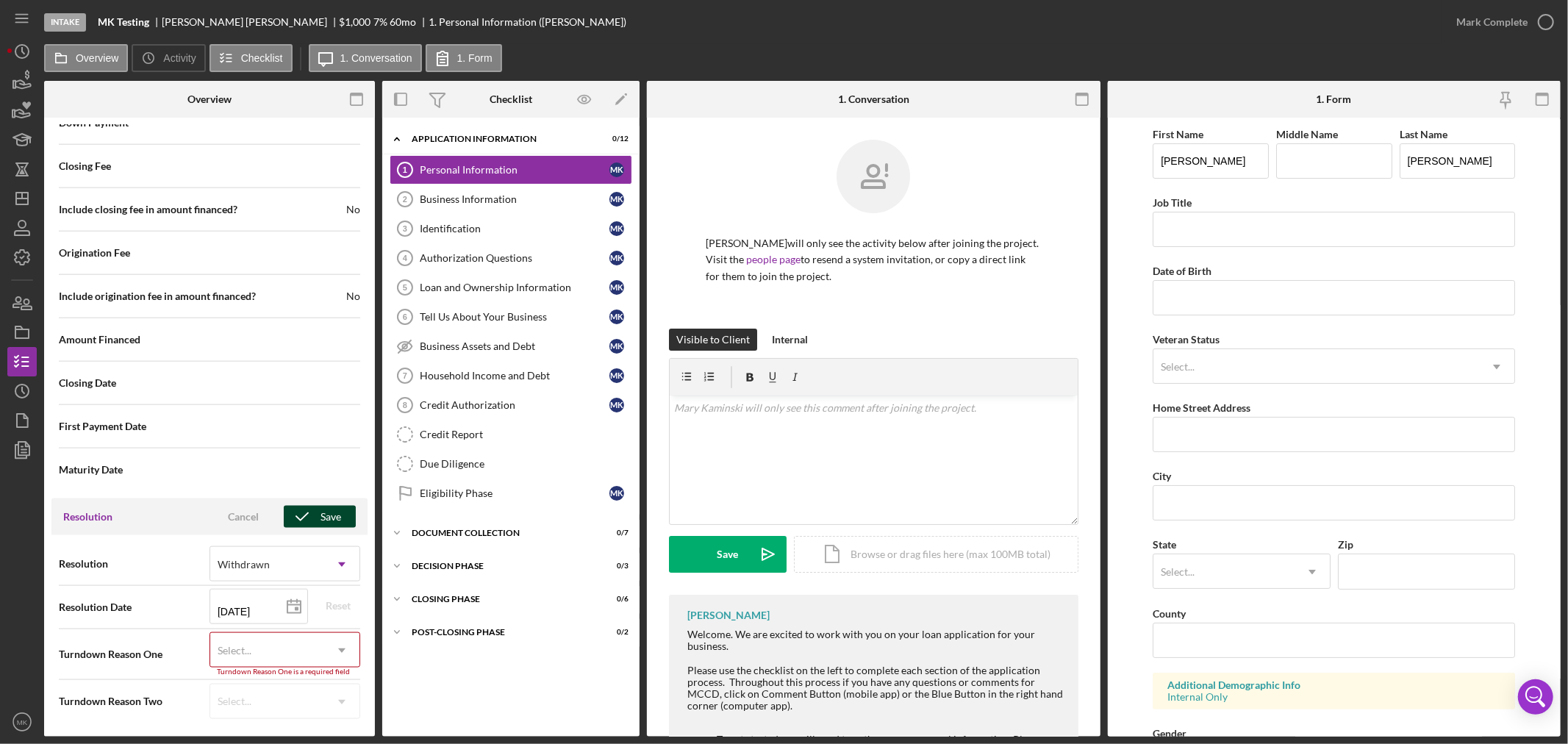
scroll to position [1500, 0]
click at [272, 645] on div "Select..." at bounding box center [267, 649] width 114 height 34
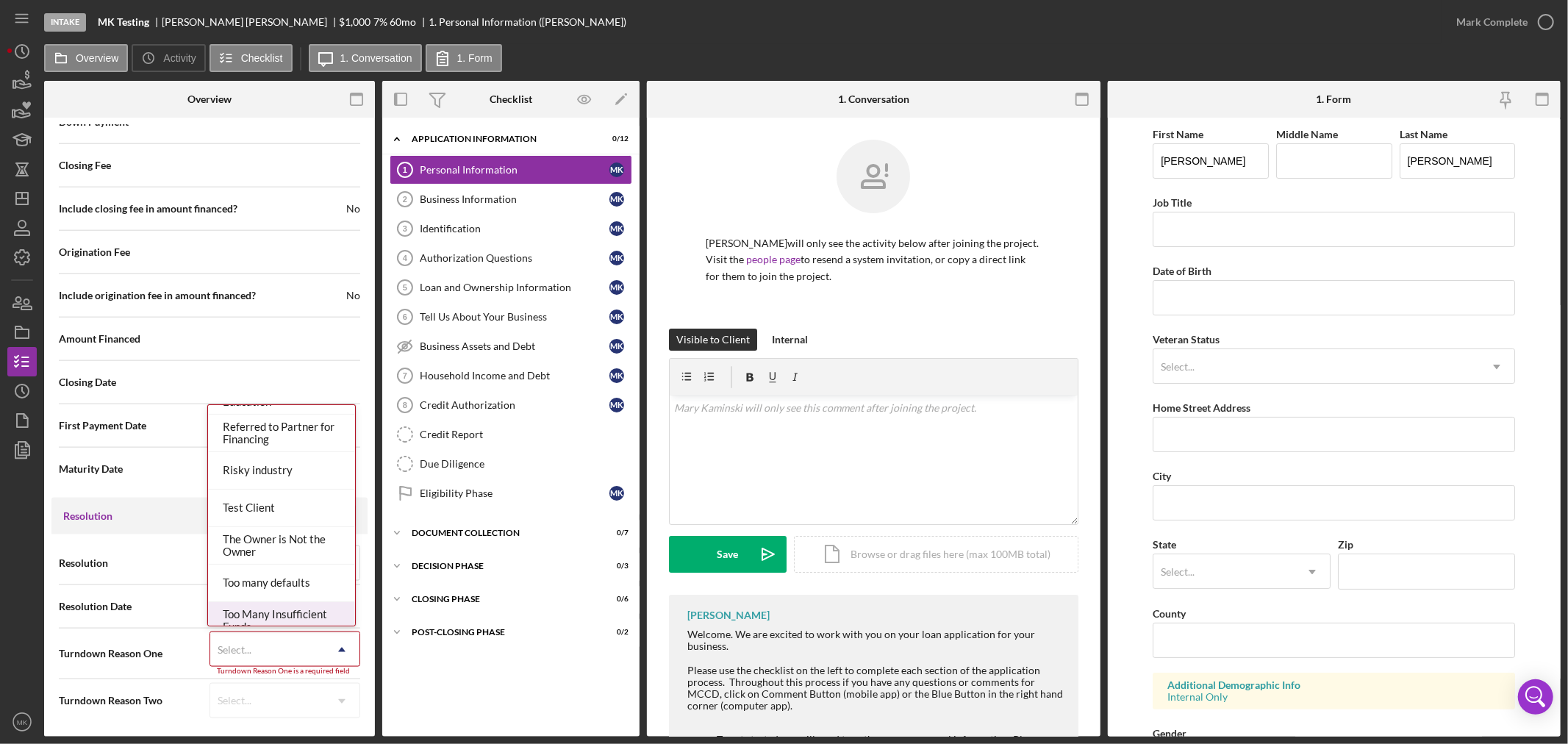
scroll to position [1388, 0]
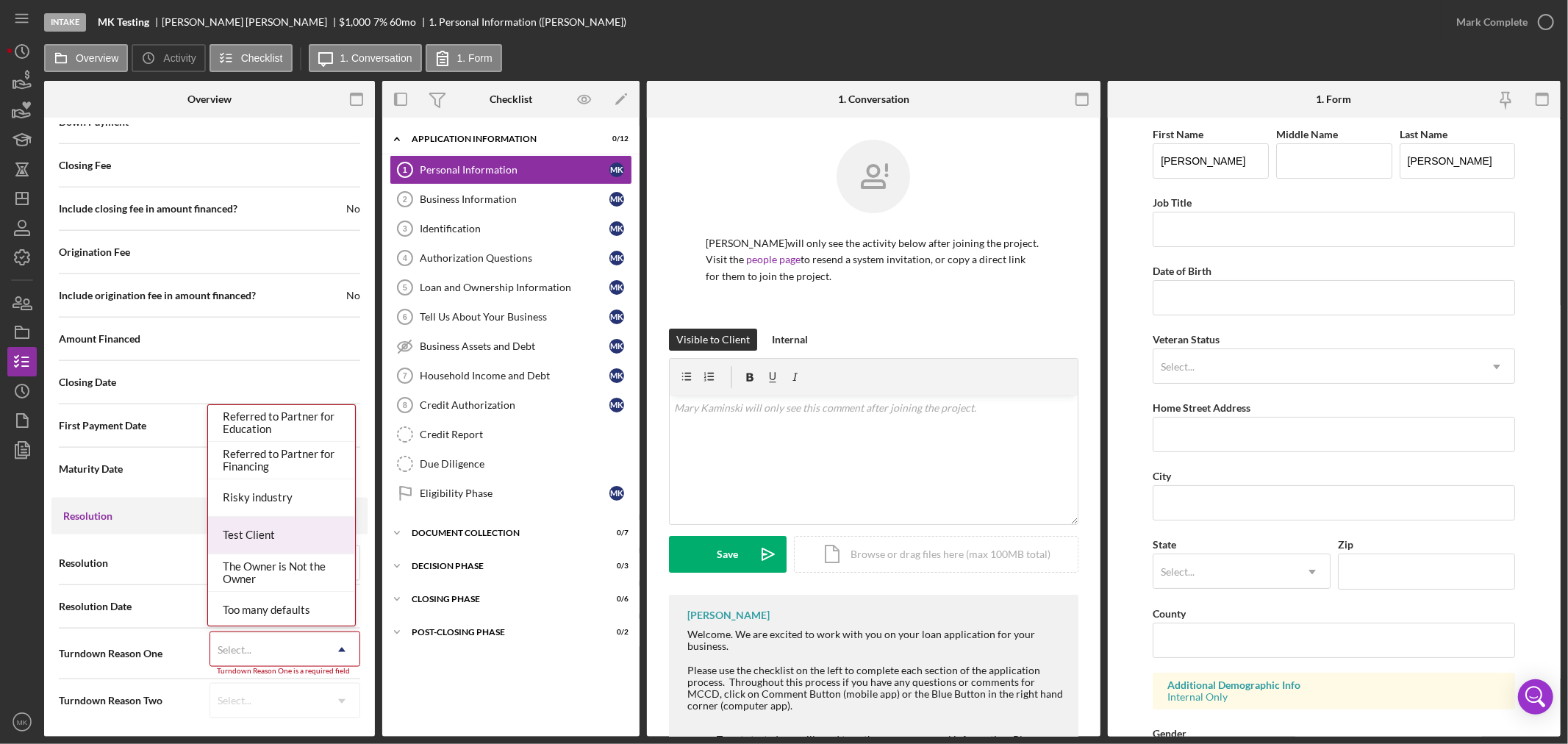
click at [253, 531] on div "Test Client" at bounding box center [281, 535] width 147 height 38
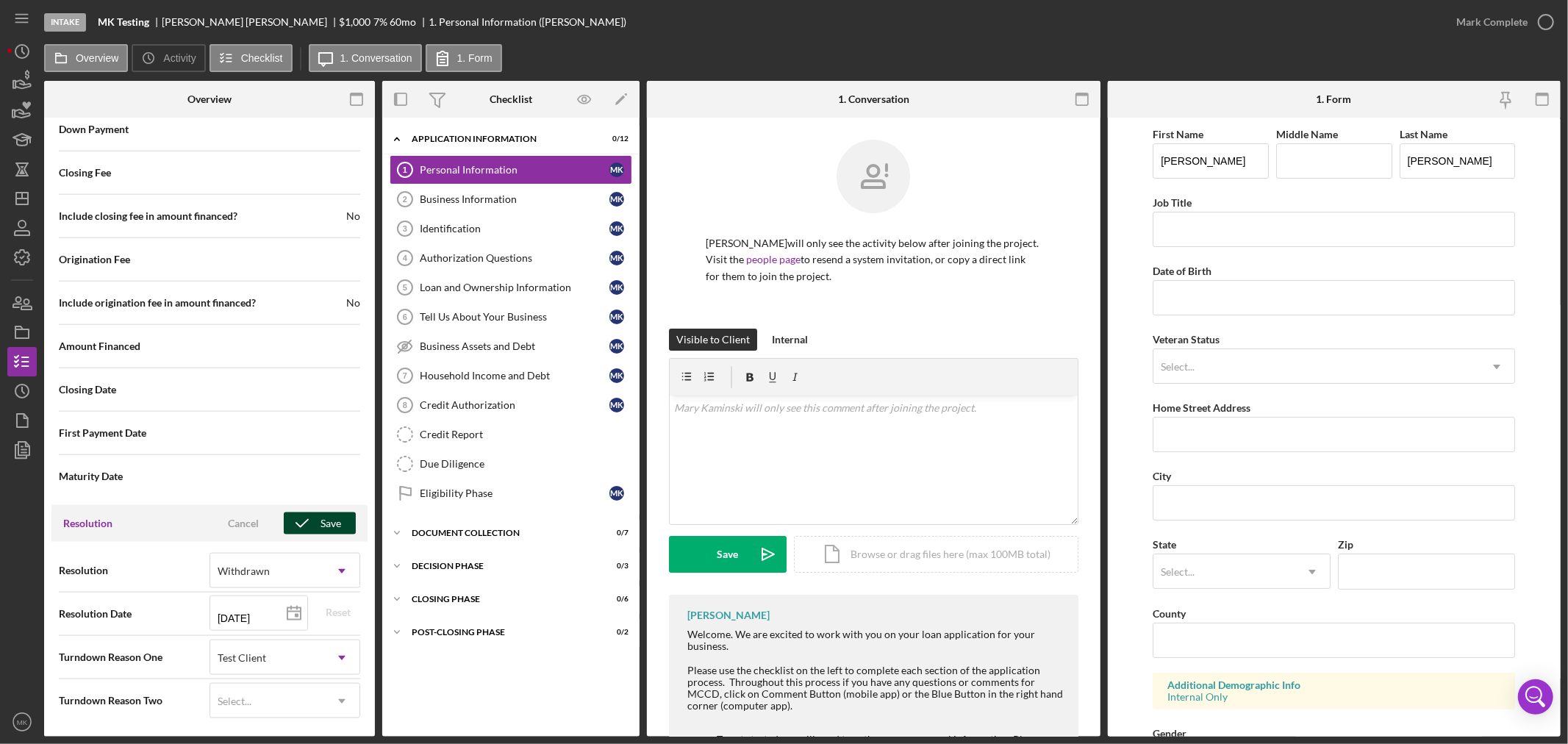
click at [314, 523] on icon "button" at bounding box center [302, 523] width 37 height 37
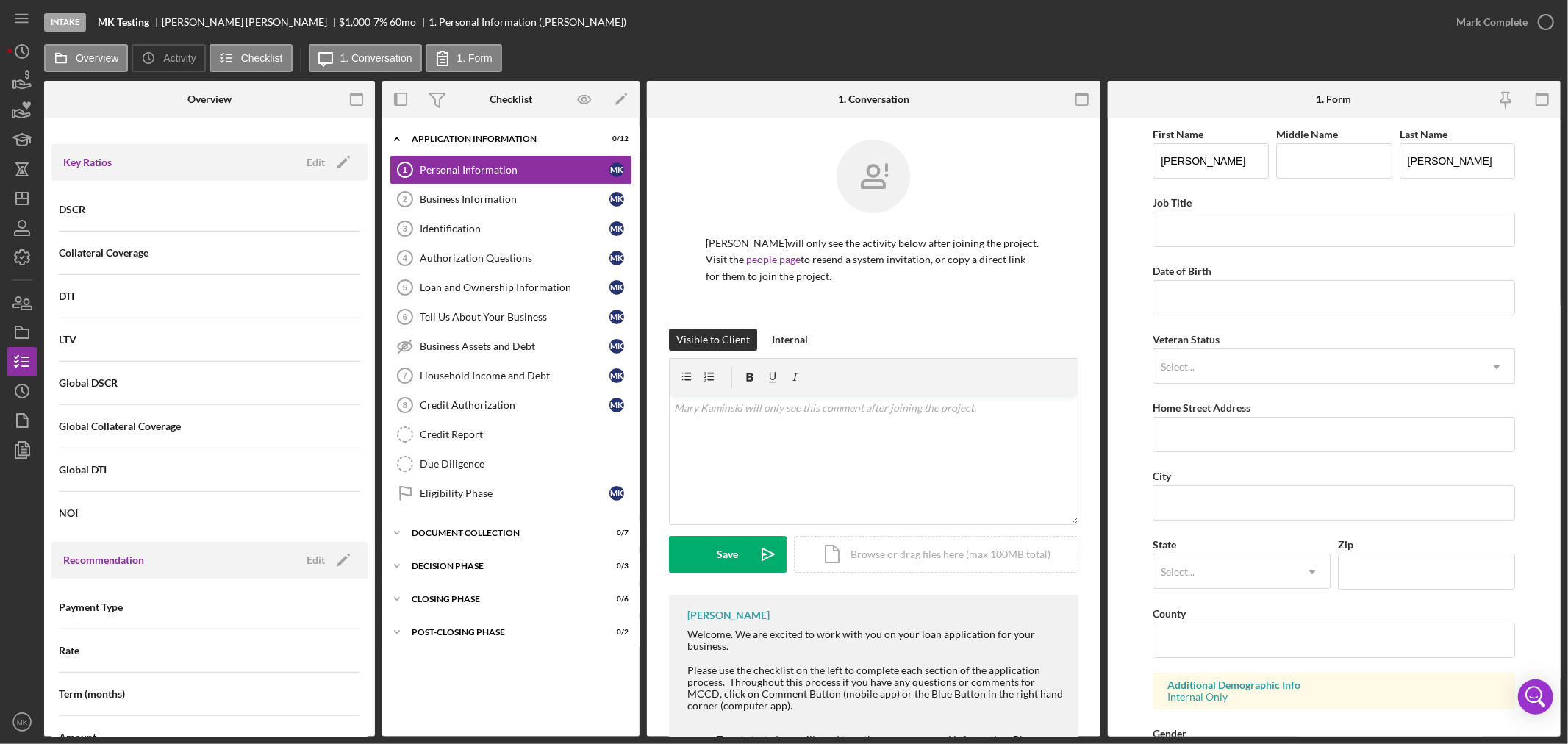
scroll to position [0, 0]
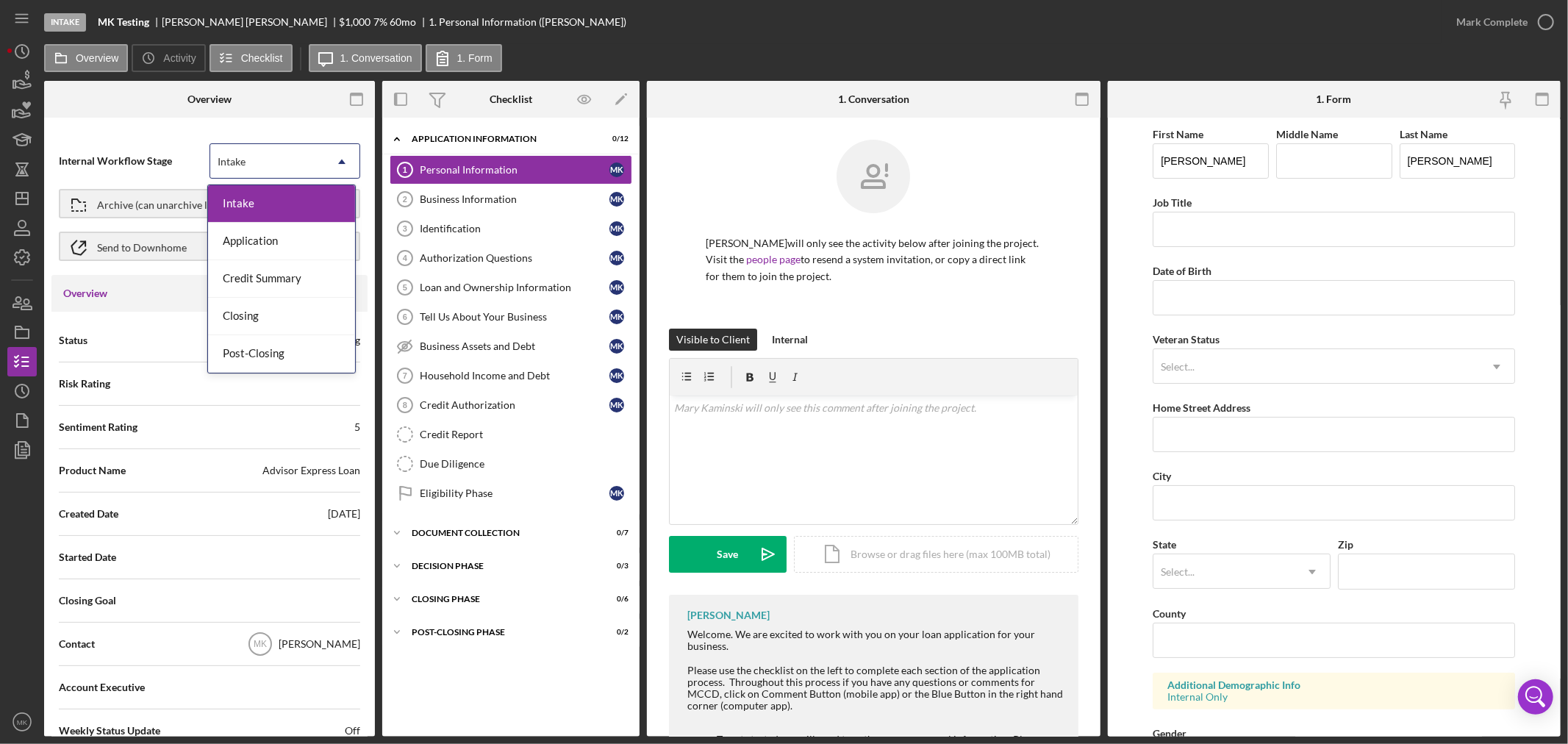
click at [336, 159] on icon "Icon/Dropdown Arrow" at bounding box center [342, 161] width 35 height 35
click at [334, 201] on div "Intake" at bounding box center [281, 203] width 147 height 38
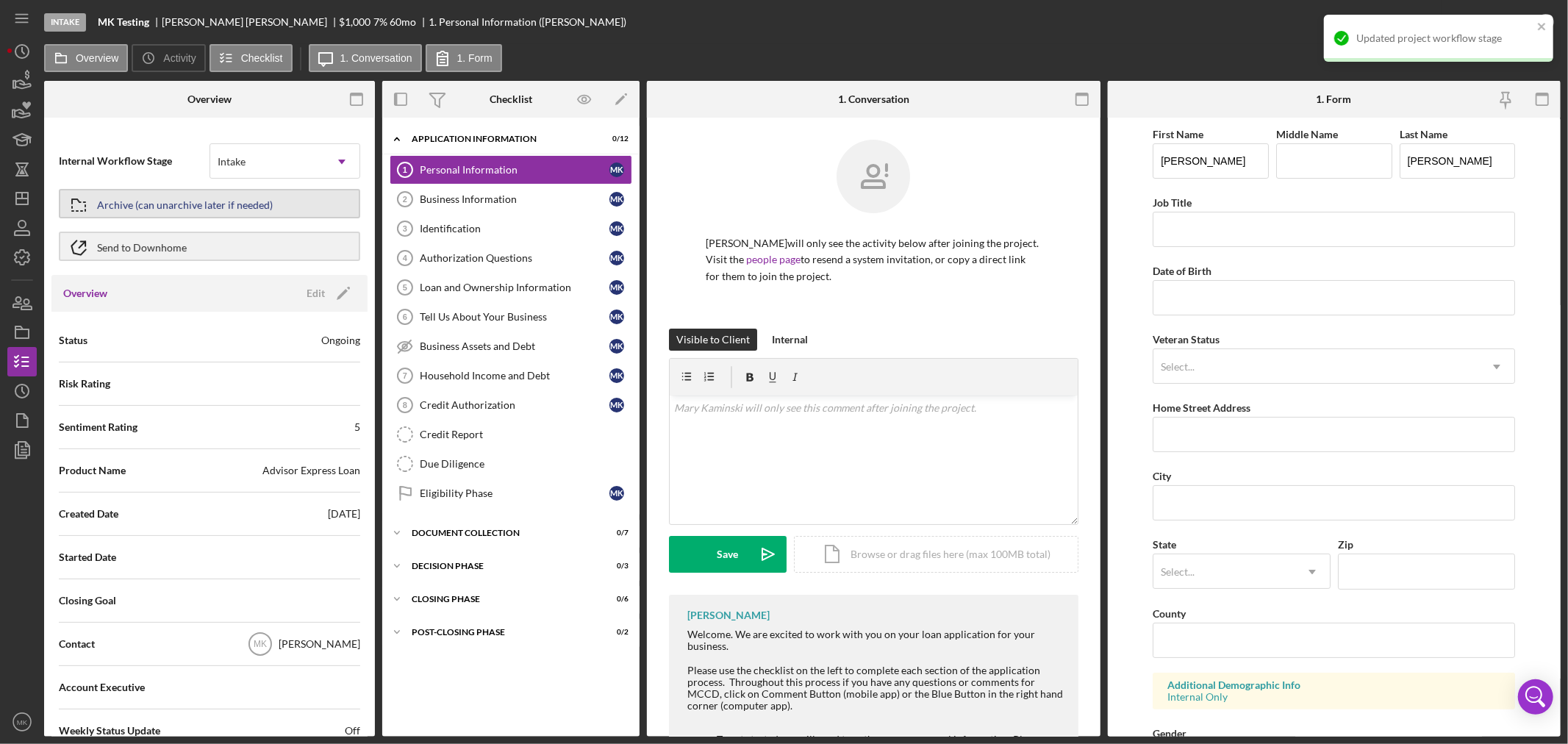
click at [238, 204] on div "Archive (can unarchive later if needed)" at bounding box center [185, 203] width 176 height 26
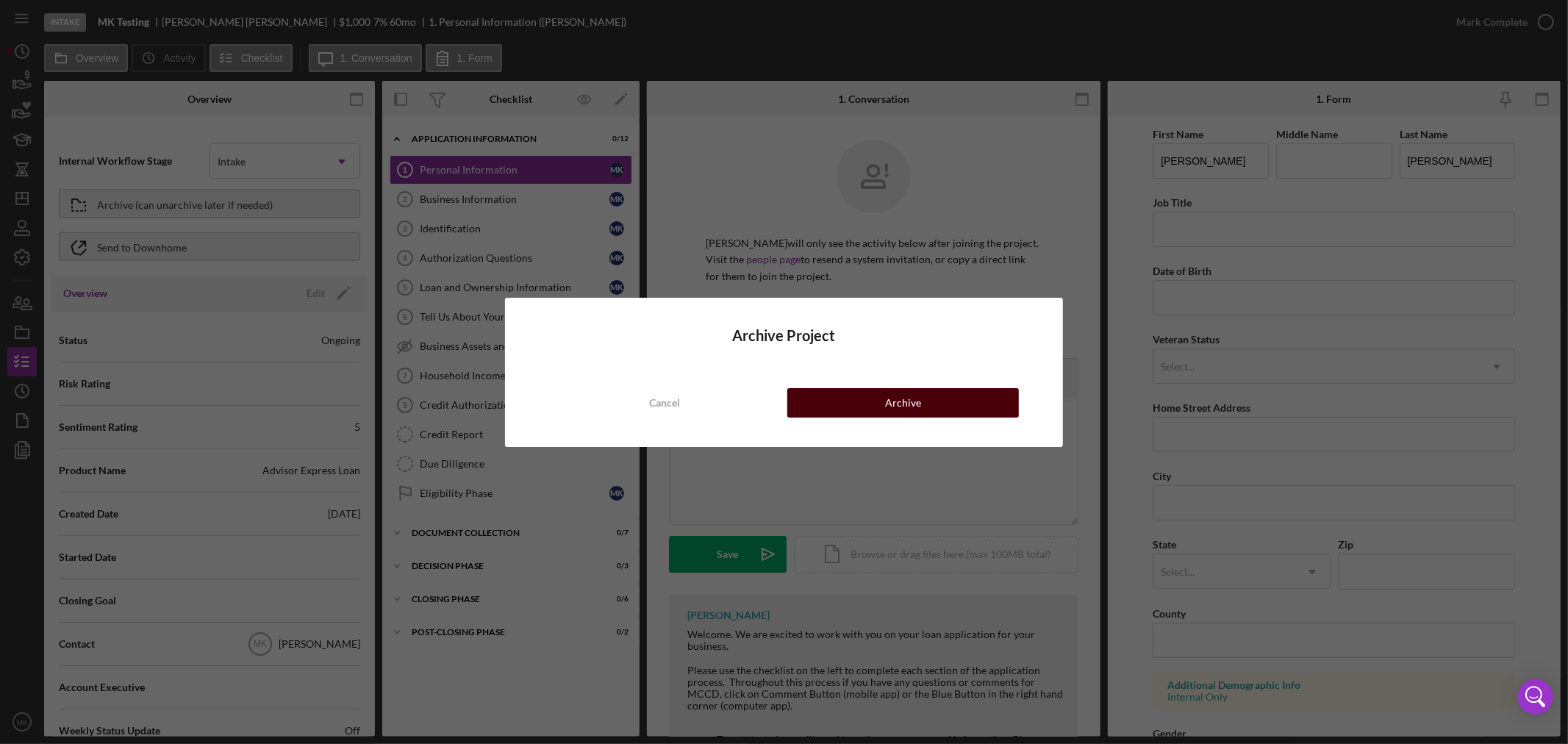
click at [875, 401] on button "Archive" at bounding box center [903, 403] width 231 height 30
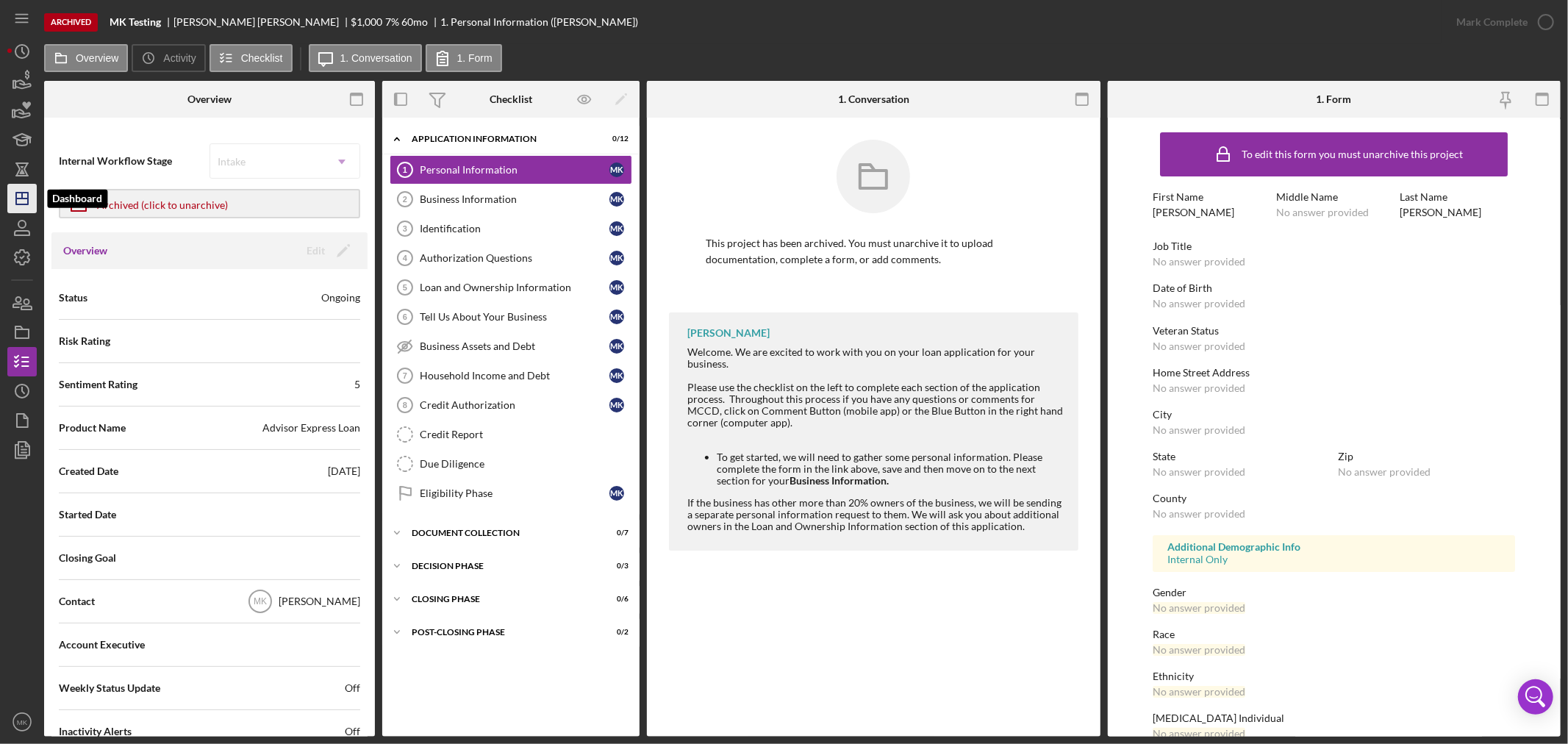
click at [25, 199] on icon "Icon/Dashboard" at bounding box center [22, 199] width 37 height 37
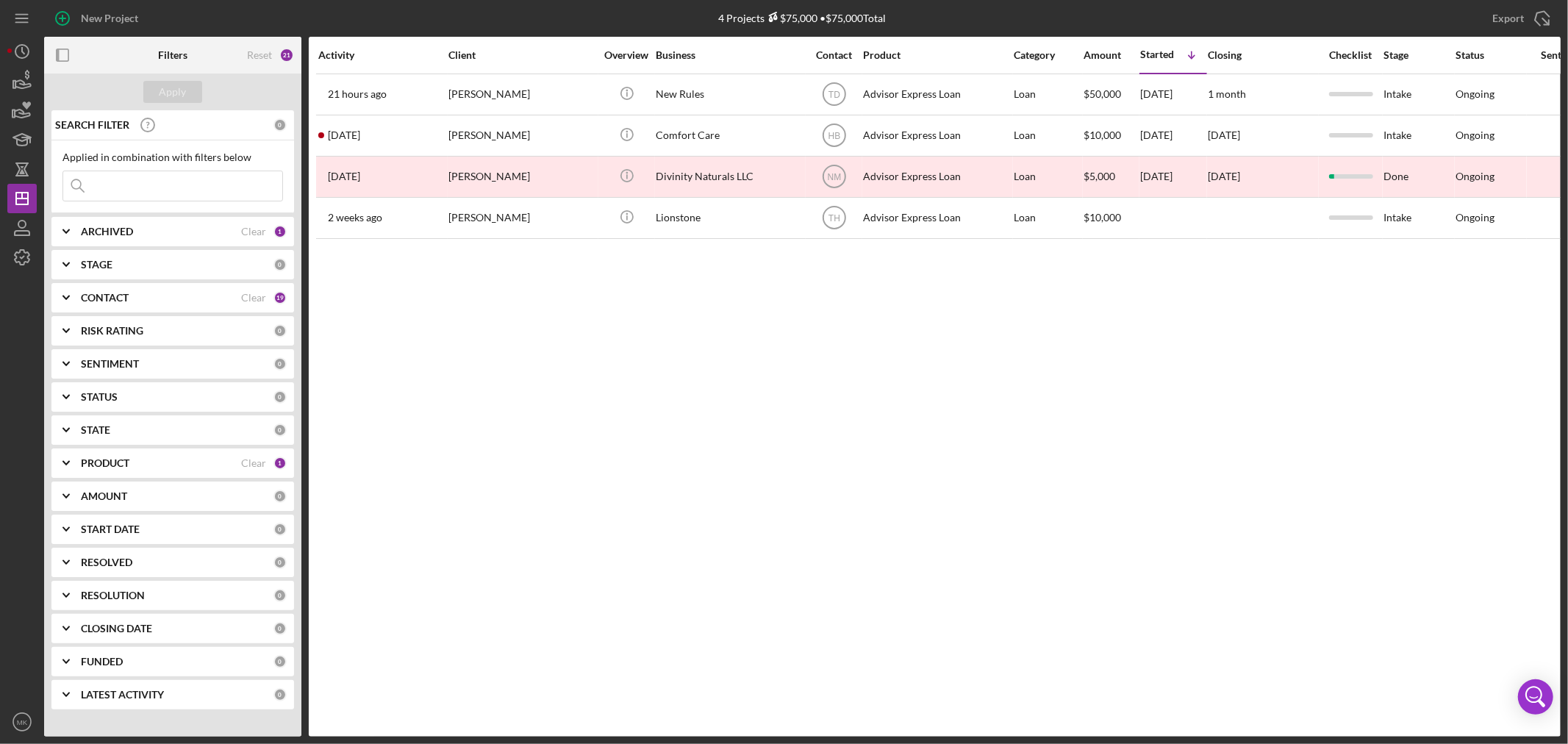
click at [89, 459] on b "PRODUCT" at bounding box center [104, 463] width 48 height 11
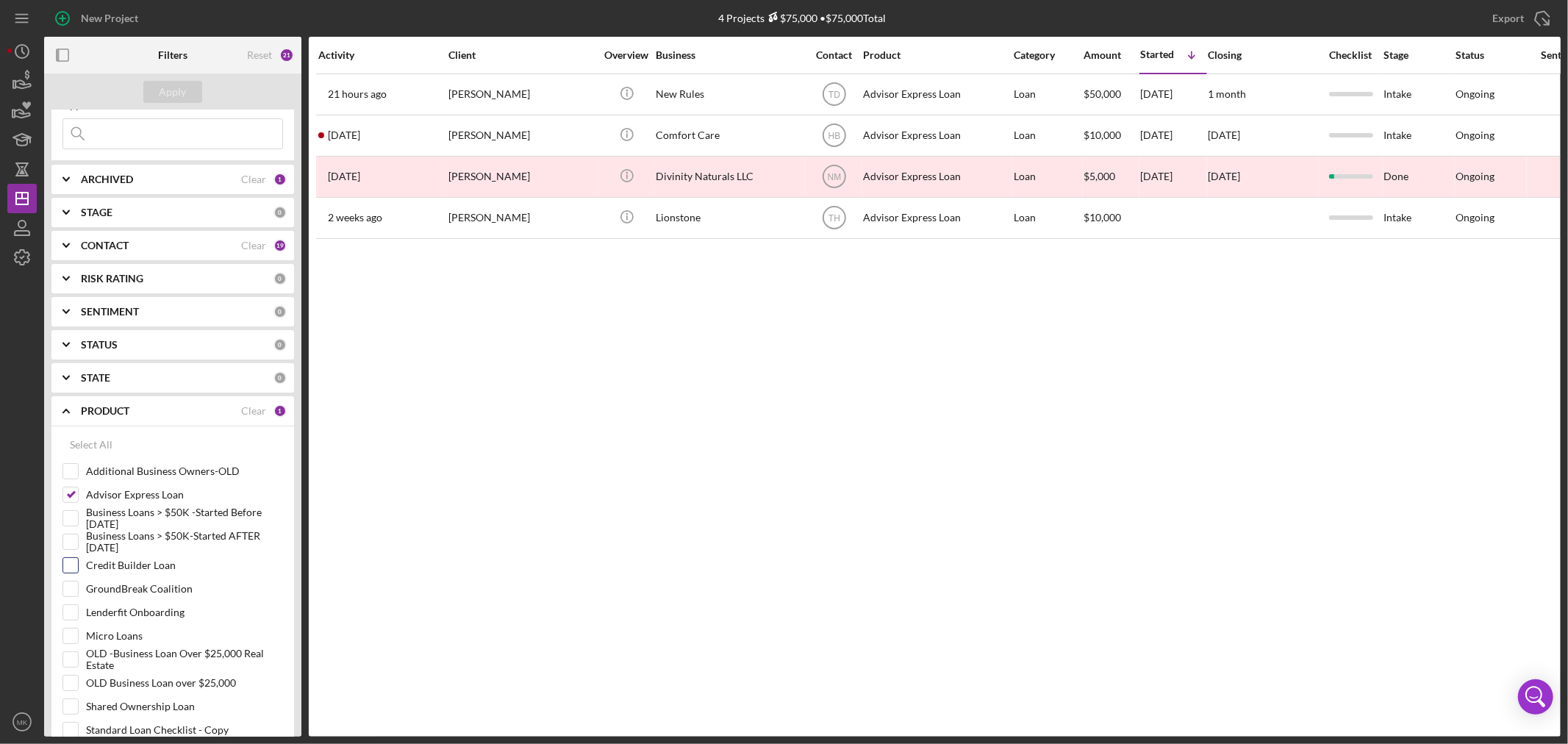
scroll to position [81, 0]
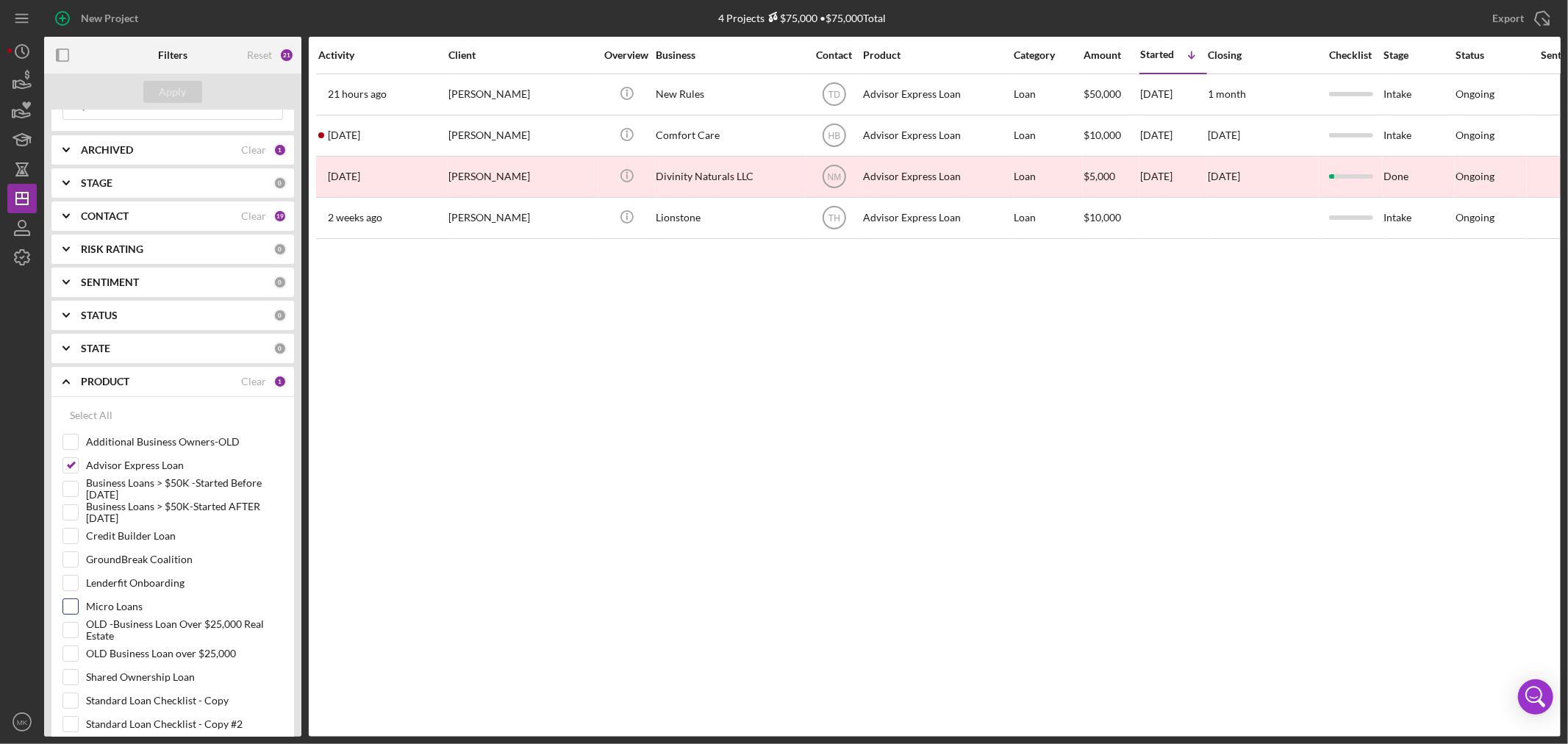
click at [74, 606] on input "Micro Loans" at bounding box center [70, 606] width 15 height 15
checkbox input "true"
click at [72, 464] on input "Advisor Express Loan" at bounding box center [70, 465] width 15 height 15
checkbox input "false"
click at [171, 91] on div "Apply" at bounding box center [173, 91] width 27 height 22
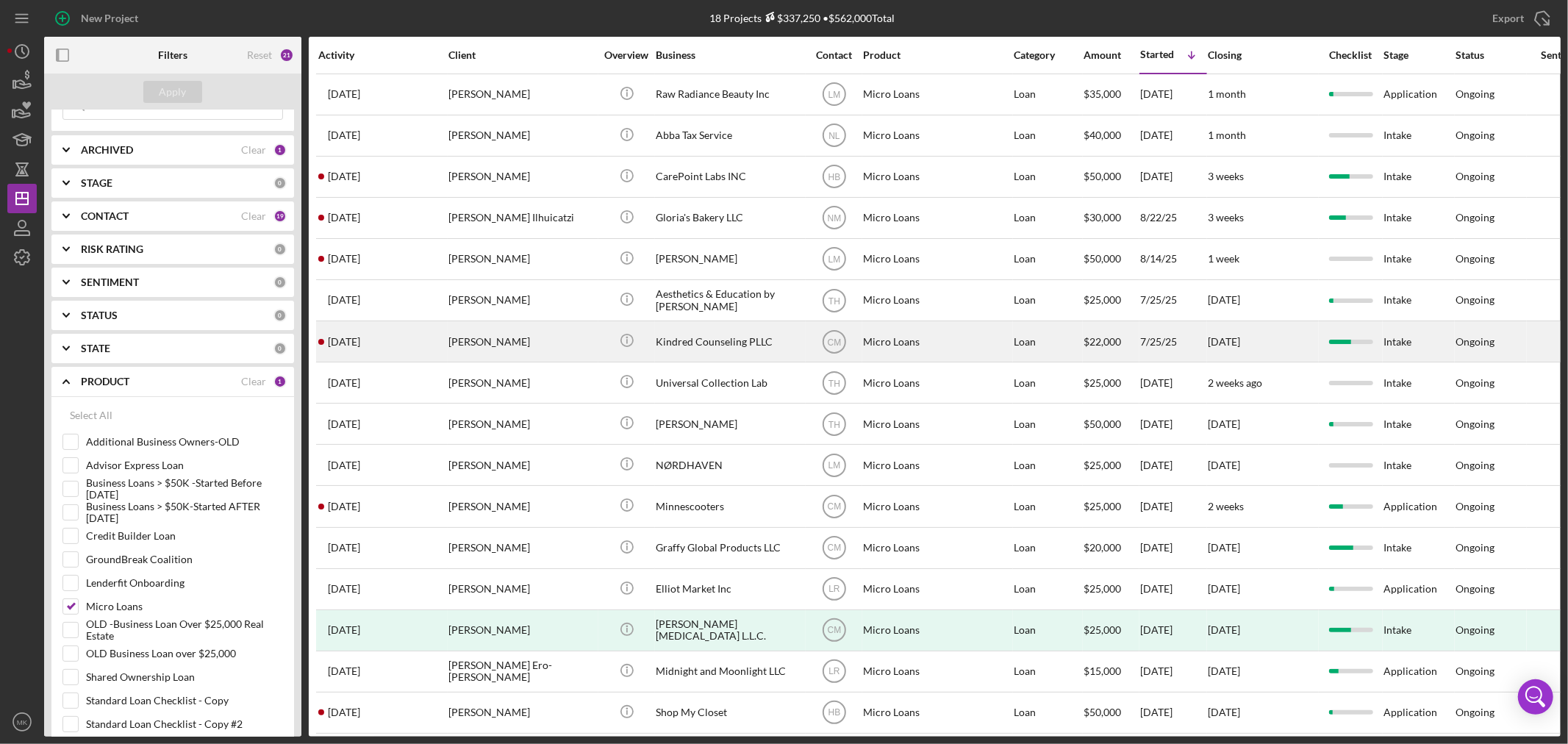
click at [696, 344] on div "Kindred Counseling PLLC" at bounding box center [729, 341] width 147 height 39
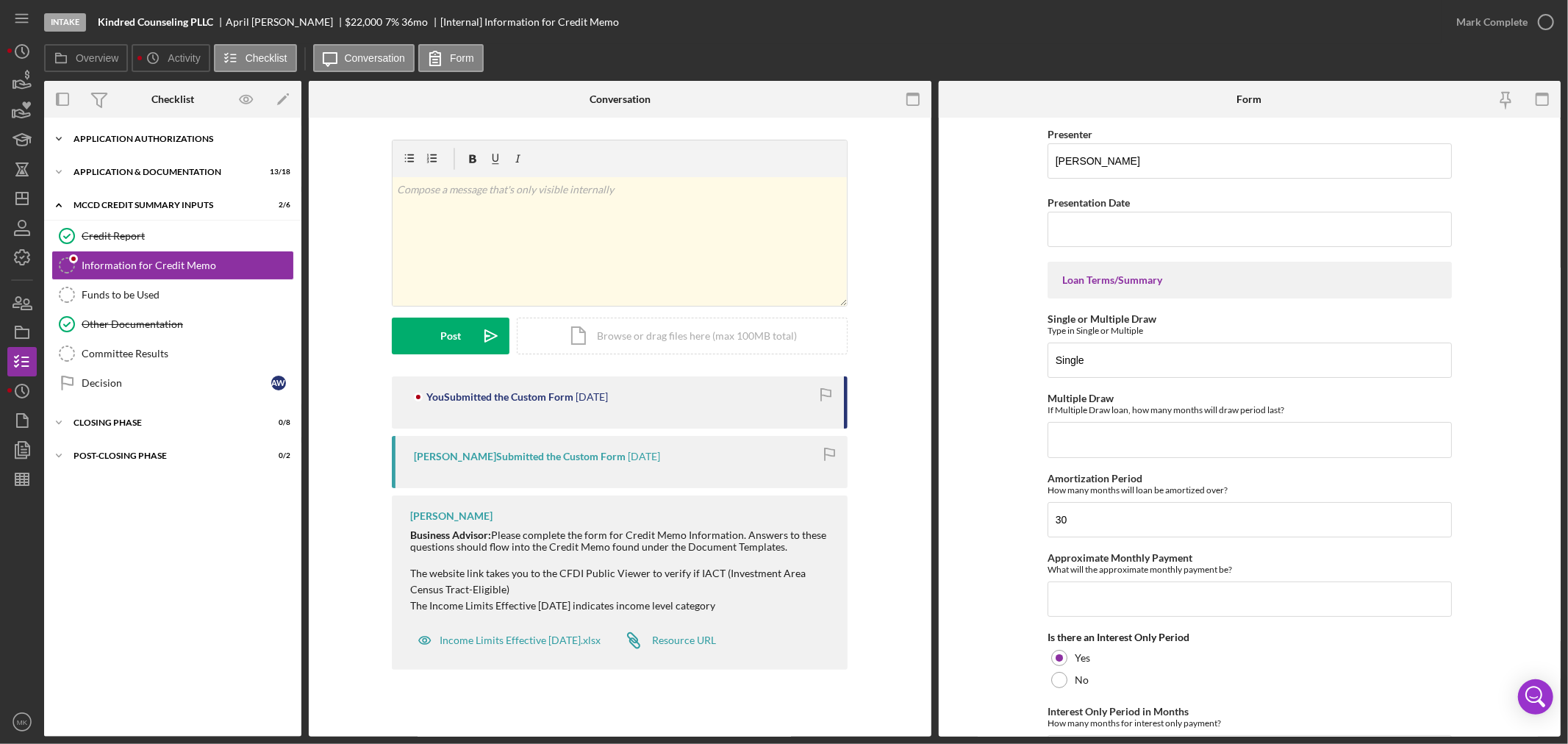
click at [181, 136] on div "Application Authorizations" at bounding box center [178, 139] width 209 height 9
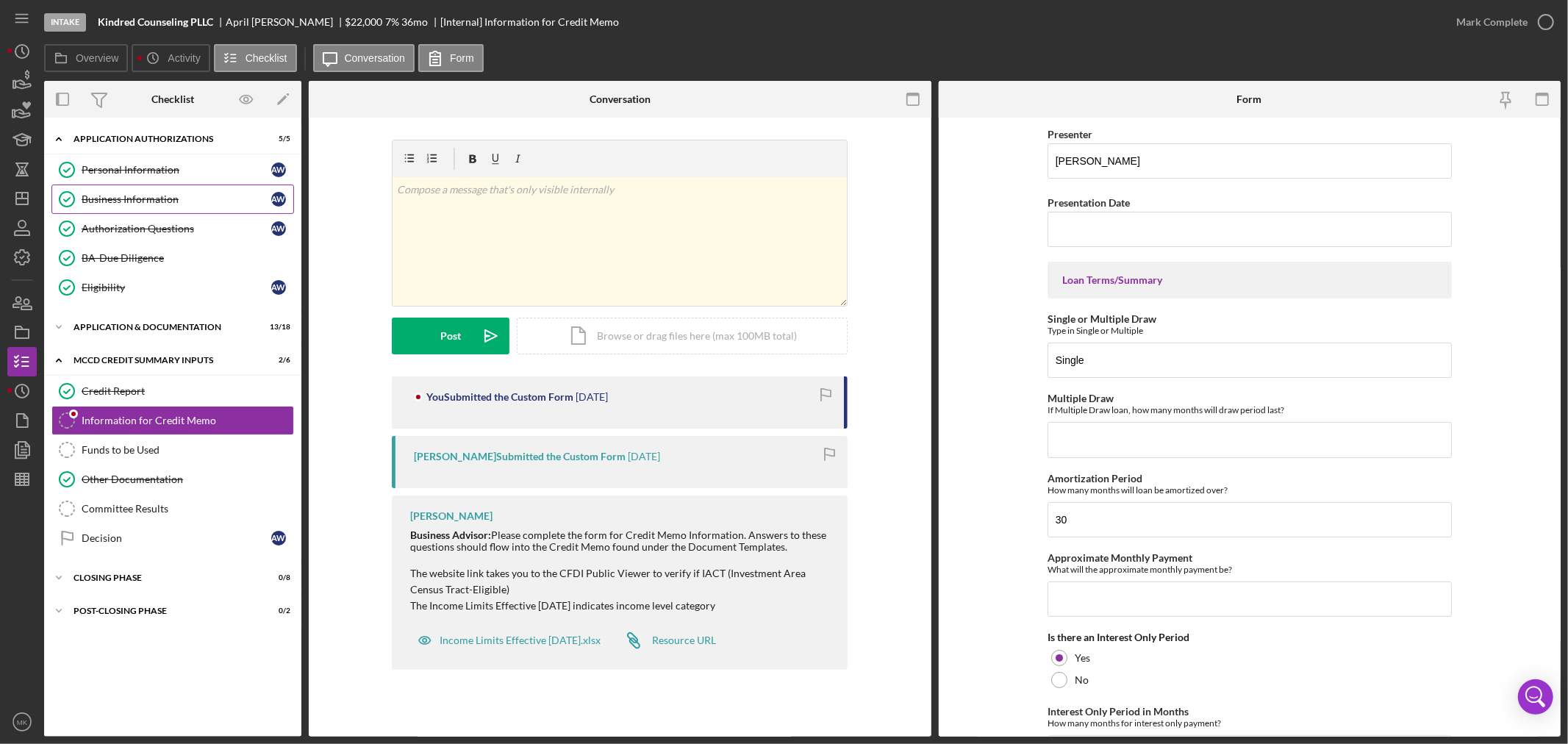
click at [148, 199] on div "Business Information" at bounding box center [176, 199] width 189 height 11
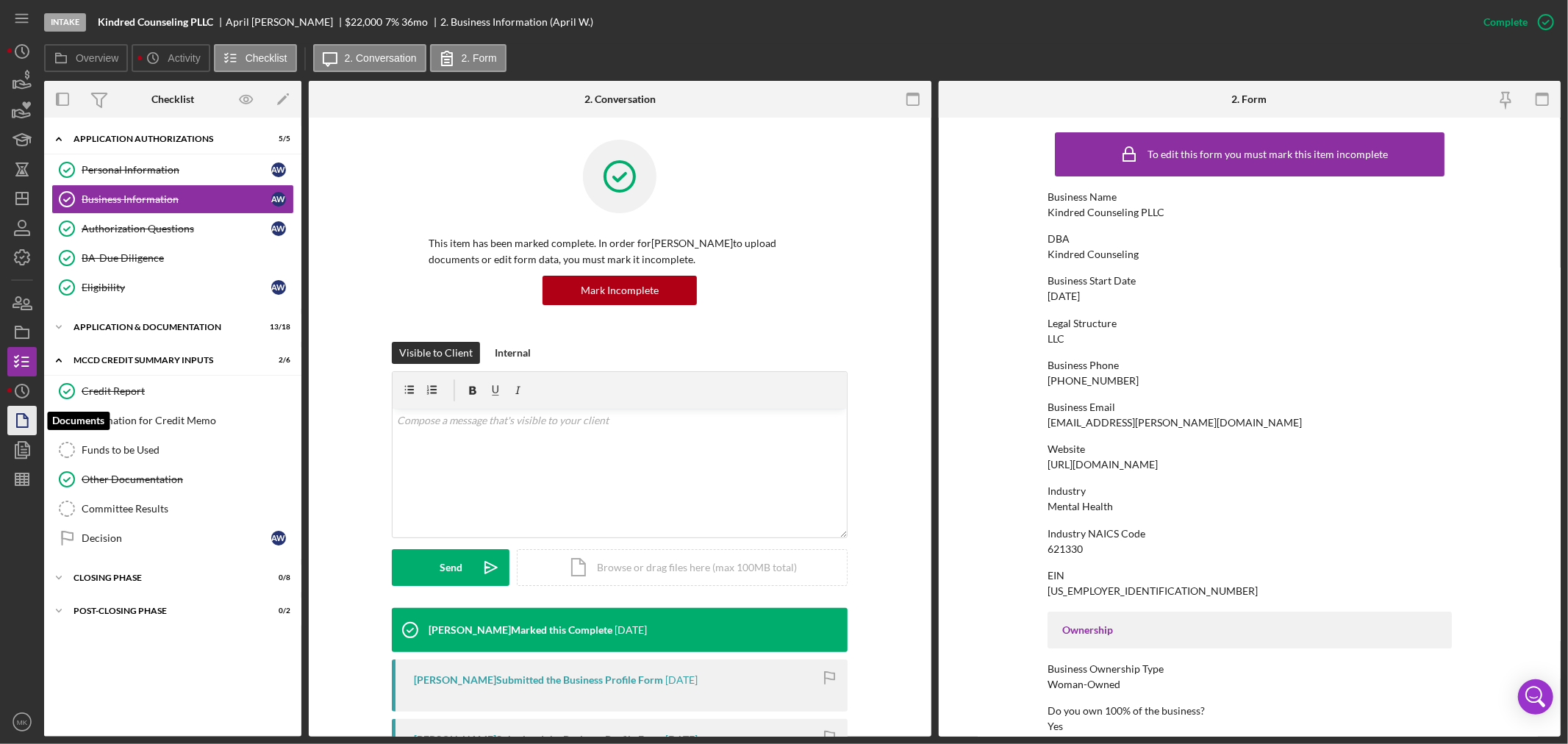
click at [22, 419] on icon "button" at bounding box center [22, 421] width 37 height 37
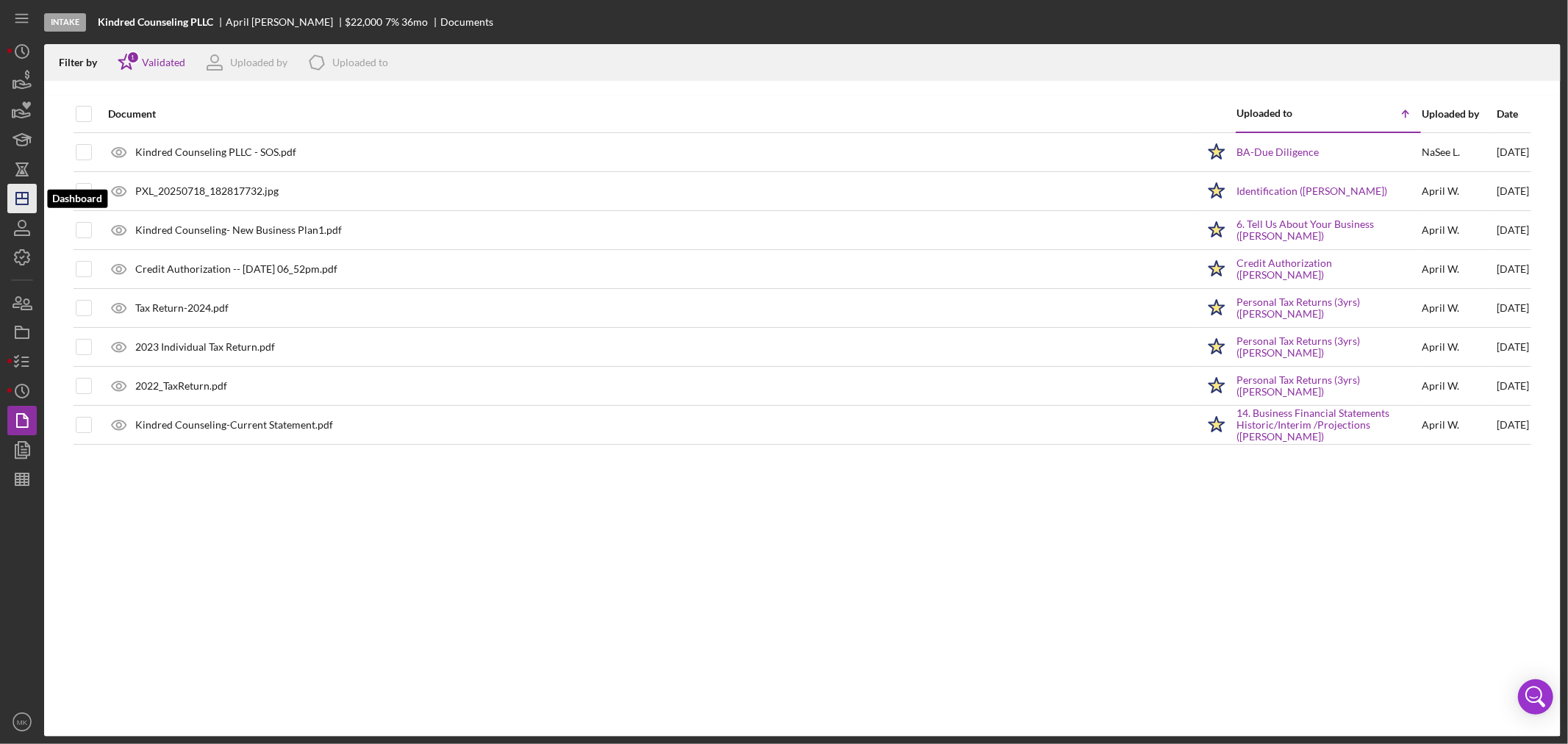
click at [24, 199] on icon "Icon/Dashboard" at bounding box center [22, 199] width 37 height 37
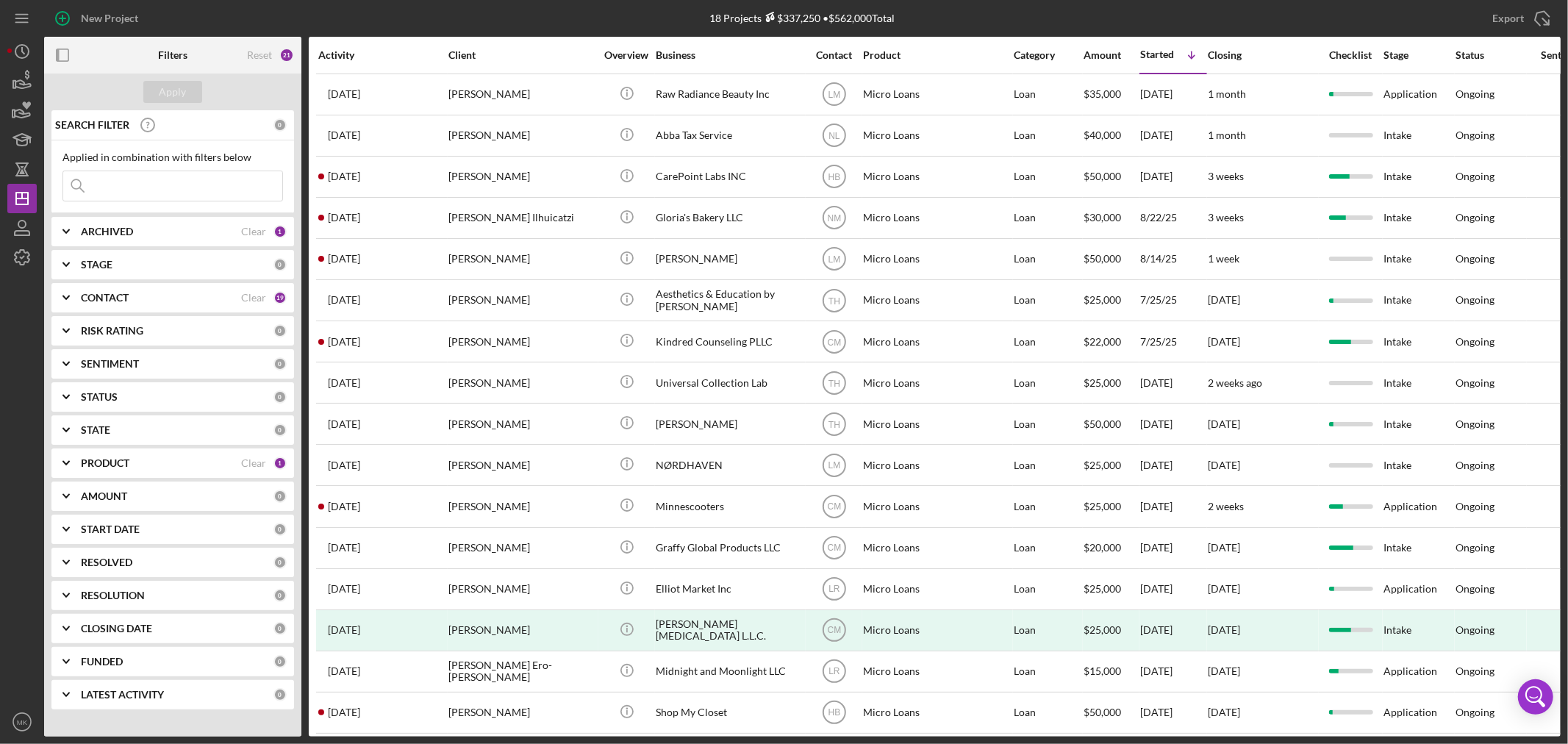
click at [107, 294] on b "CONTACT" at bounding box center [104, 297] width 48 height 11
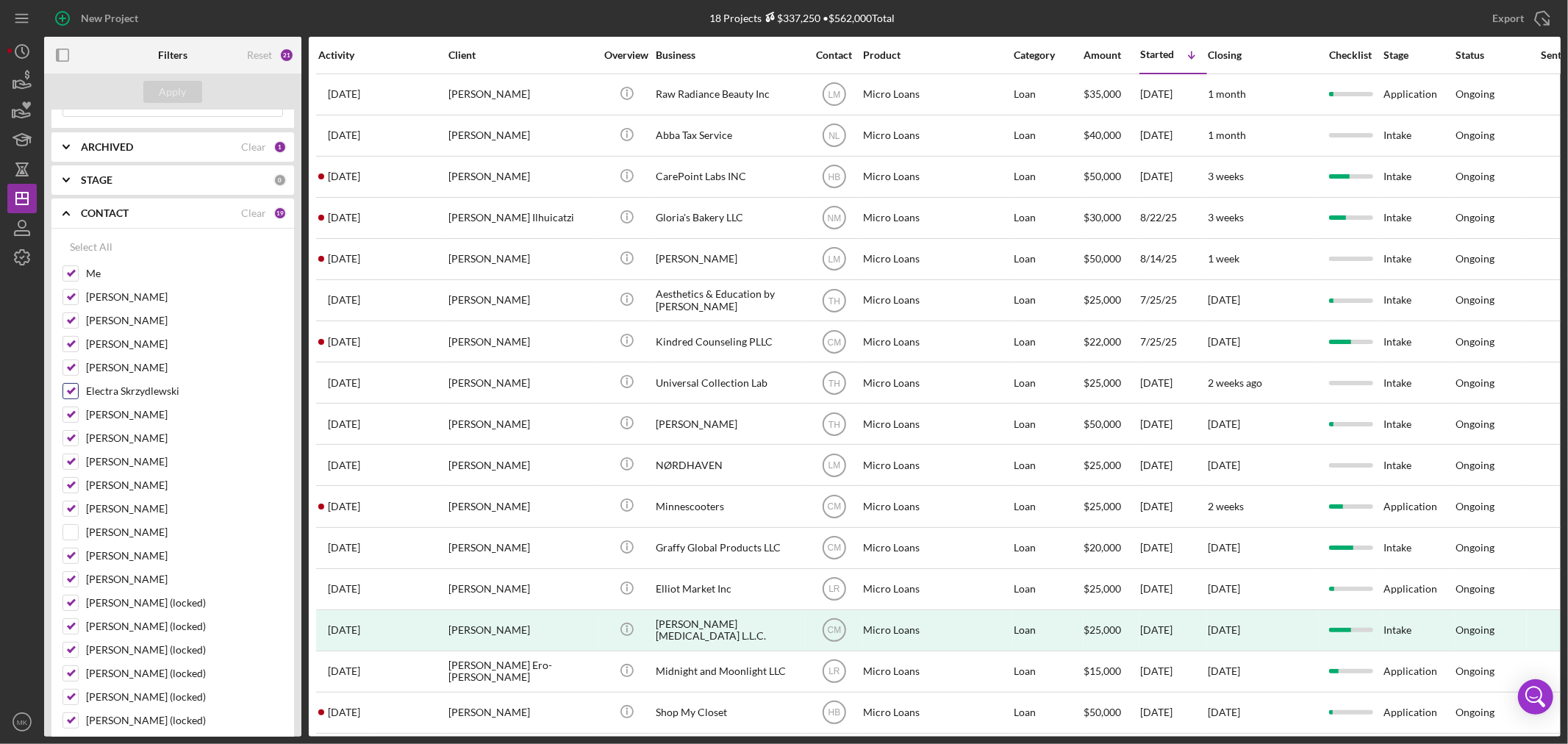
scroll to position [163, 0]
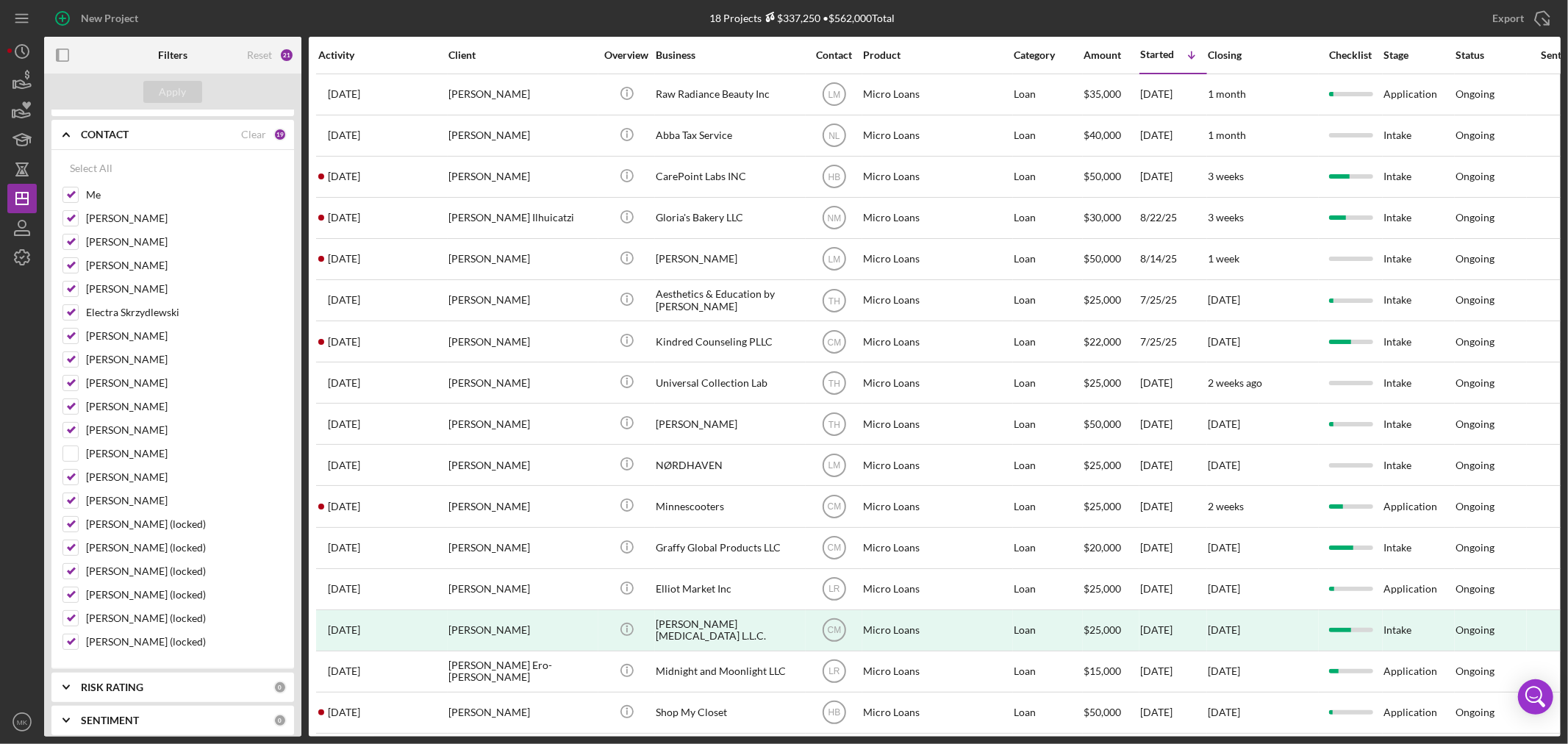
click at [68, 135] on polyline at bounding box center [66, 134] width 6 height 3
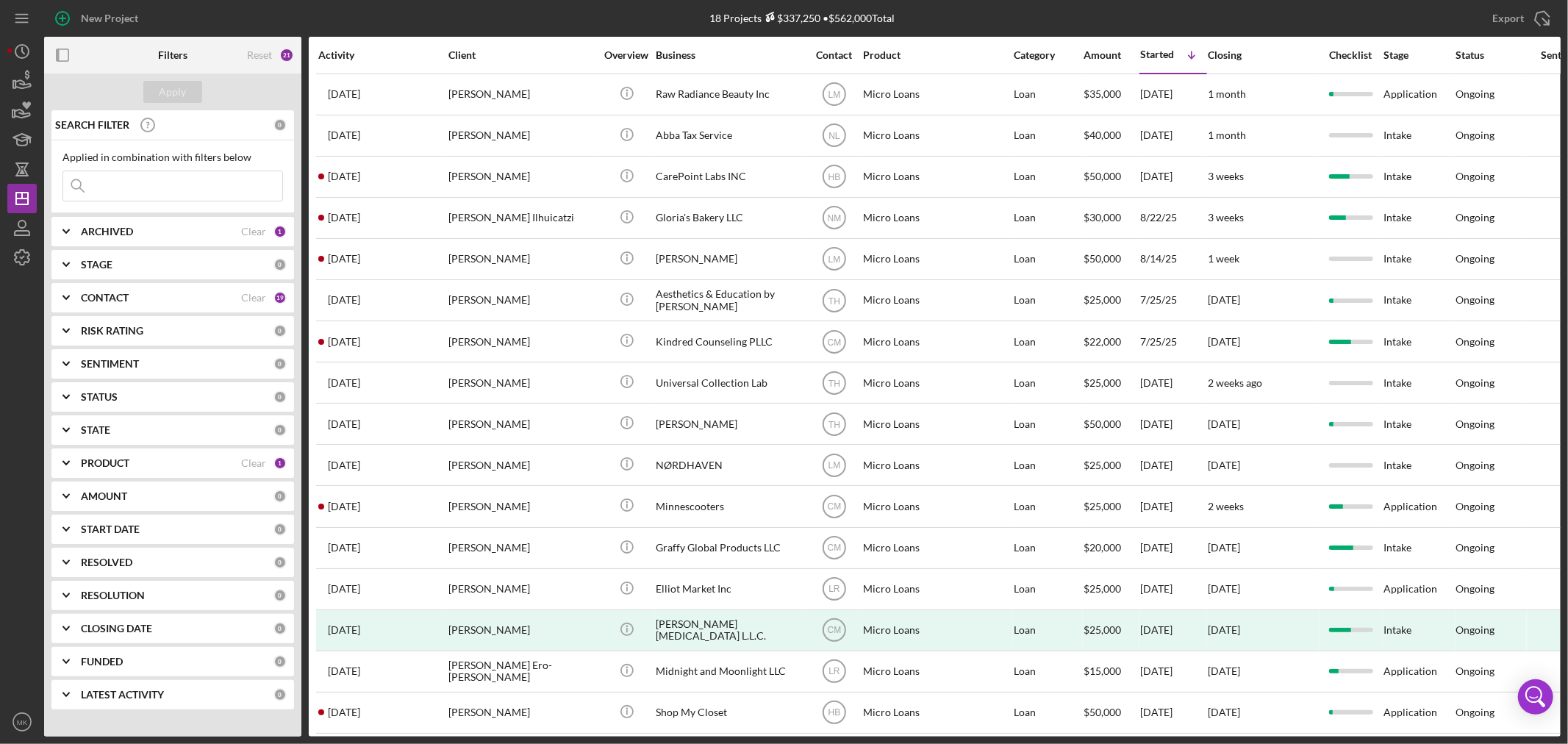
scroll to position [0, 0]
click at [68, 230] on polyline at bounding box center [66, 231] width 6 height 3
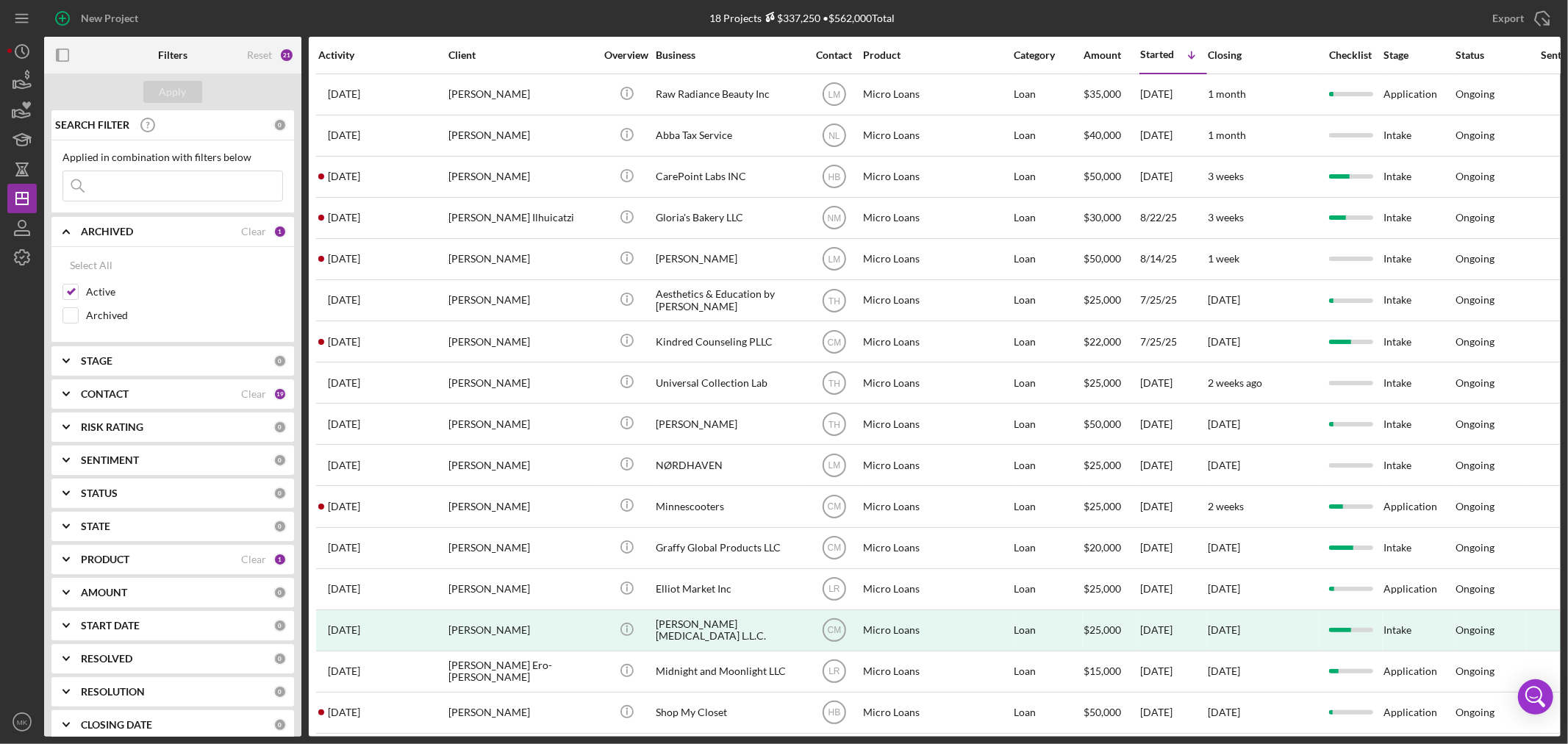
click at [71, 560] on icon "Icon/Expander" at bounding box center [67, 559] width 37 height 37
click at [250, 563] on div "Clear" at bounding box center [253, 559] width 25 height 11
checkbox input "false"
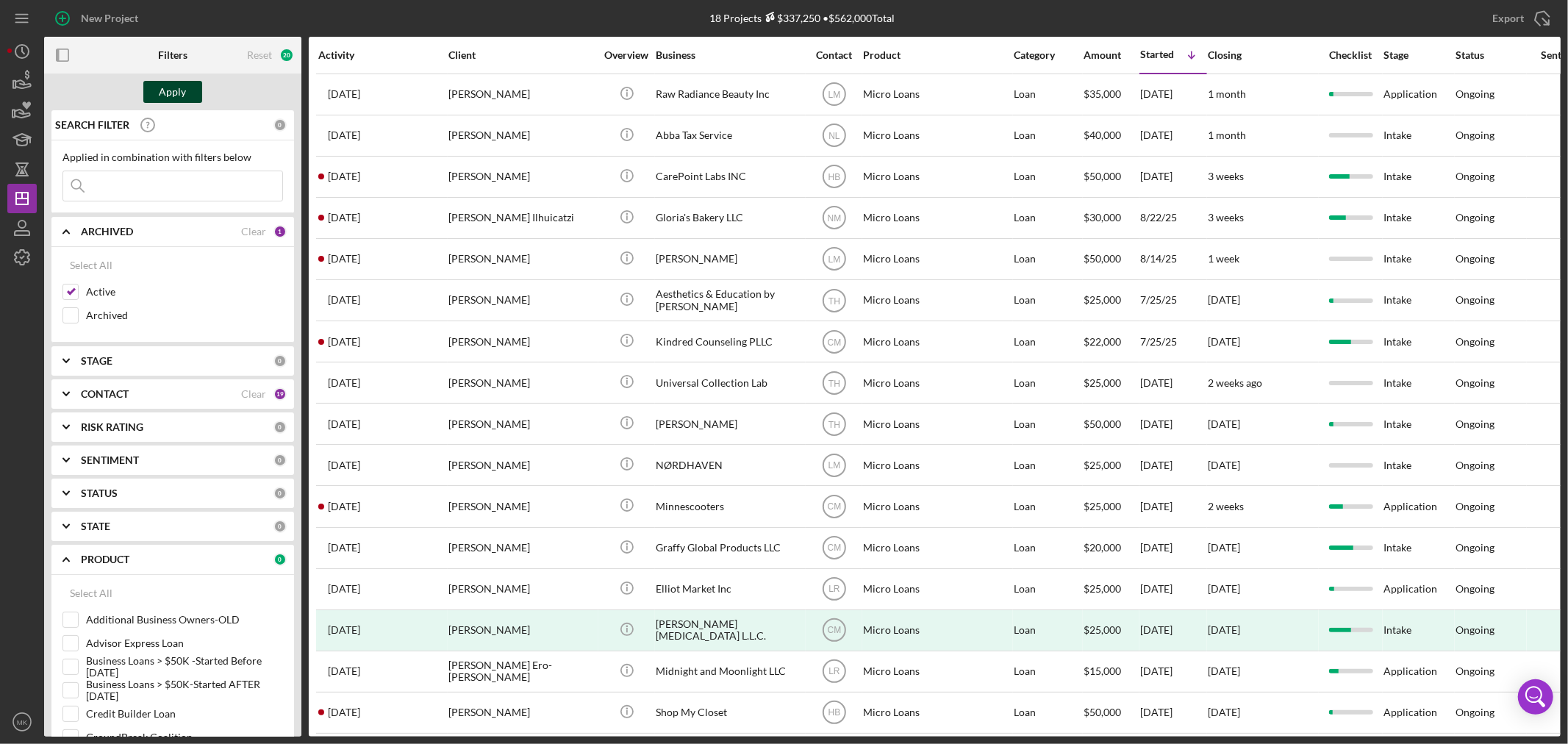
click at [181, 94] on div "Apply" at bounding box center [173, 91] width 27 height 22
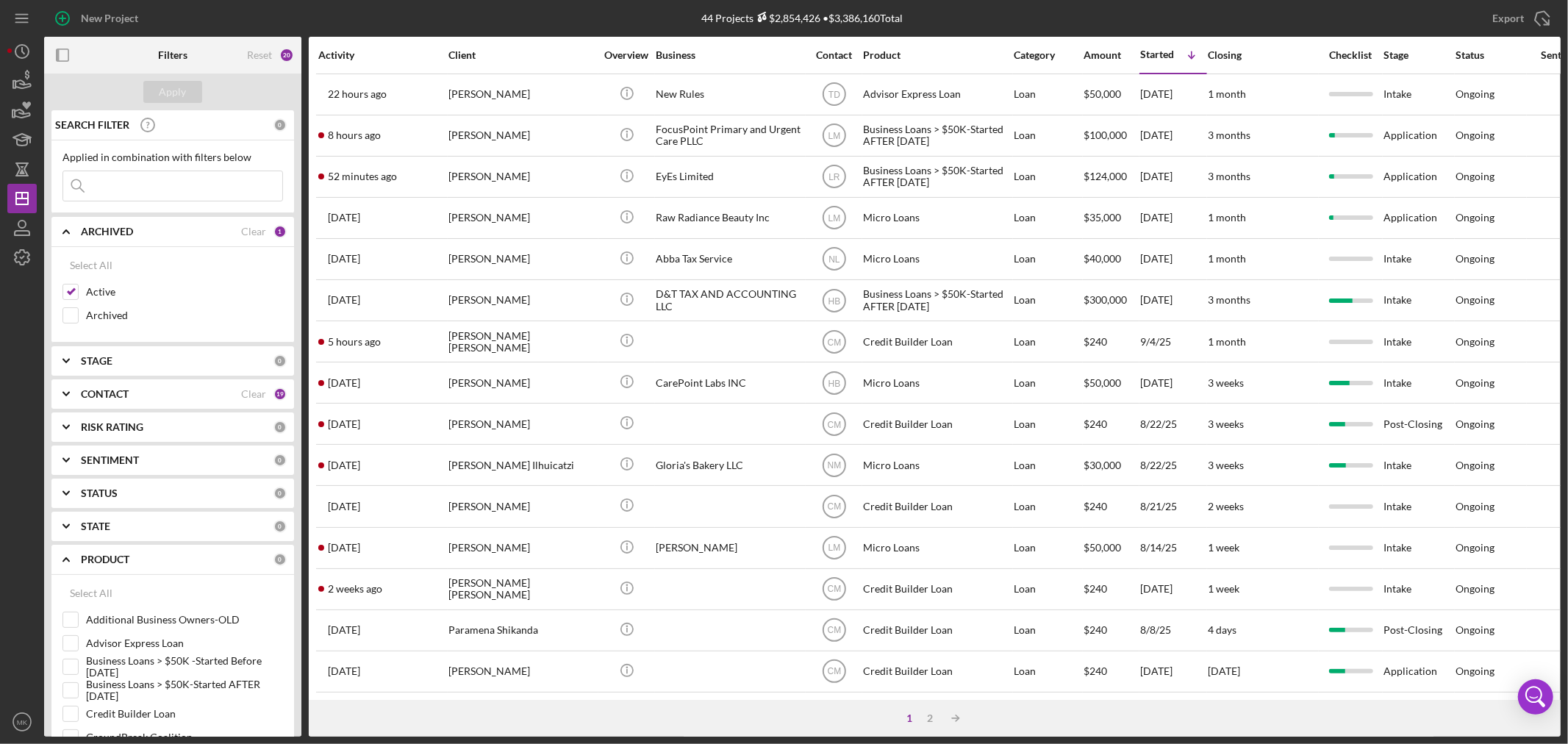
click at [67, 395] on polyline at bounding box center [66, 393] width 6 height 3
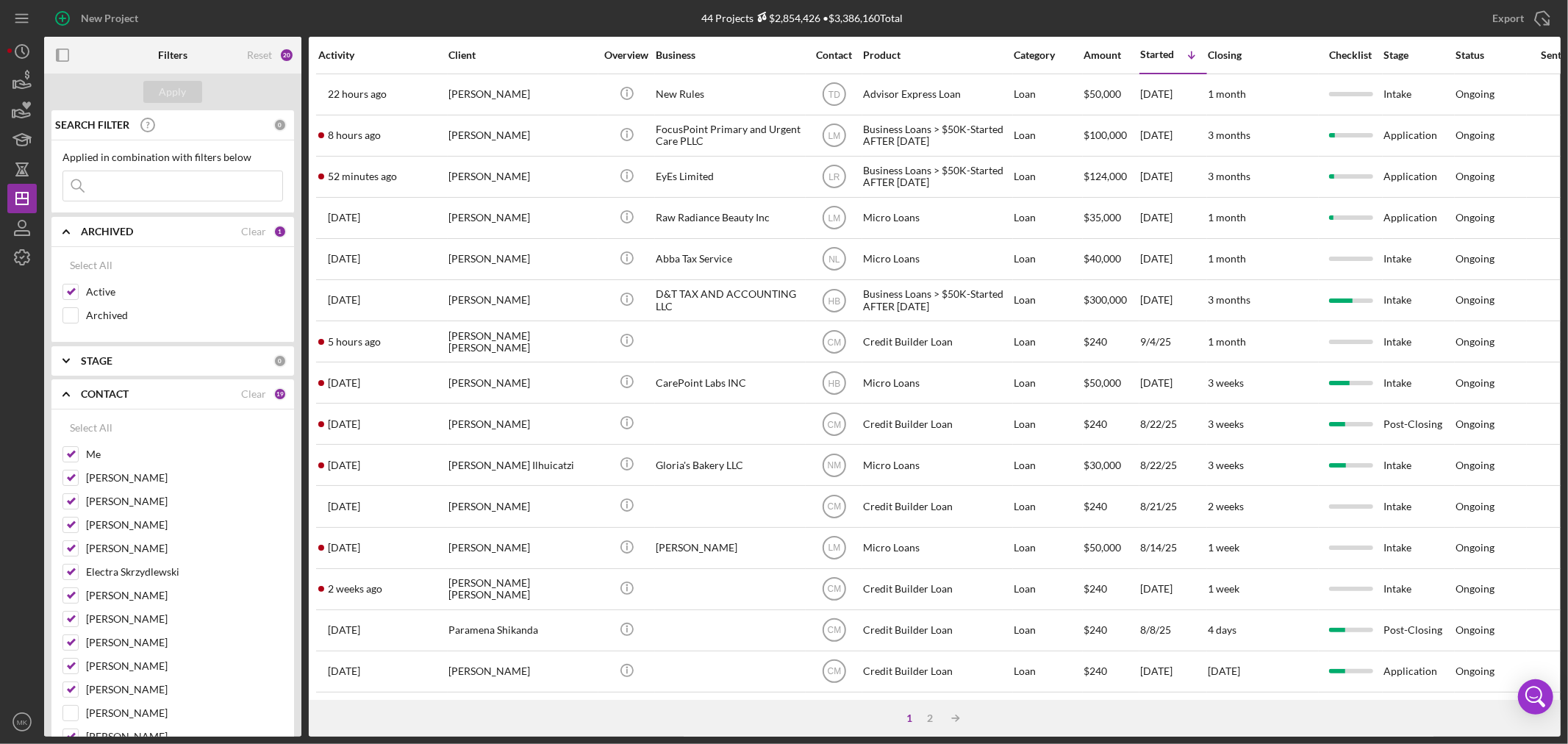
click at [263, 390] on div "CONTACT Clear 19" at bounding box center [183, 393] width 206 height 13
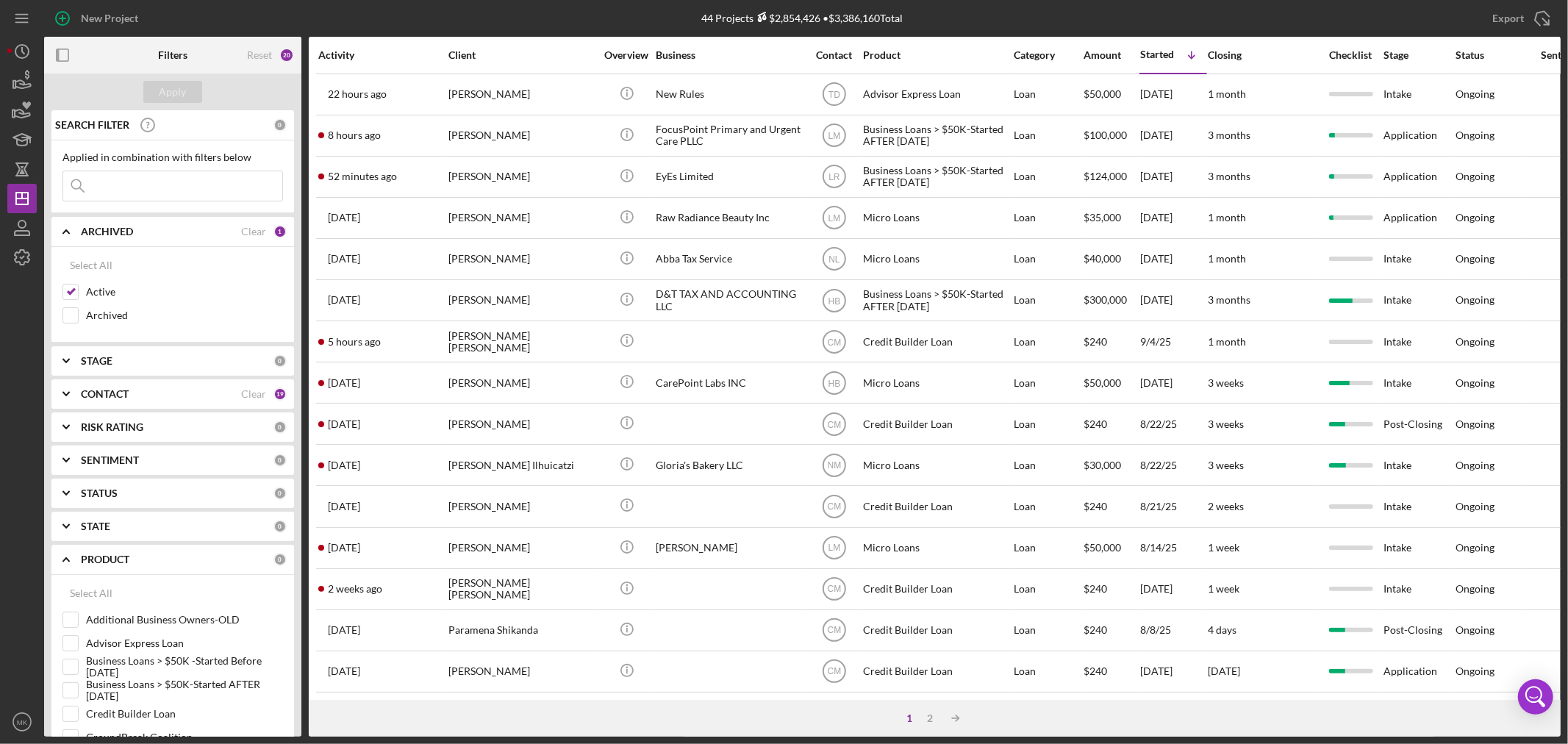
click at [67, 394] on polyline at bounding box center [66, 393] width 6 height 3
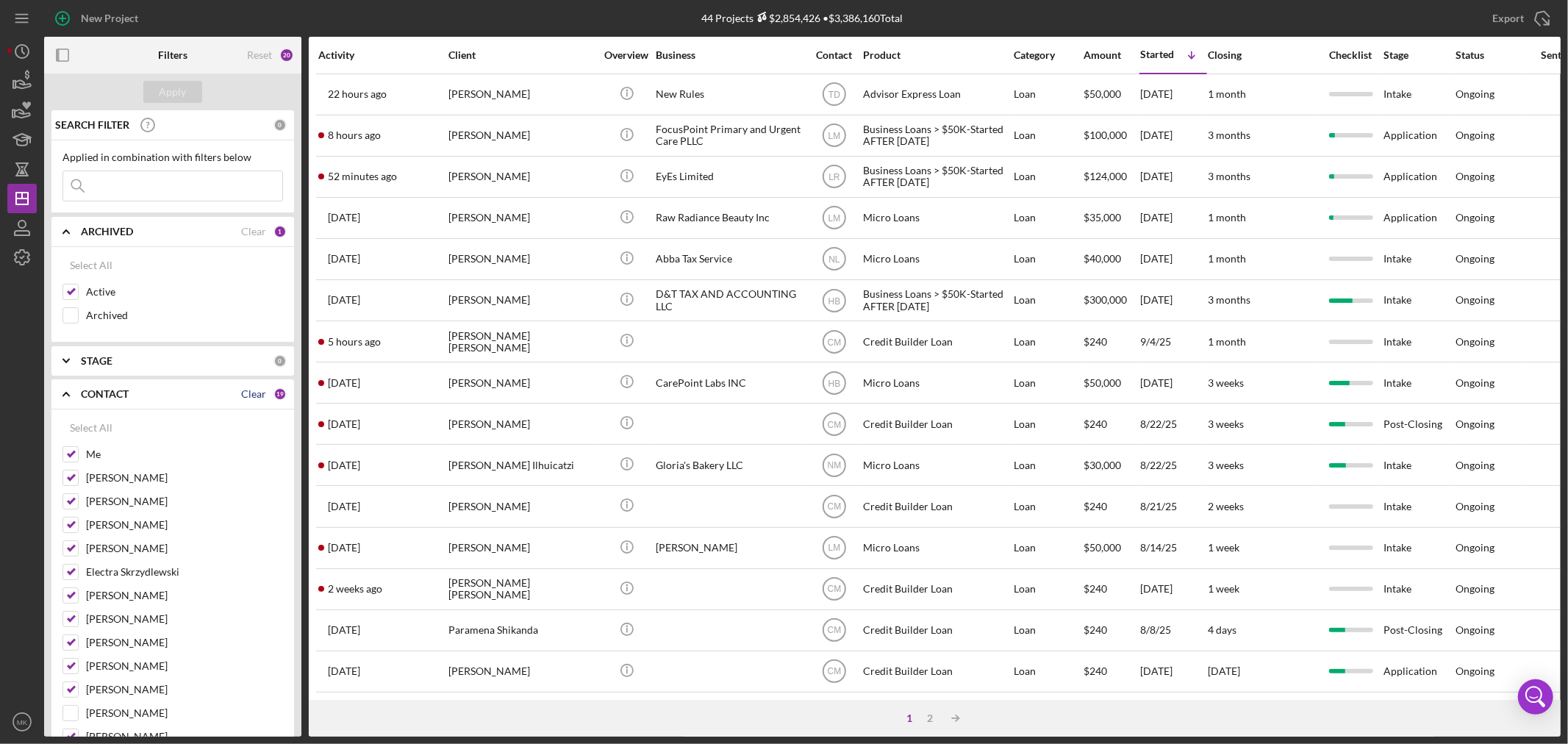
click at [252, 393] on div "Clear" at bounding box center [253, 393] width 25 height 11
checkbox input "false"
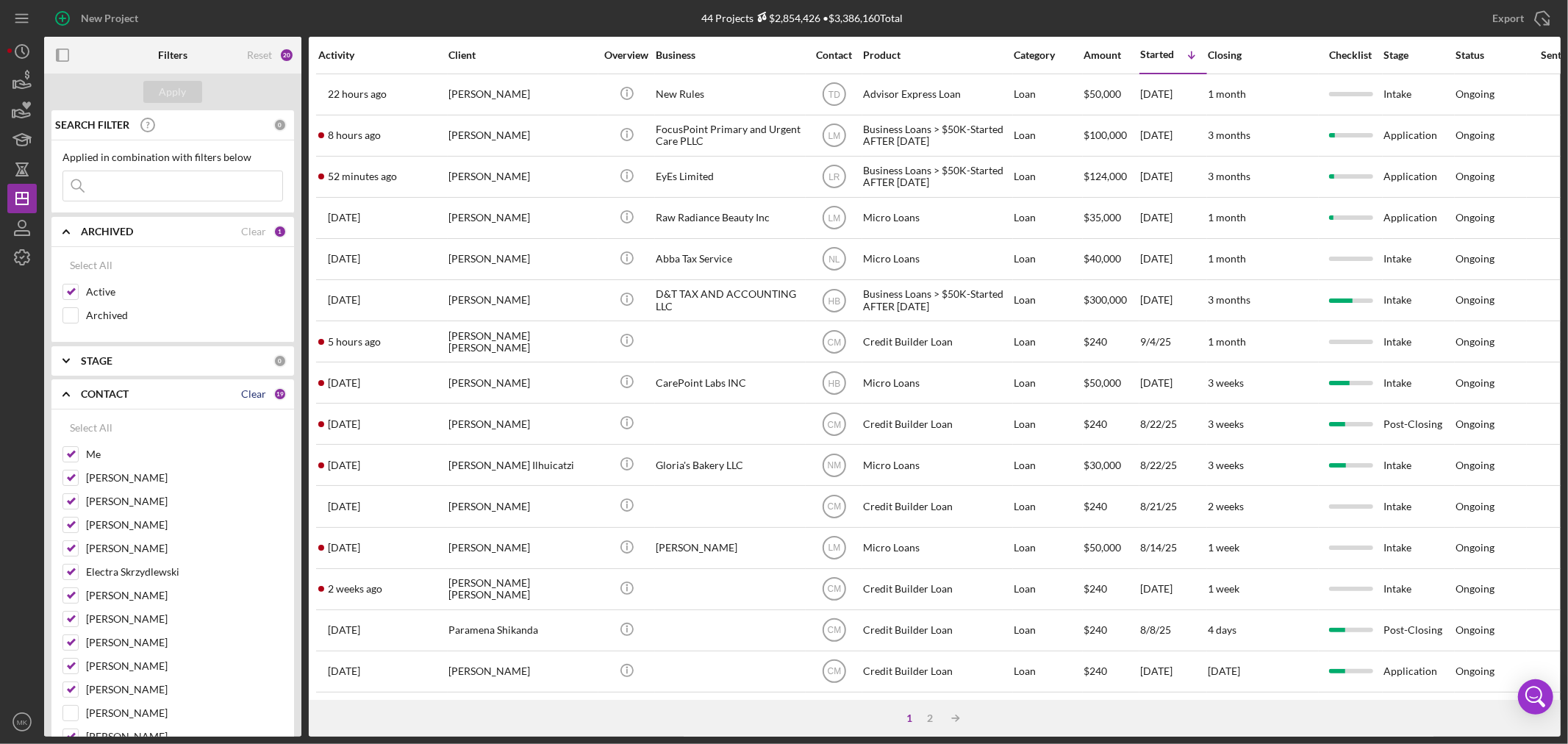
checkbox input "false"
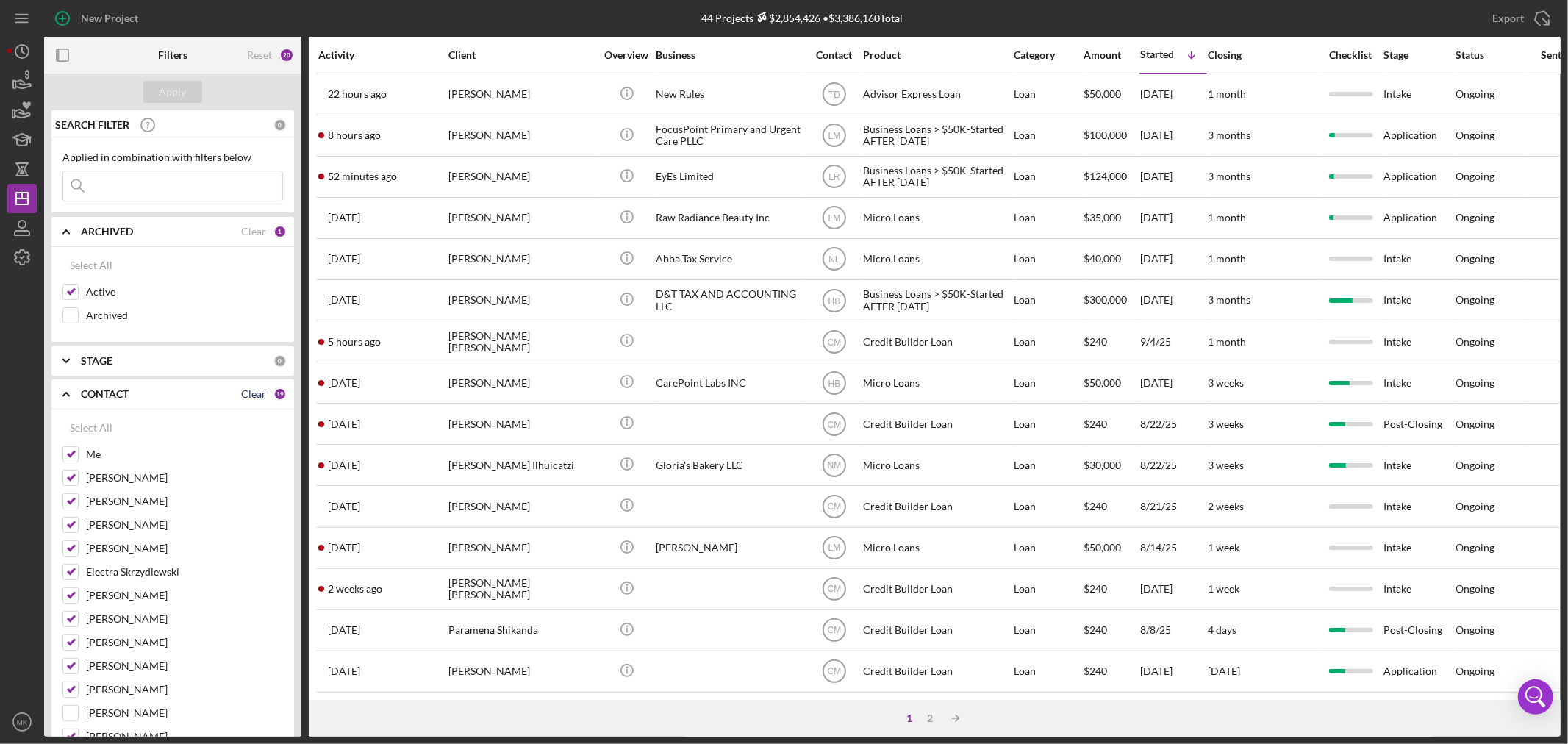
checkbox input "false"
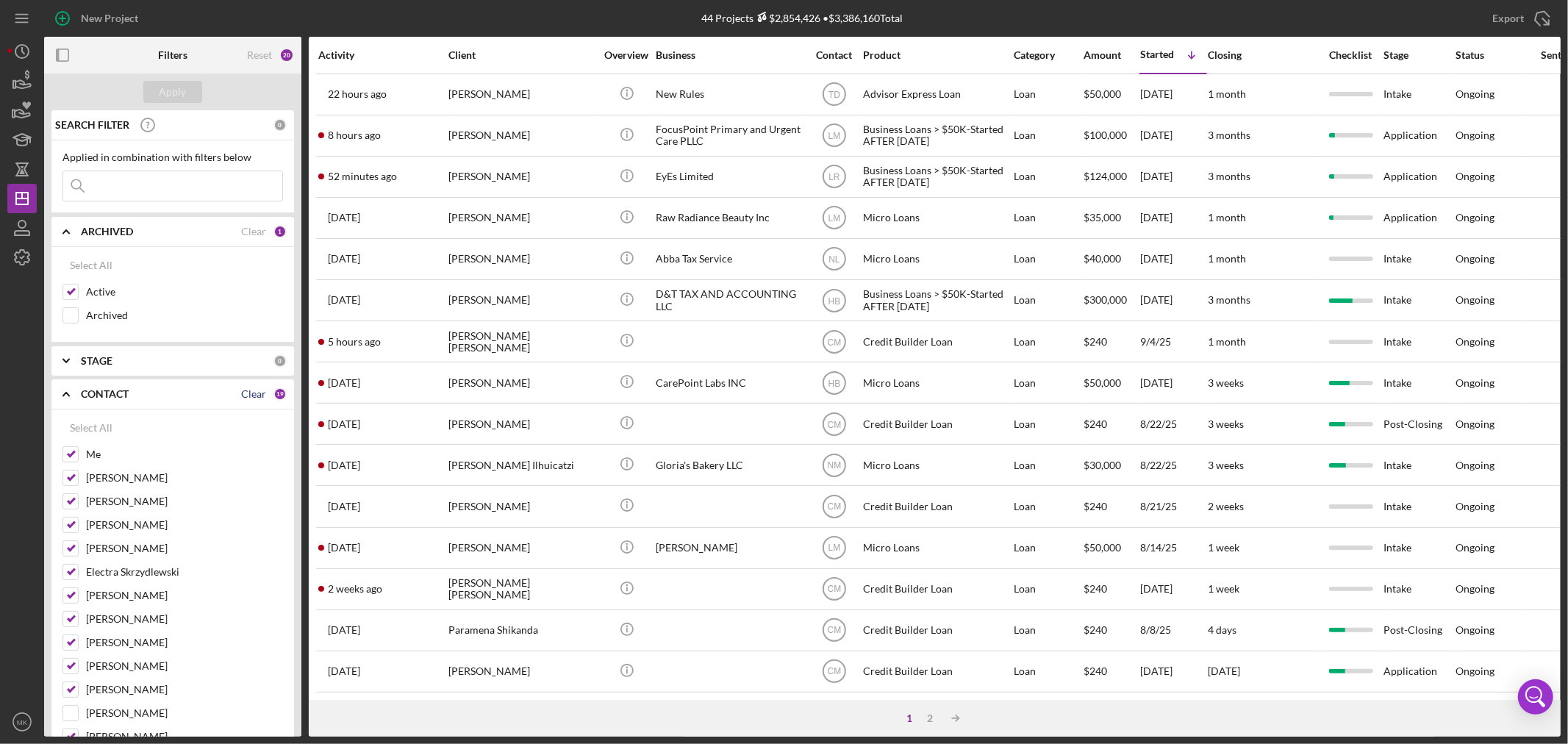
checkbox input "false"
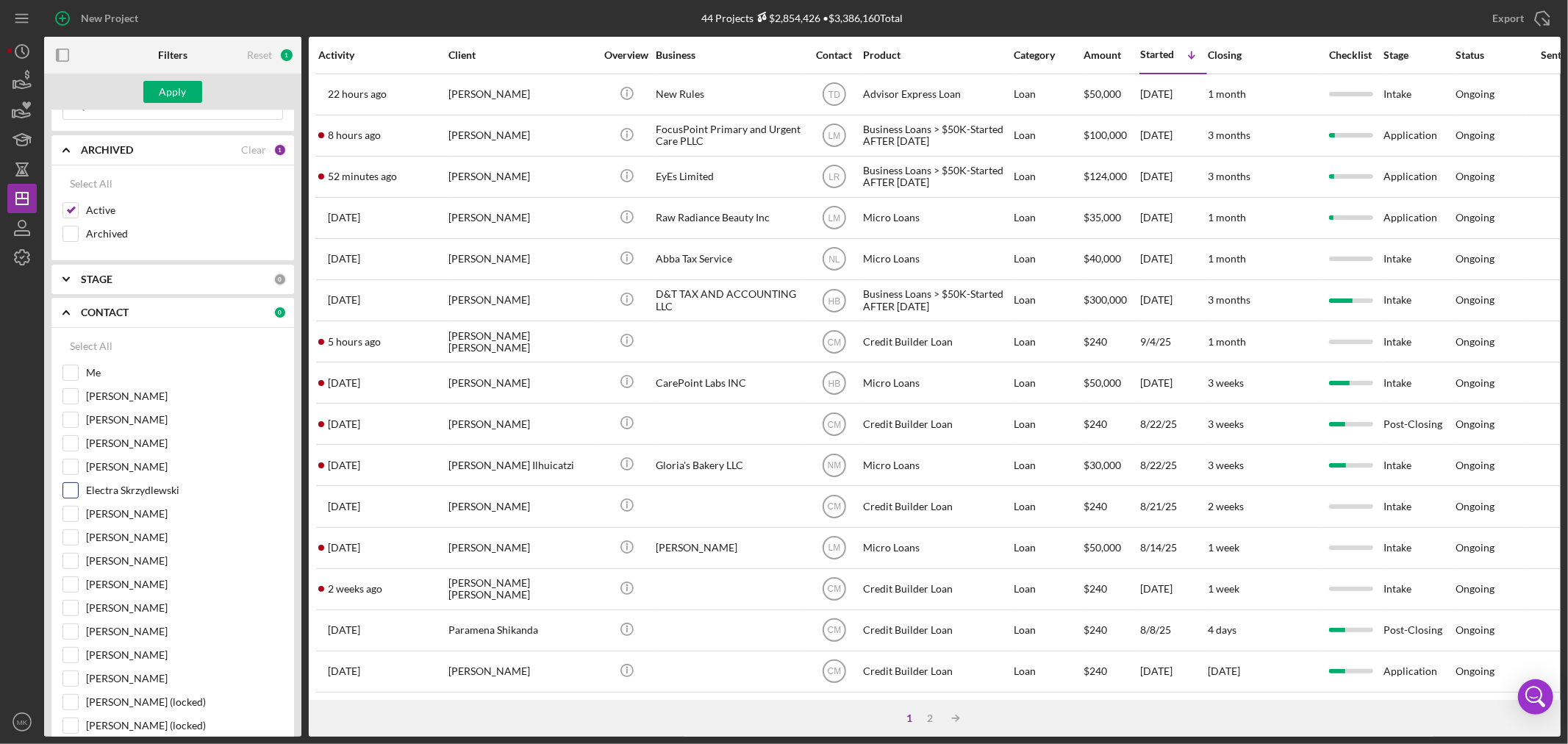
scroll to position [163, 0]
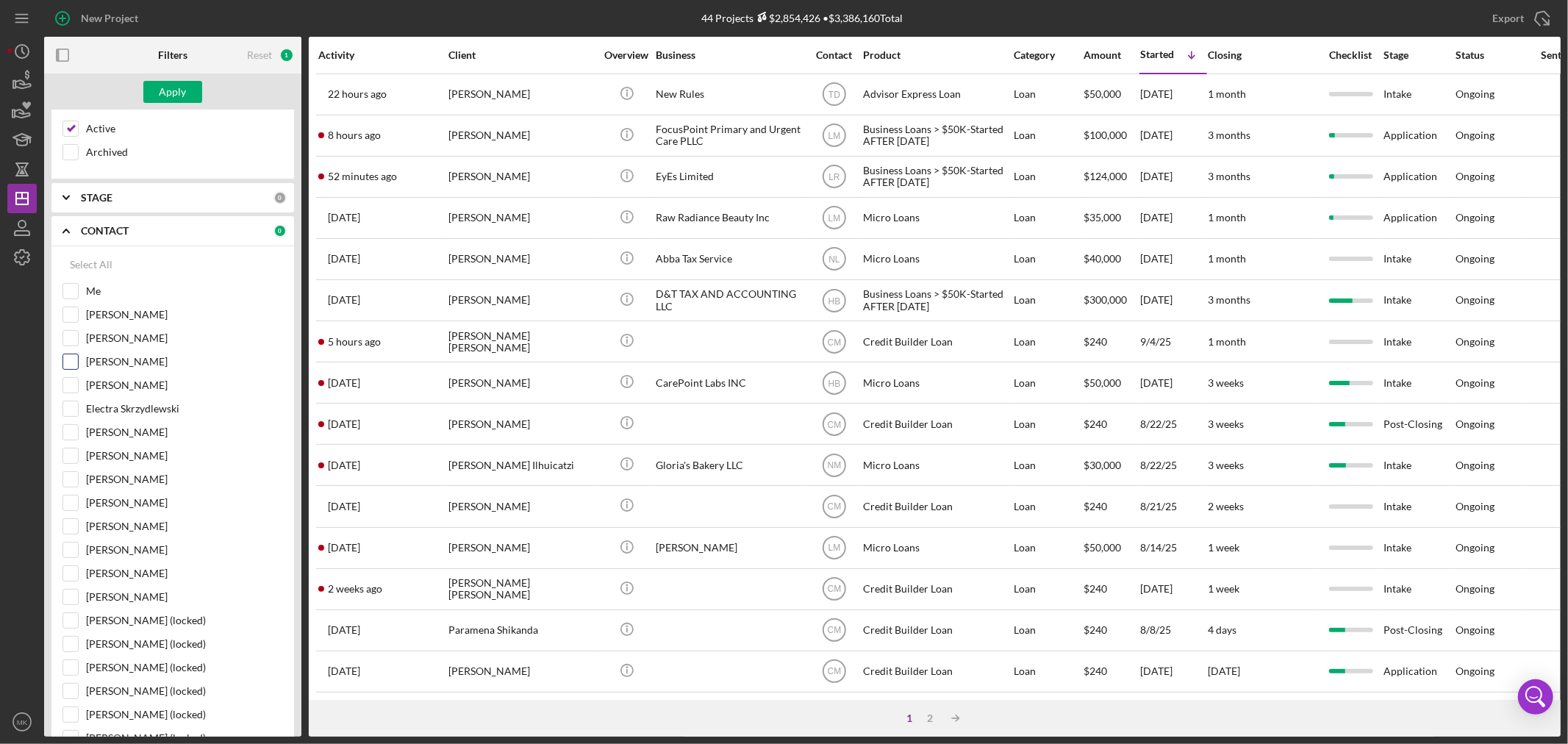
click at [68, 363] on input "[PERSON_NAME]" at bounding box center [70, 361] width 15 height 15
checkbox input "true"
click at [167, 91] on div "Apply" at bounding box center [173, 91] width 27 height 22
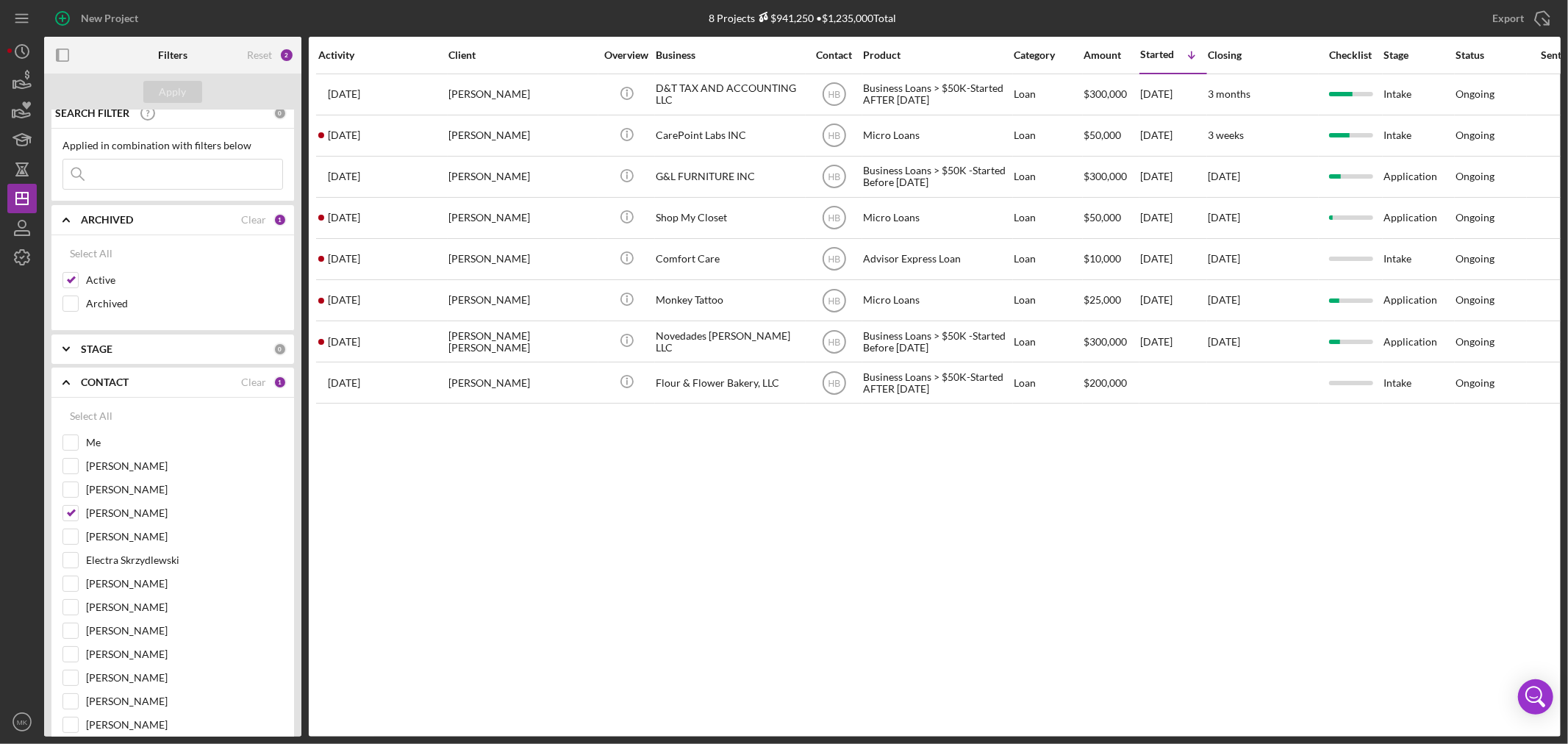
scroll to position [0, 0]
click at [67, 390] on icon "Icon/Expander" at bounding box center [67, 394] width 37 height 37
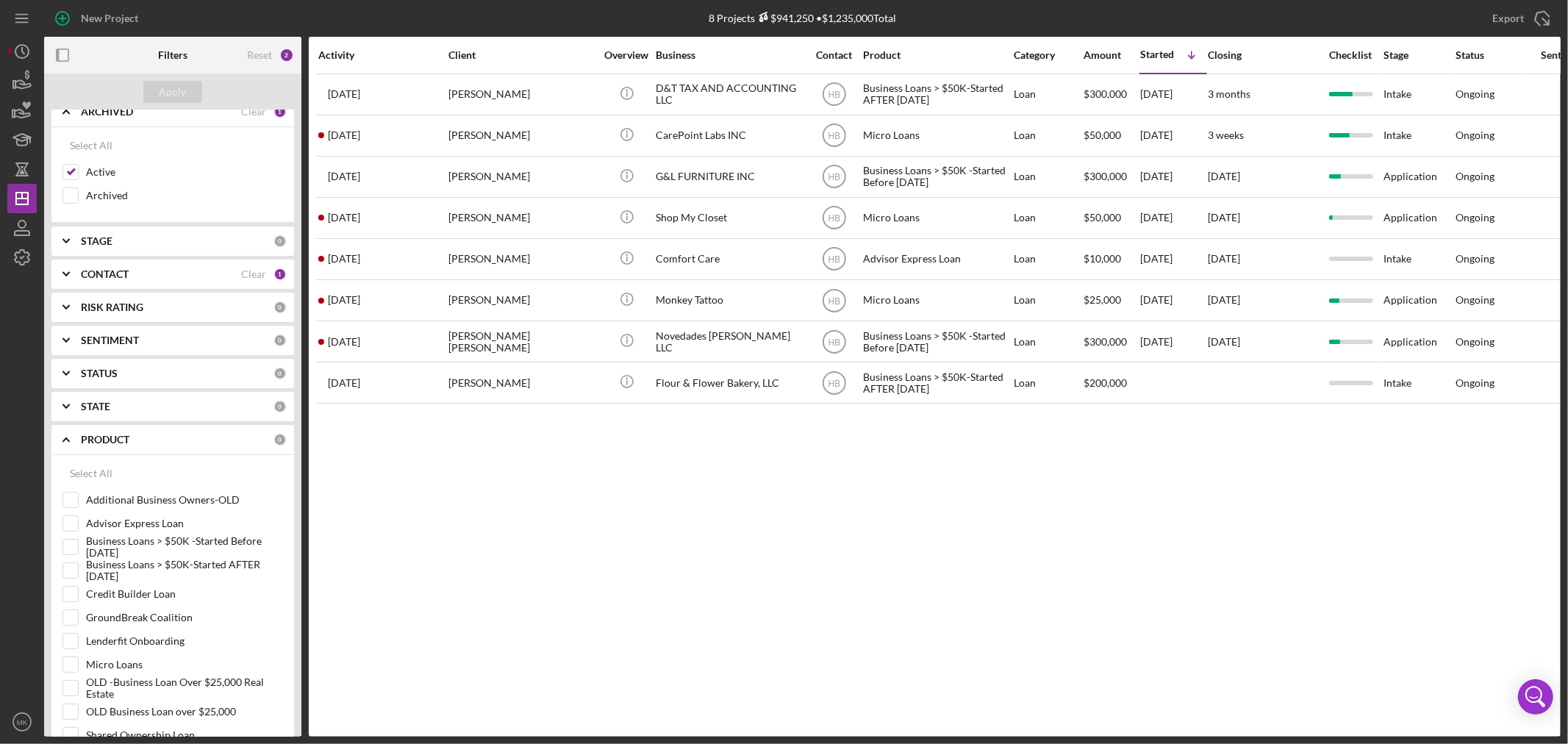
scroll to position [163, 0]
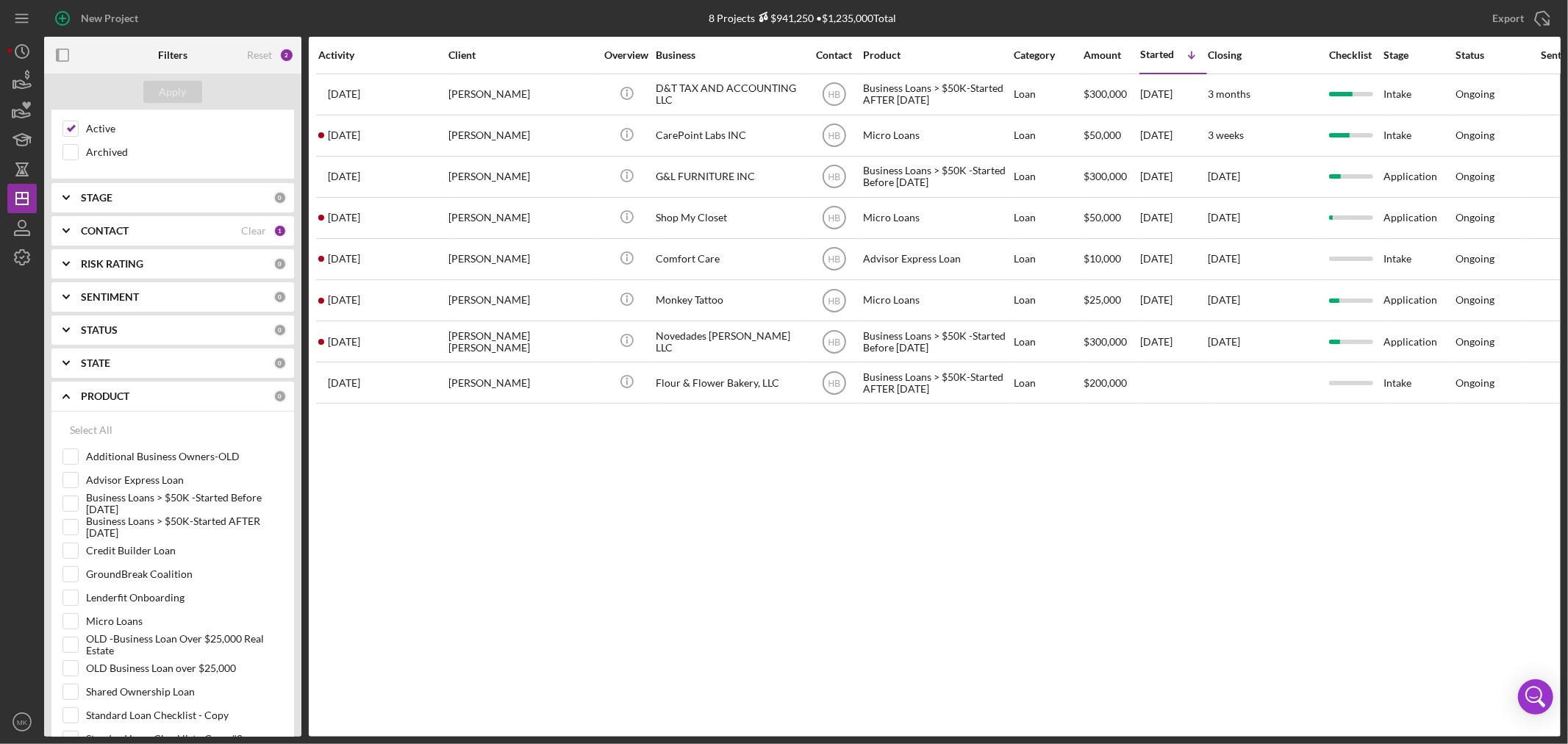
click at [64, 398] on polyline at bounding box center [66, 396] width 6 height 3
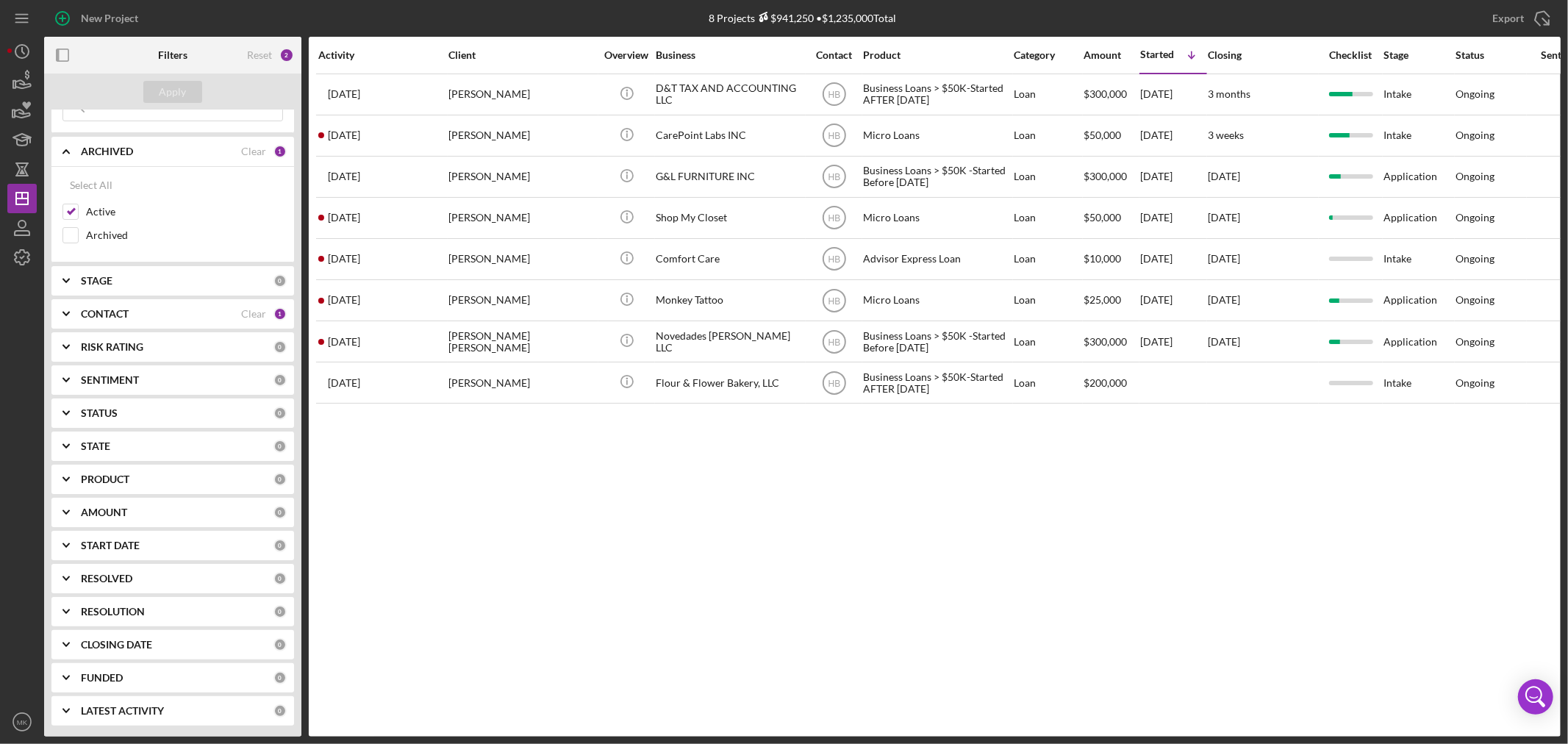
click at [69, 313] on polyline at bounding box center [66, 314] width 6 height 3
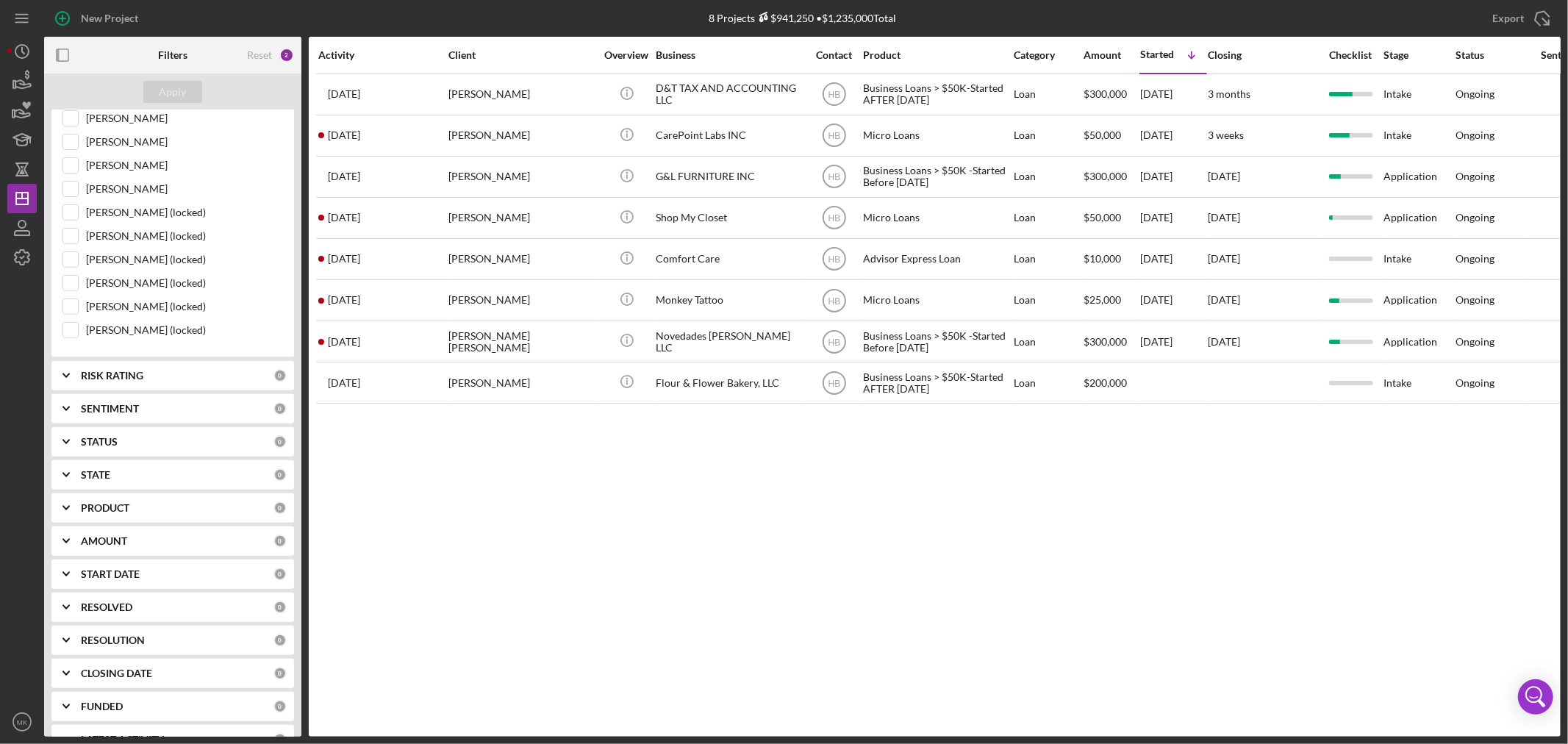
scroll to position [604, 0]
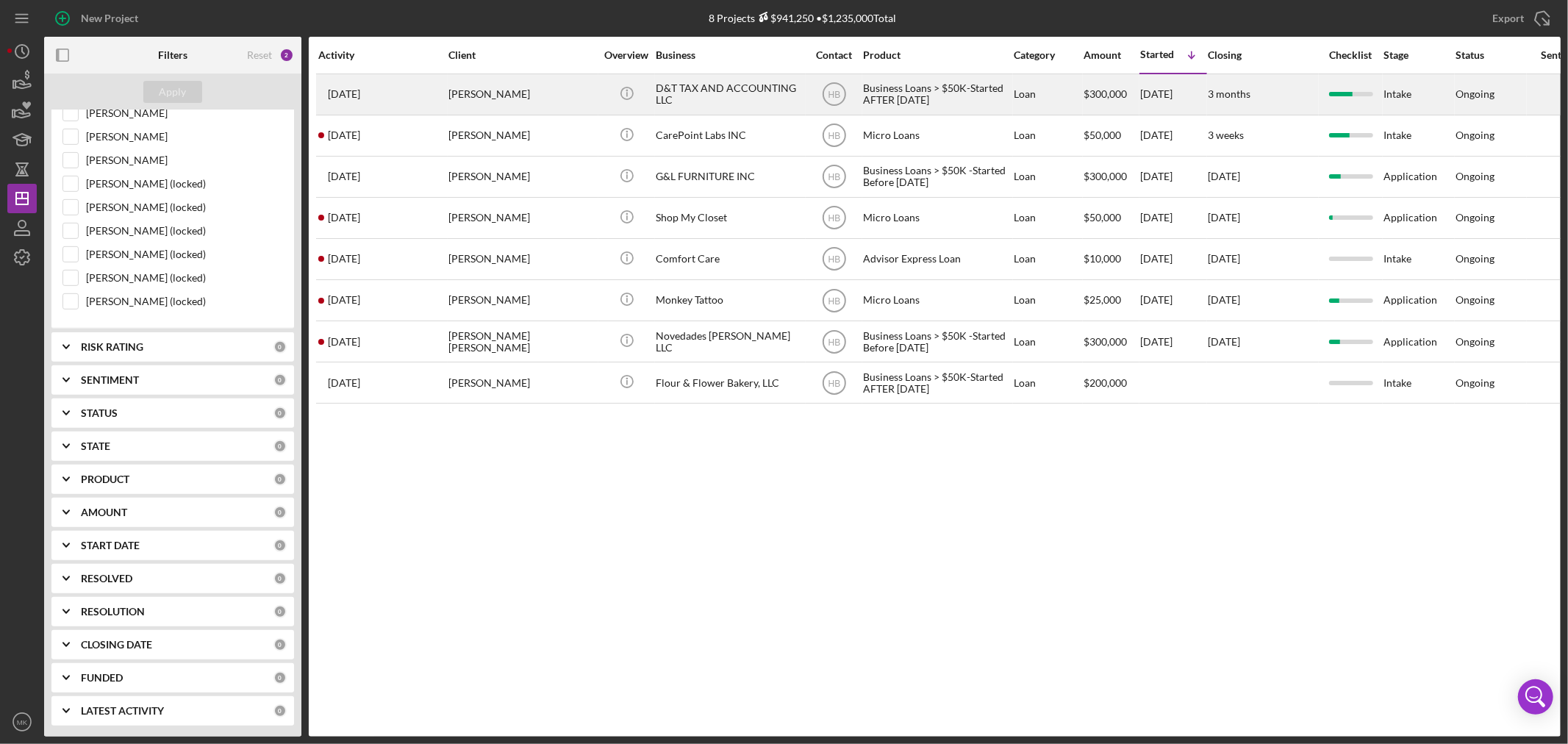
click at [663, 93] on div "D&T TAX AND ACCOUNTING LLC" at bounding box center [729, 95] width 147 height 39
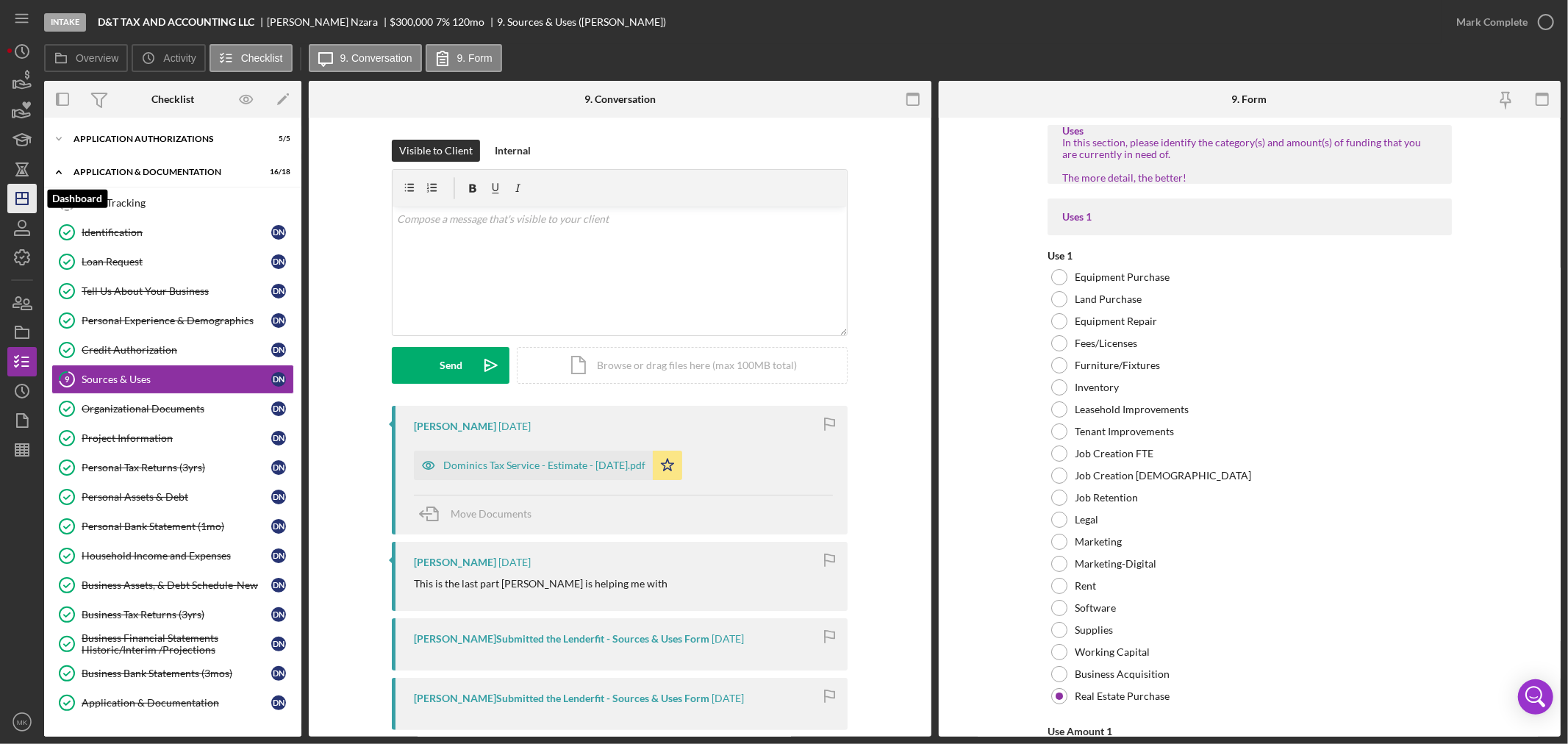
click at [25, 202] on icon "Icon/Dashboard" at bounding box center [22, 199] width 37 height 37
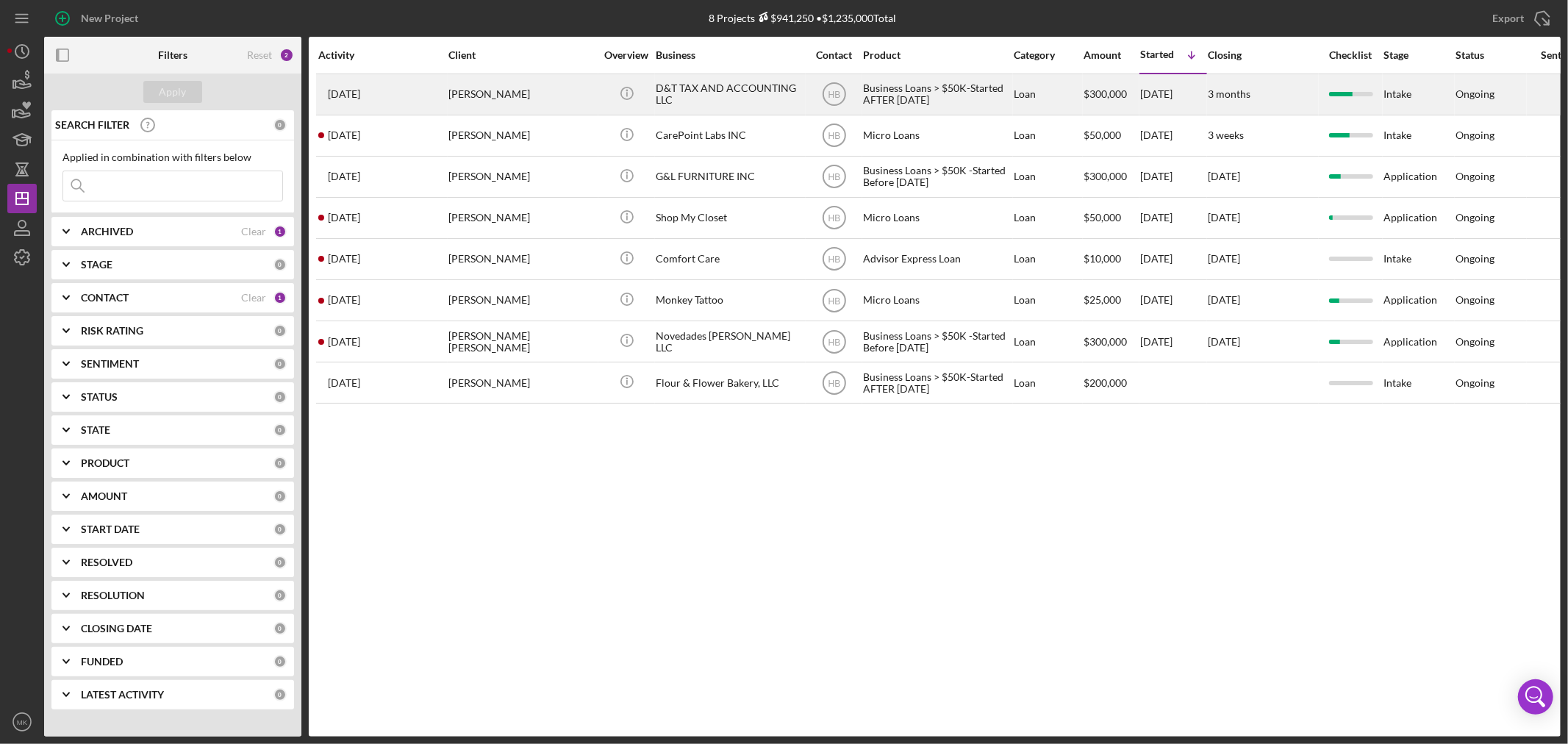
click at [488, 89] on div "[PERSON_NAME]" at bounding box center [522, 95] width 147 height 39
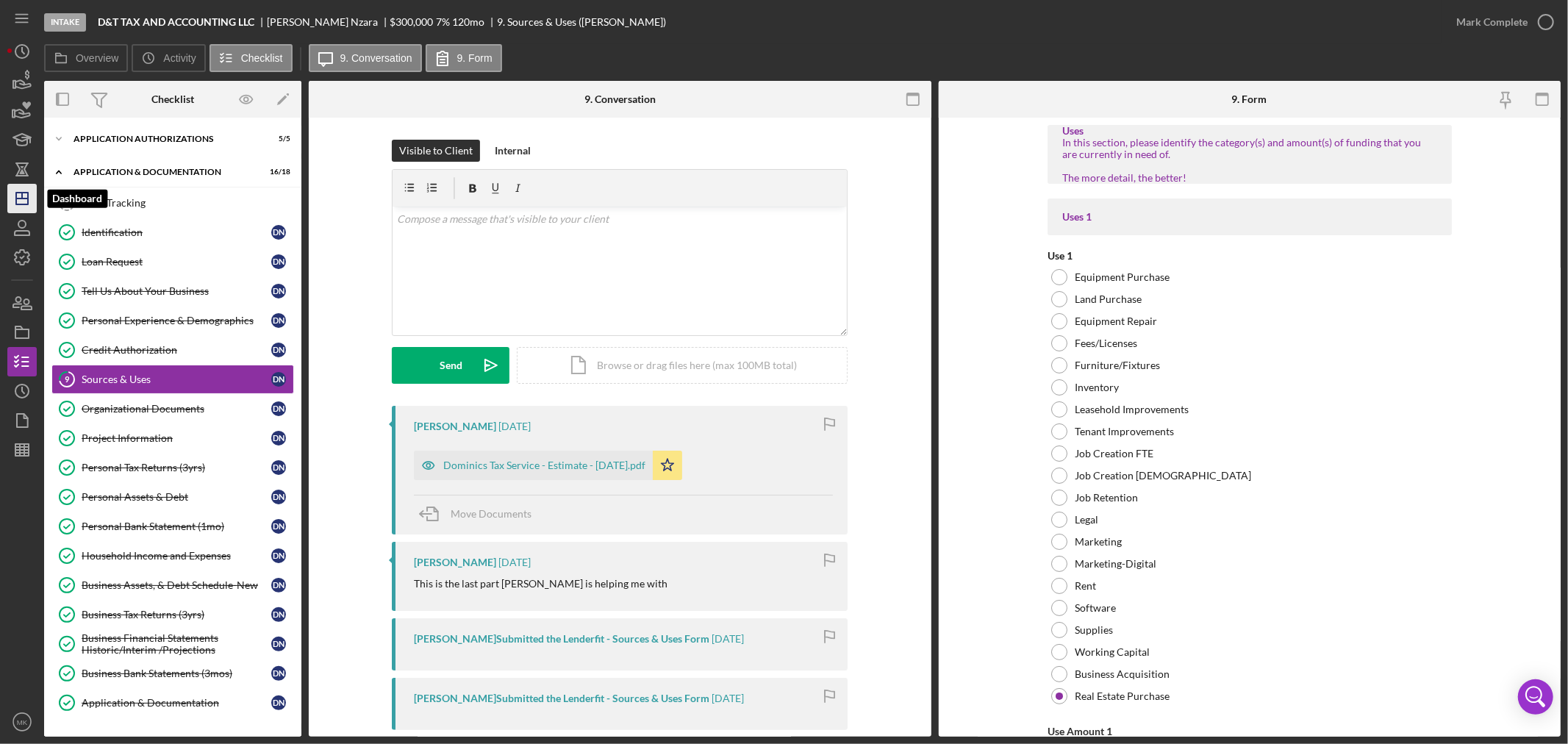
click at [23, 199] on line "button" at bounding box center [21, 199] width 11 height 0
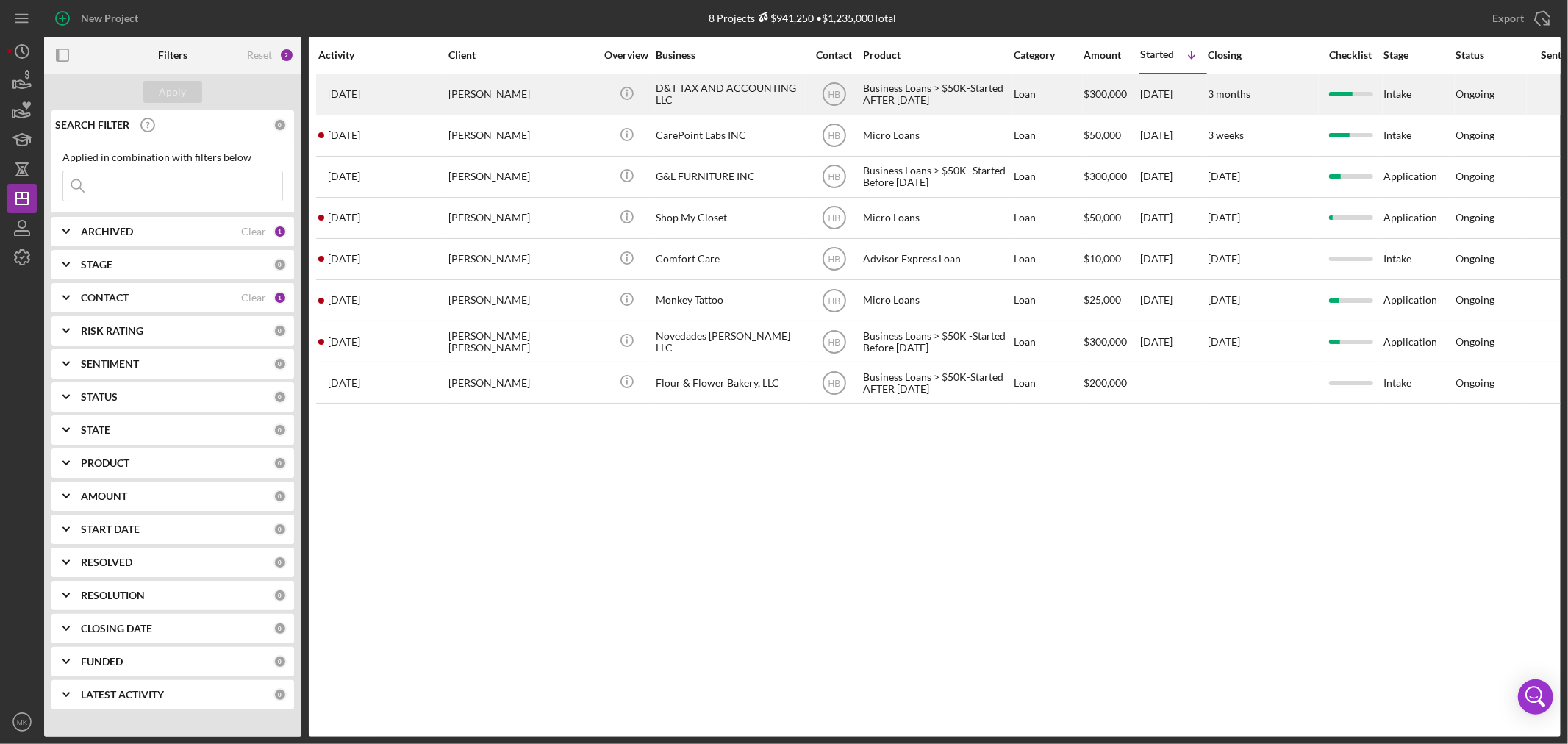
click at [671, 91] on div "D&T TAX AND ACCOUNTING LLC" at bounding box center [729, 95] width 147 height 39
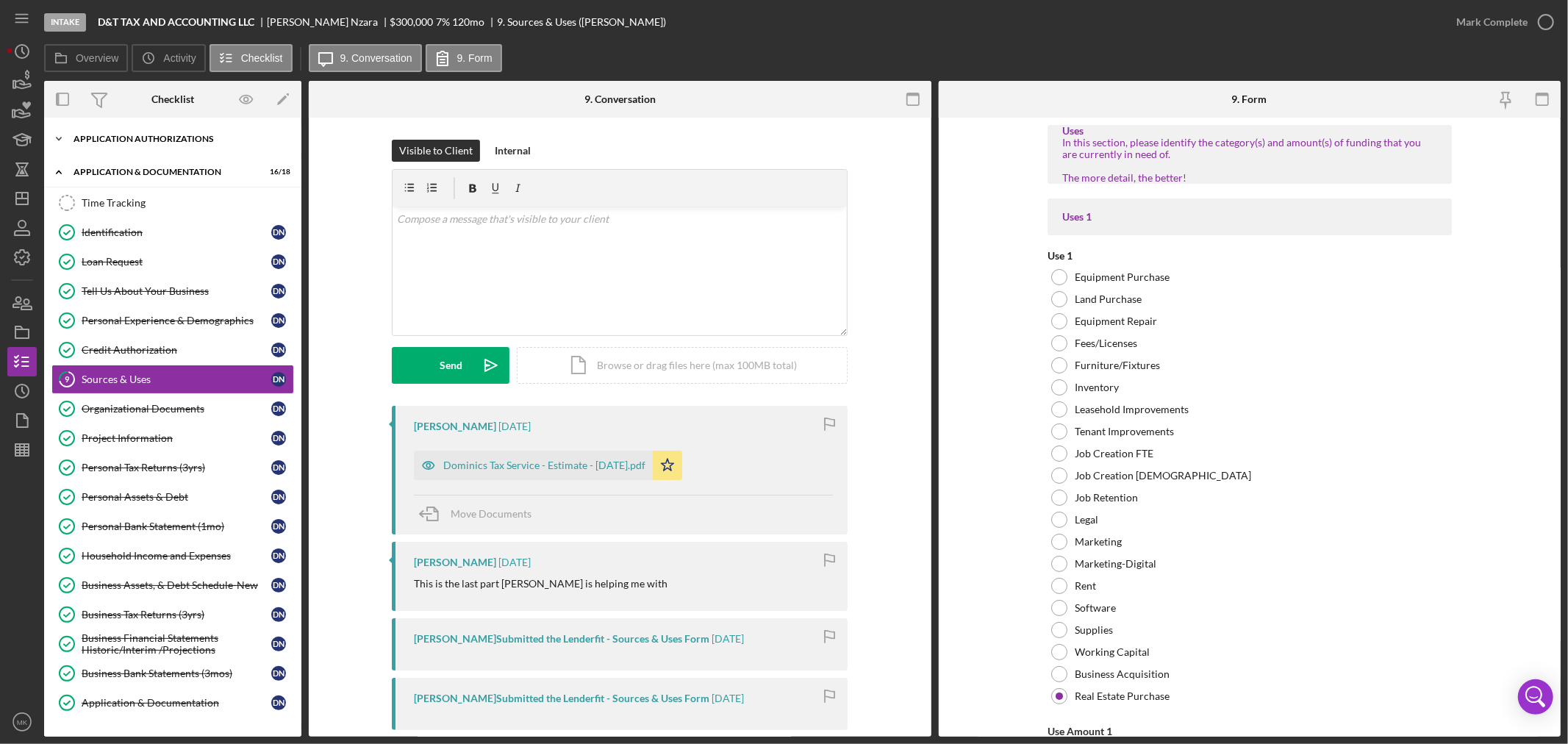
click at [64, 137] on icon "Icon/Expander" at bounding box center [59, 139] width 30 height 30
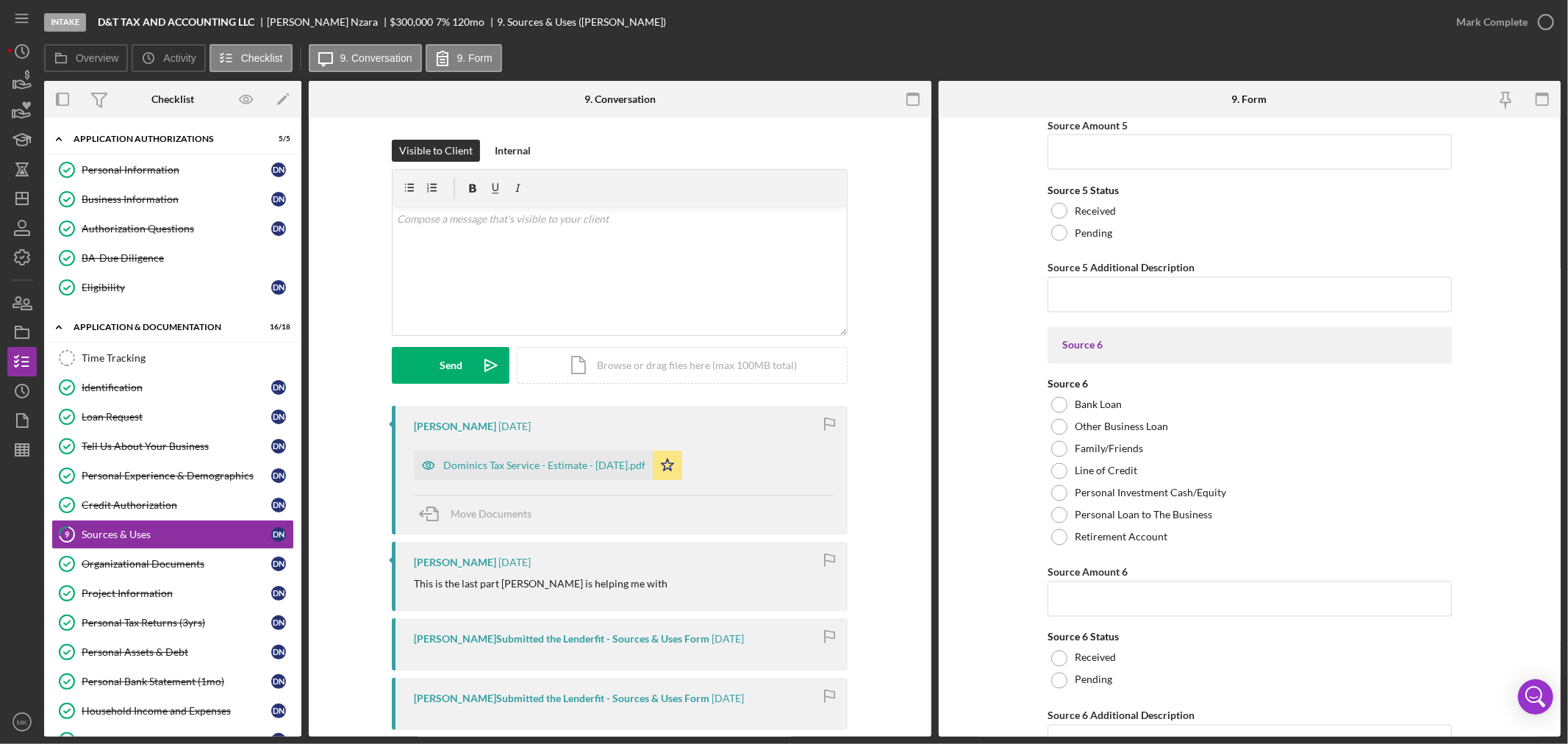
scroll to position [7170, 0]
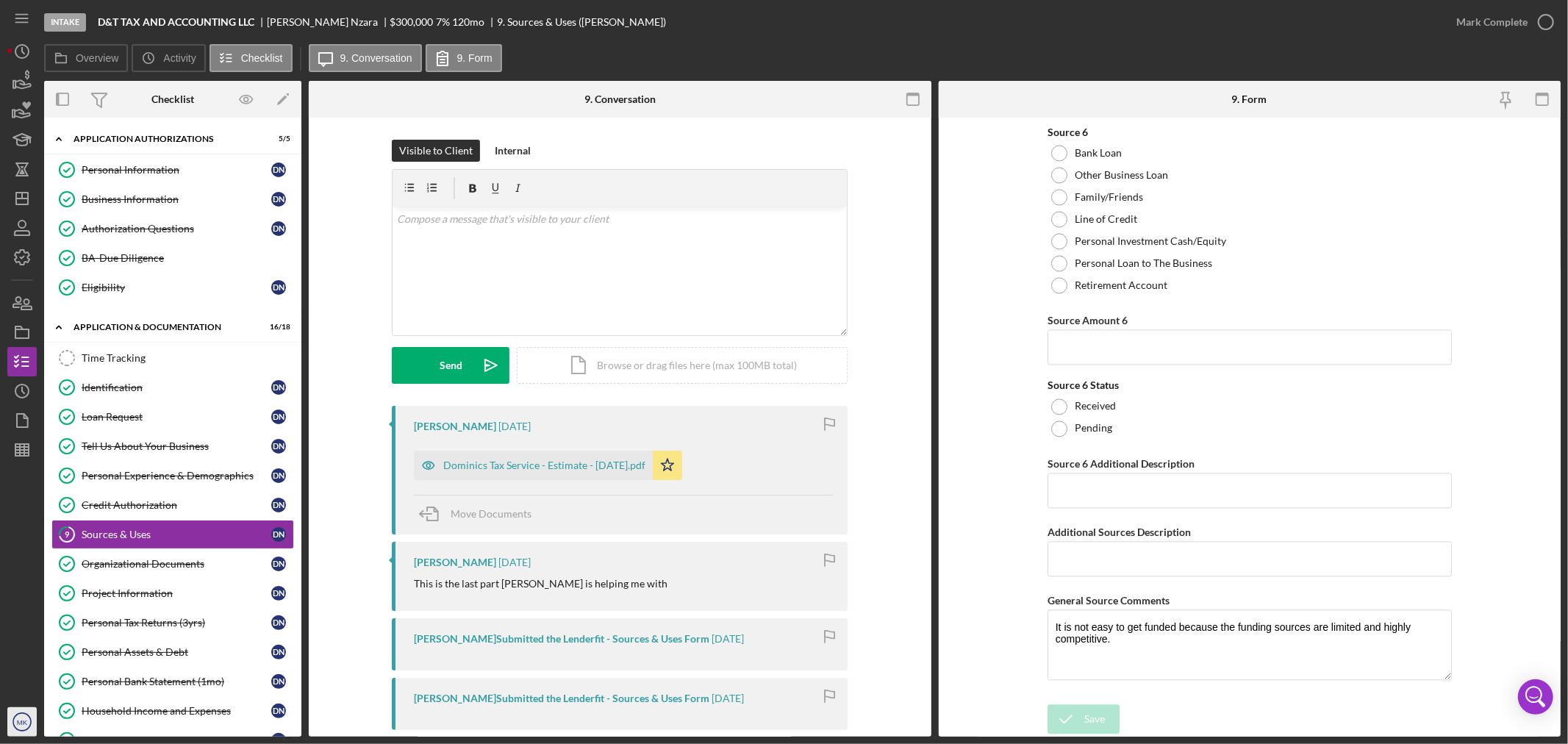
click at [23, 722] on text "MK" at bounding box center [22, 722] width 11 height 8
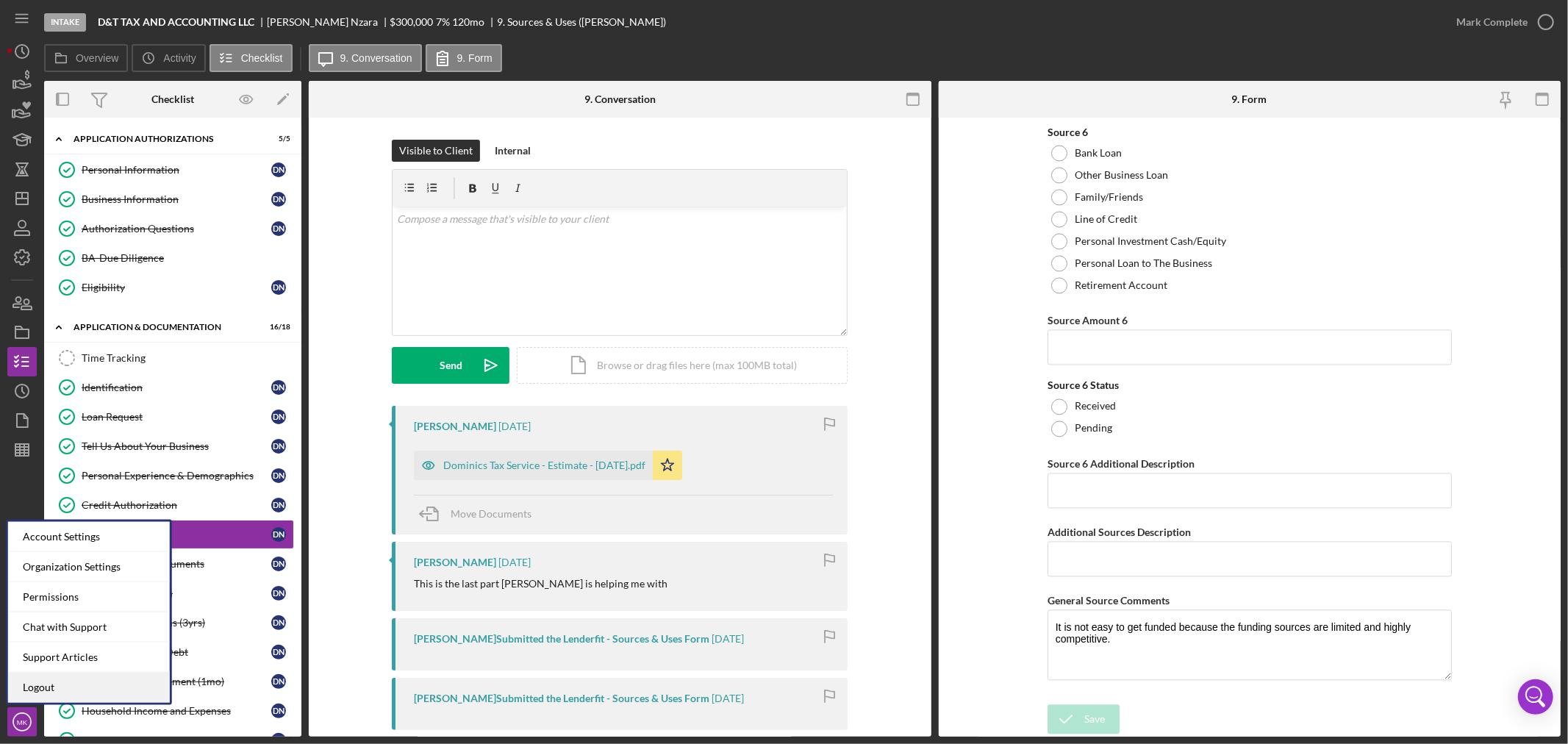
click at [61, 686] on link "Logout" at bounding box center [88, 688] width 162 height 30
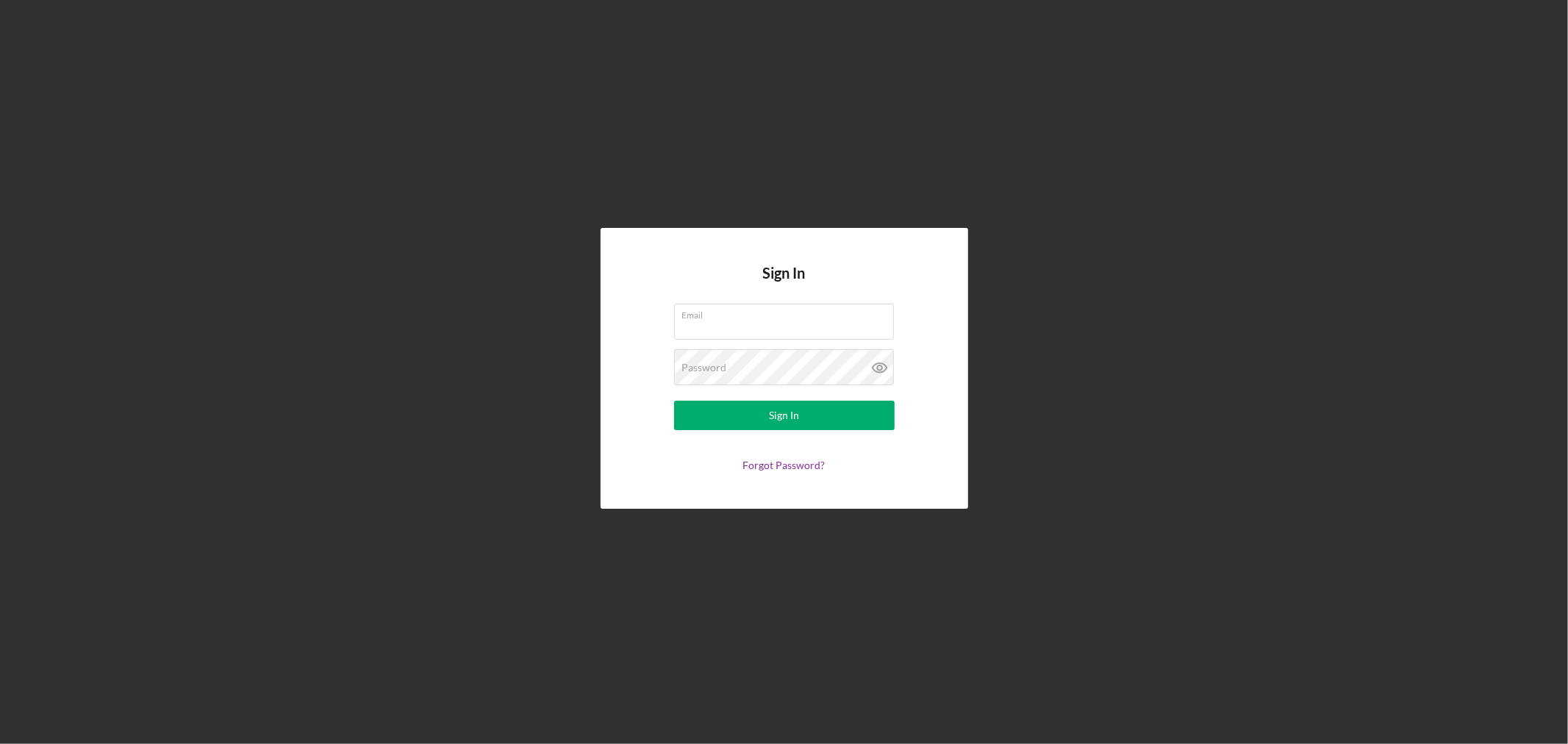
type input "[EMAIL_ADDRESS][DOMAIN_NAME]"
